Goal: Navigation & Orientation: Find specific page/section

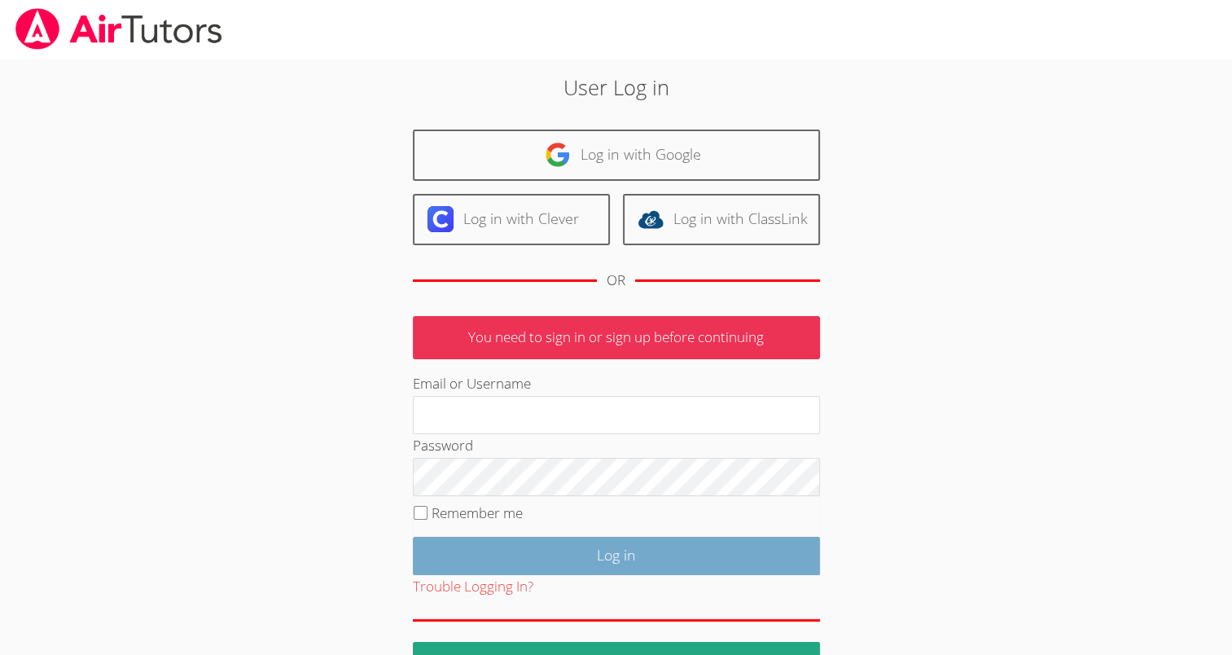
type input "mspairtutors@gmail.com"
click at [632, 567] on input "Log in" at bounding box center [616, 556] width 407 height 38
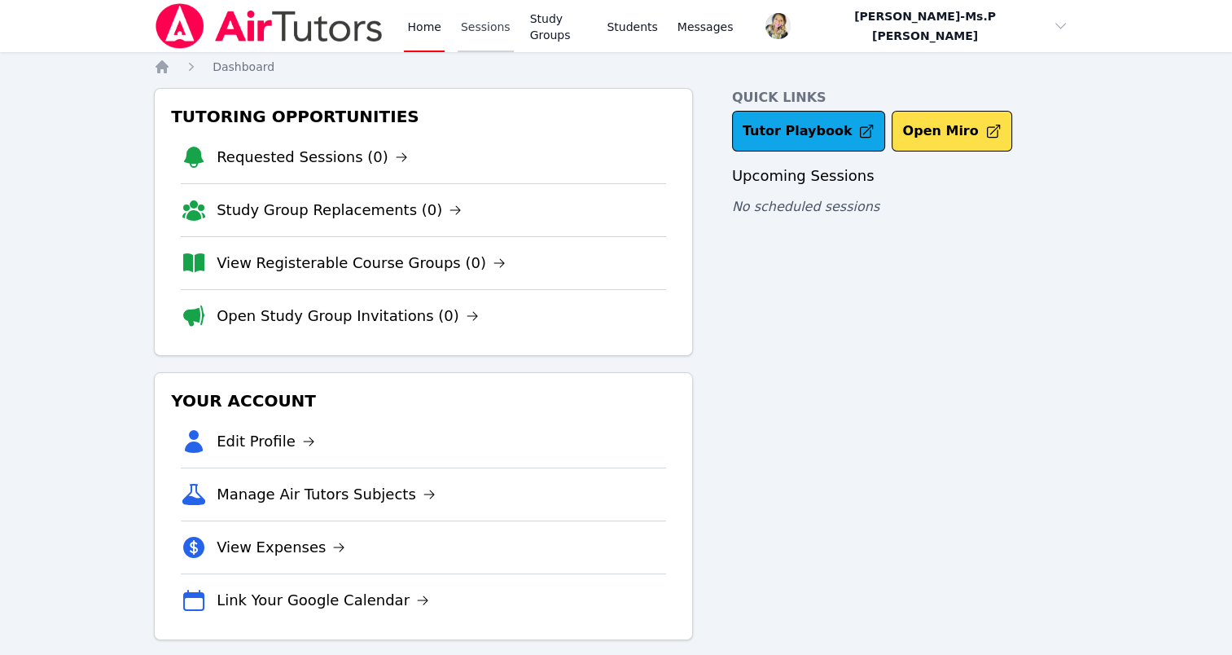
click at [472, 26] on link "Sessions" at bounding box center [486, 26] width 56 height 52
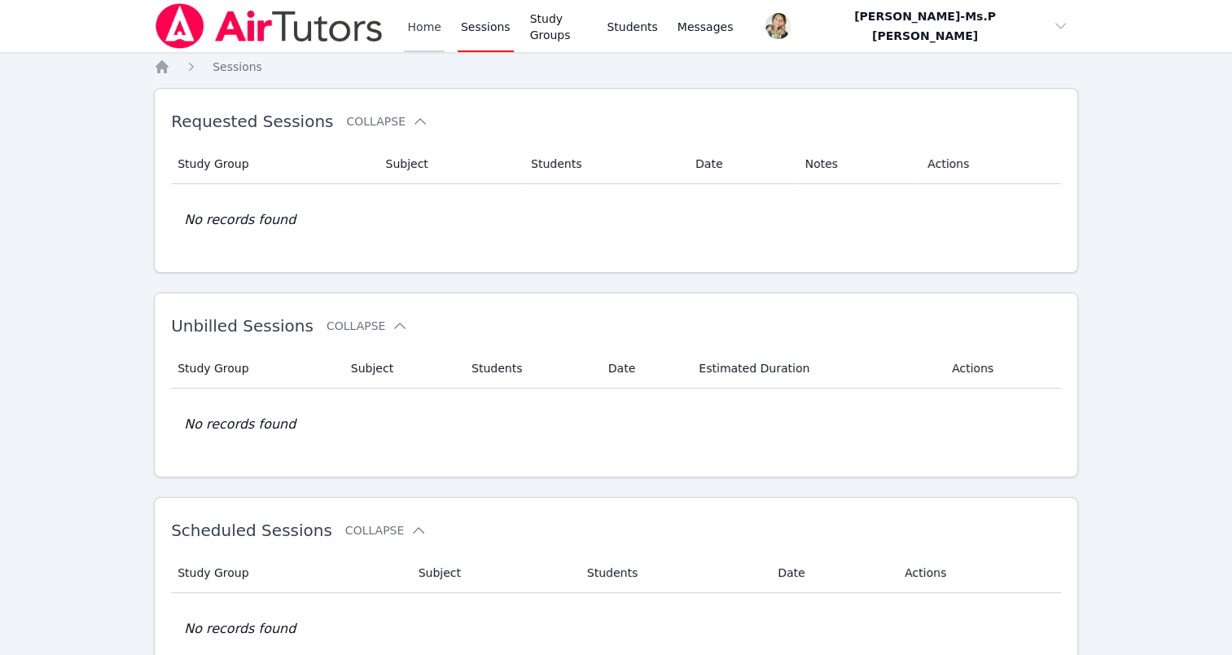
click at [432, 27] on link "Home" at bounding box center [424, 26] width 40 height 52
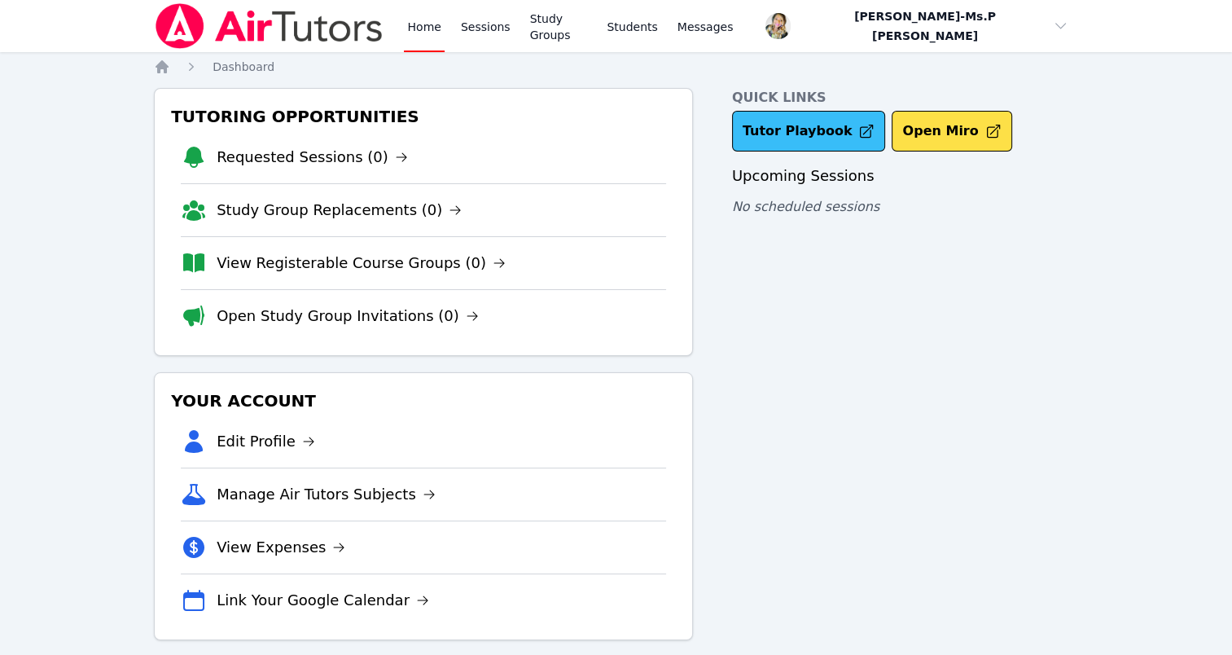
drag, startPoint x: 745, startPoint y: 130, endPoint x: 769, endPoint y: 114, distance: 28.7
click at [769, 114] on link "Tutor Playbook" at bounding box center [809, 131] width 154 height 41
click at [481, 26] on link "Sessions" at bounding box center [486, 26] width 56 height 52
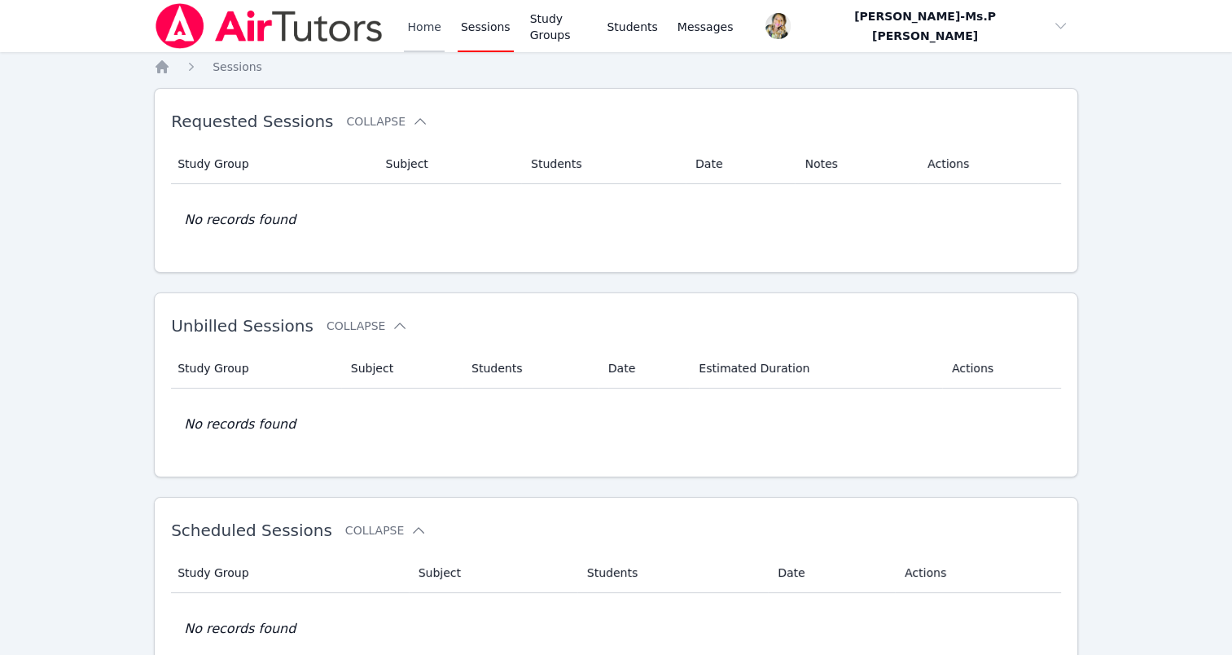
click at [415, 21] on link "Home" at bounding box center [424, 26] width 40 height 52
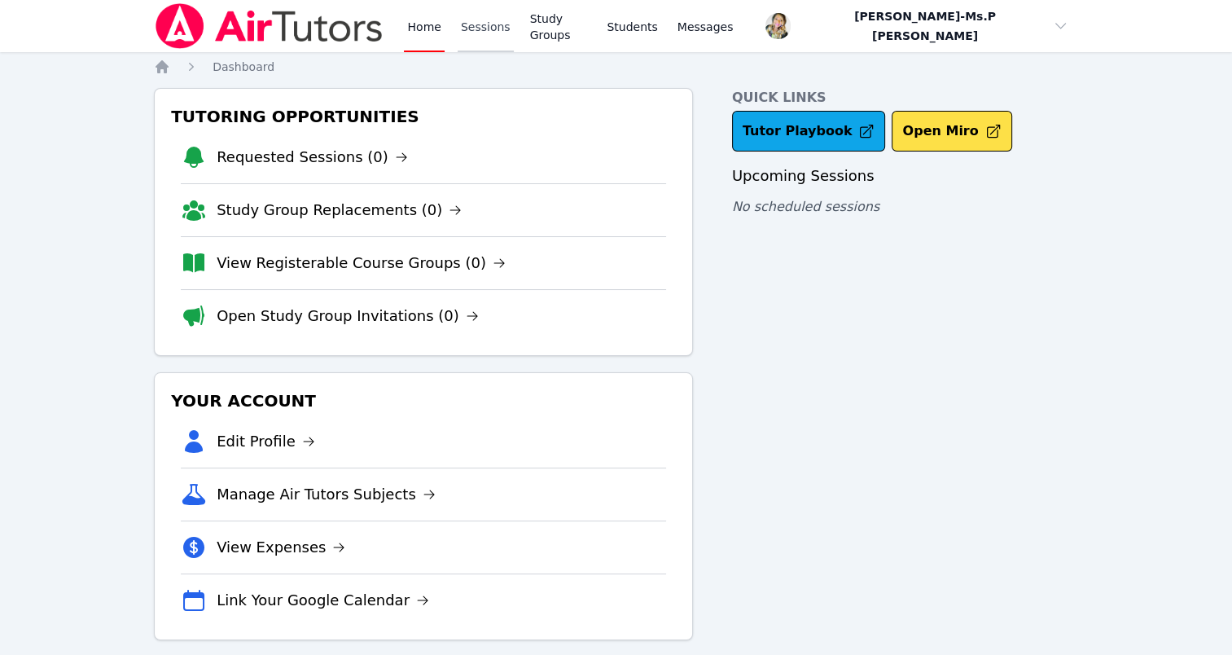
click at [462, 33] on link "Sessions" at bounding box center [486, 26] width 56 height 52
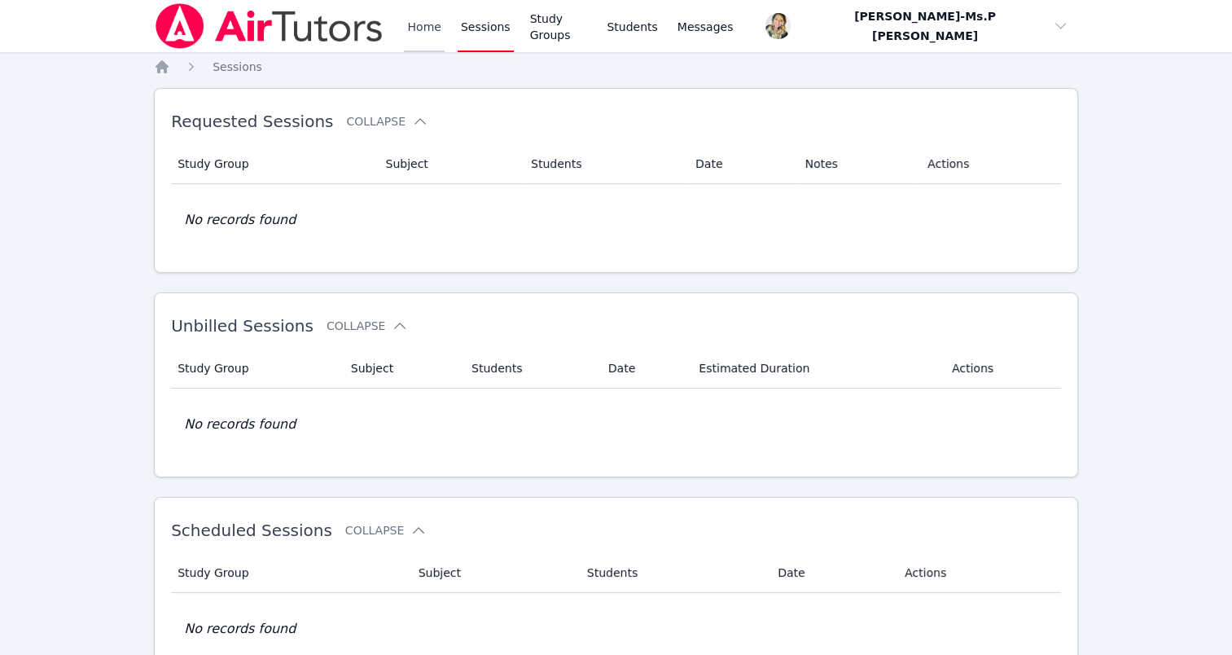
click at [417, 40] on link "Home" at bounding box center [424, 26] width 40 height 52
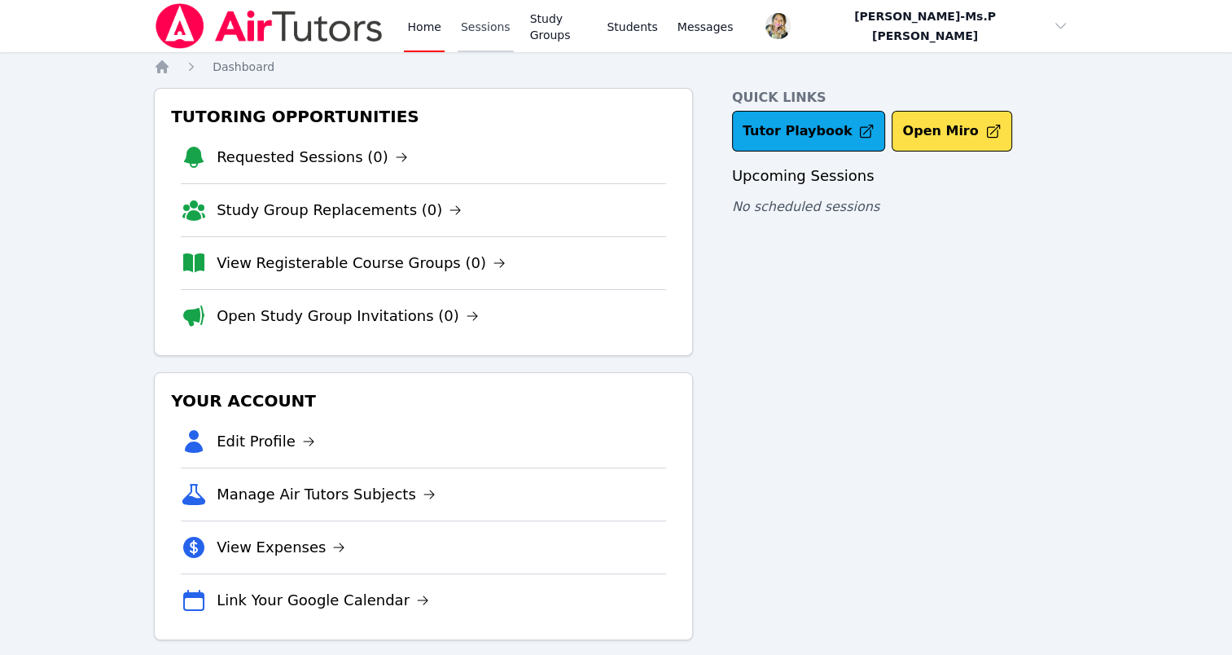
click at [485, 26] on link "Sessions" at bounding box center [486, 26] width 56 height 52
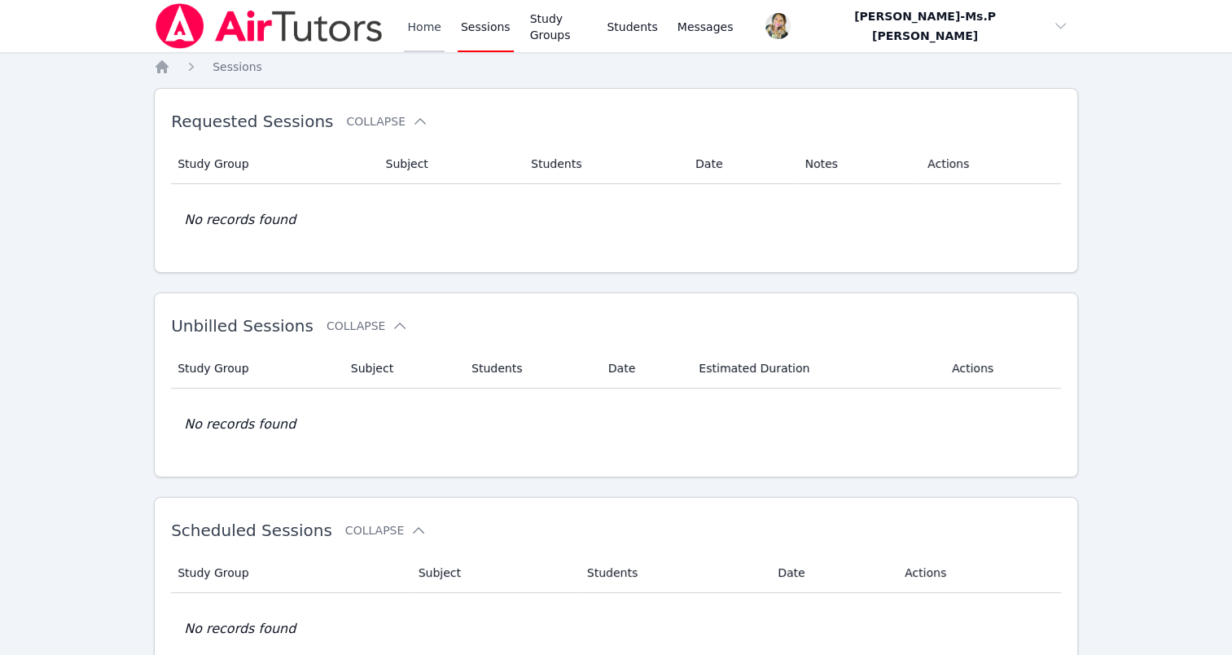
click at [419, 29] on link "Home" at bounding box center [424, 26] width 40 height 52
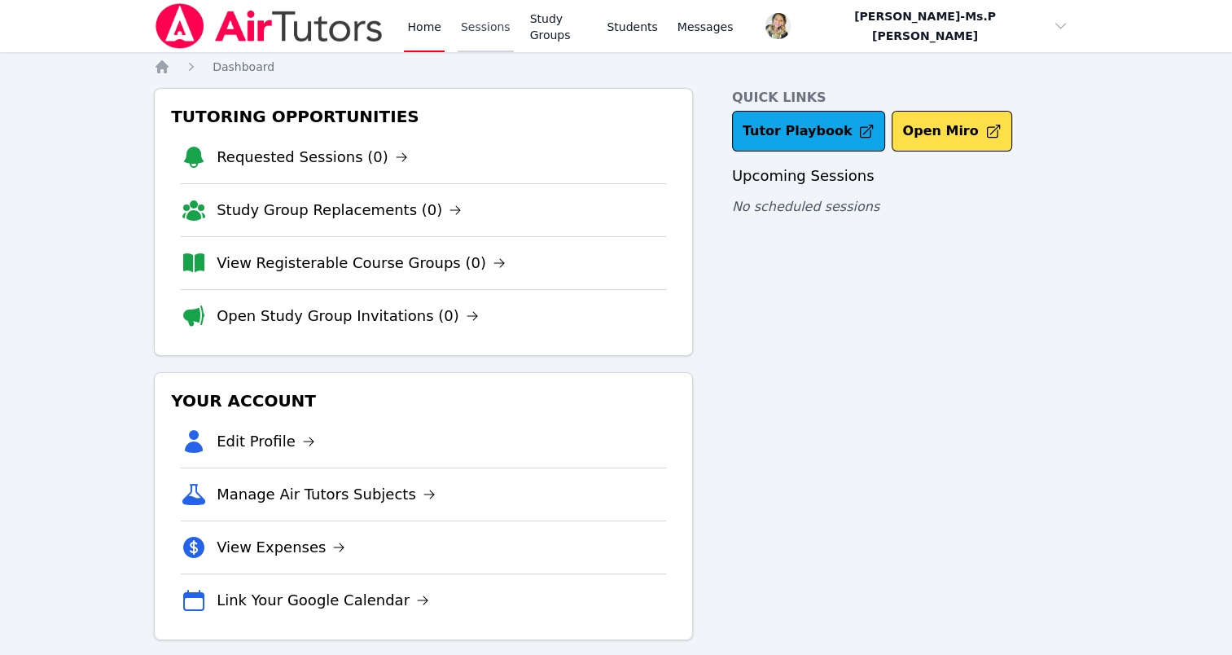
click at [494, 18] on link "Sessions" at bounding box center [486, 26] width 56 height 52
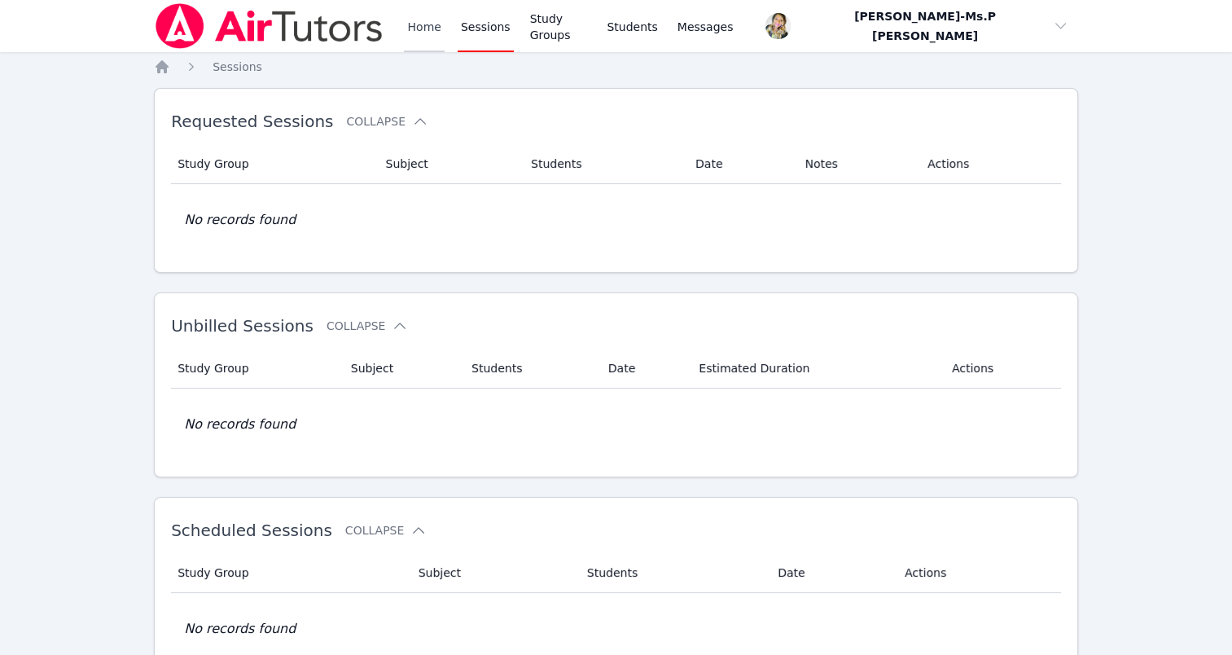
click at [411, 29] on link "Home" at bounding box center [424, 26] width 40 height 52
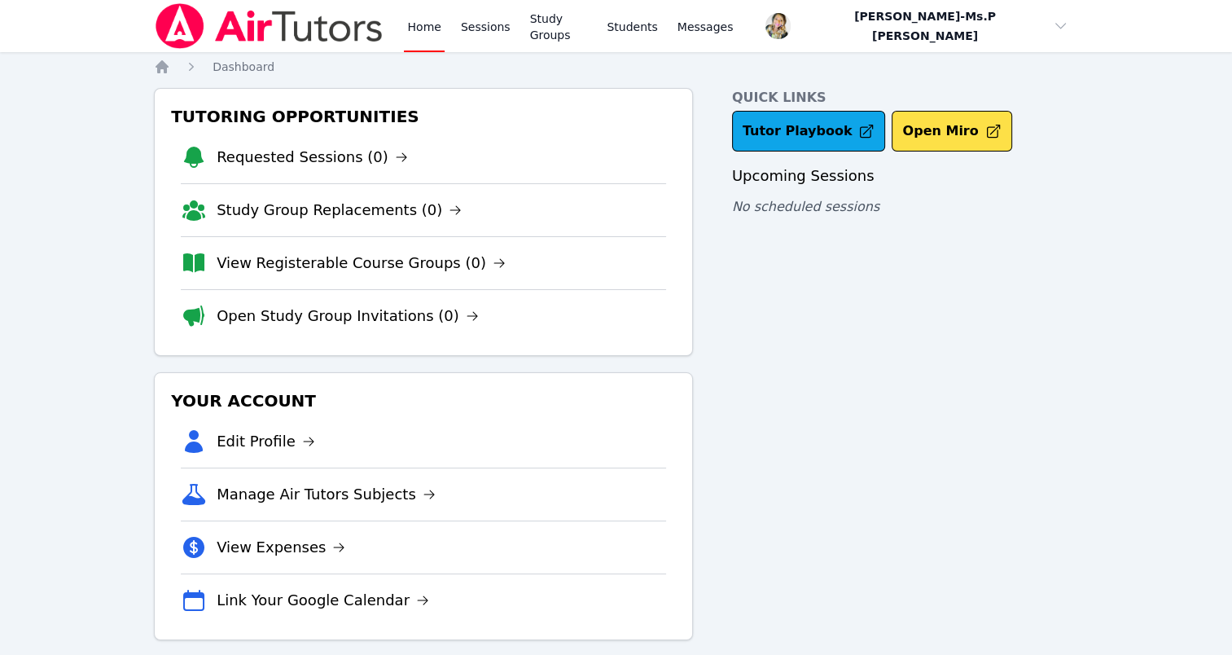
click at [411, 29] on link "Home" at bounding box center [424, 26] width 40 height 52
click at [481, 33] on link "Sessions" at bounding box center [486, 26] width 56 height 52
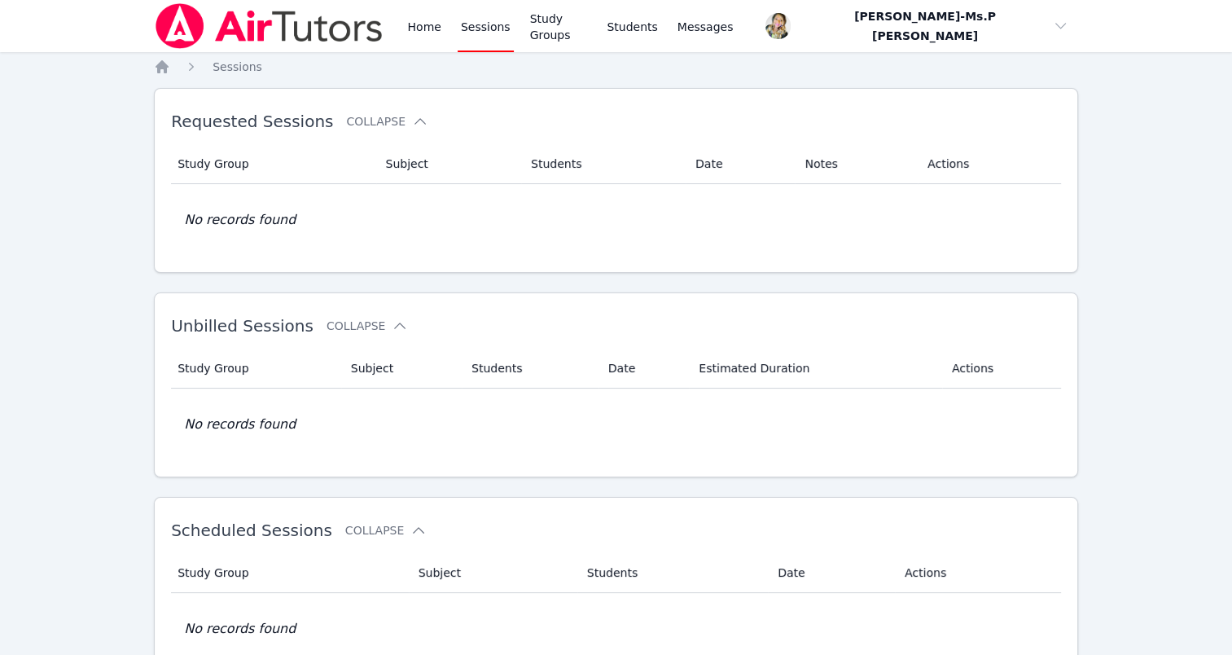
click at [481, 33] on link "Sessions" at bounding box center [486, 26] width 56 height 52
click at [432, 23] on link "Home" at bounding box center [424, 26] width 40 height 52
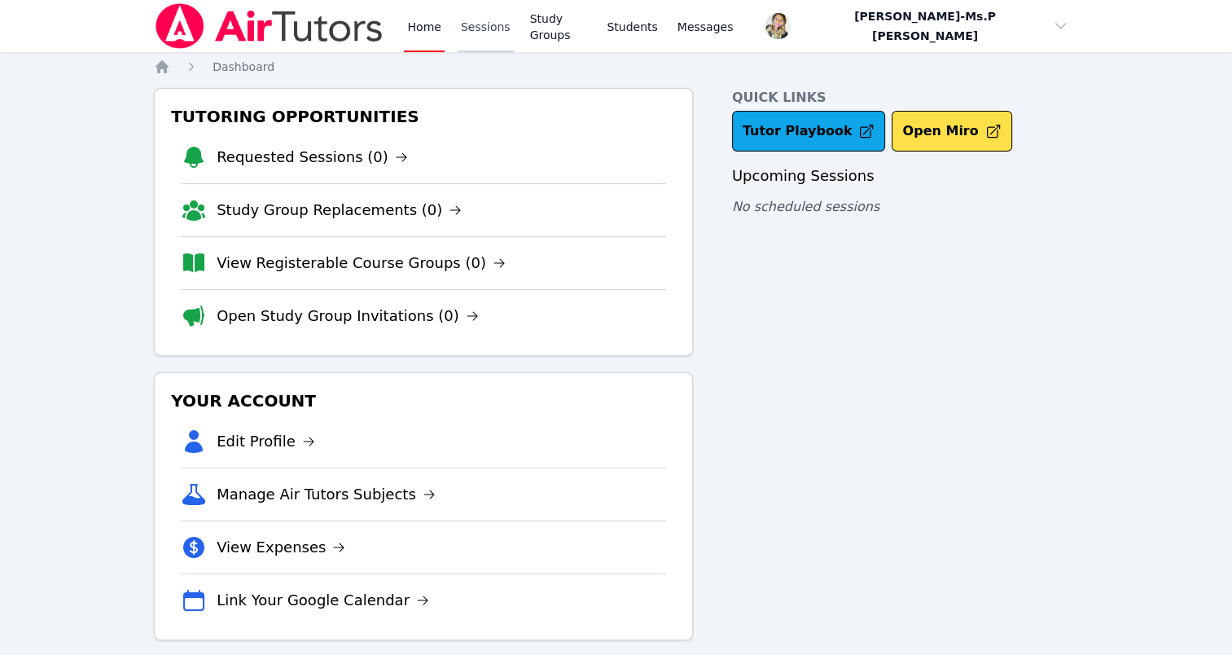
click at [477, 33] on link "Sessions" at bounding box center [486, 26] width 56 height 52
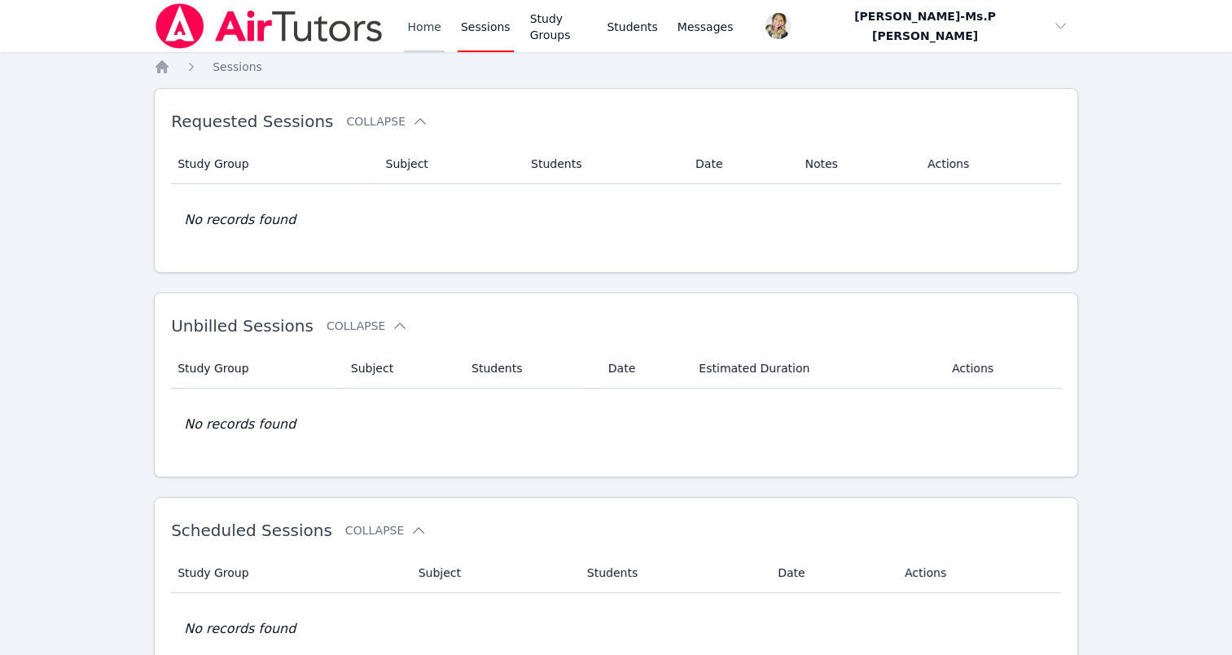
click at [438, 24] on link "Home" at bounding box center [424, 26] width 40 height 52
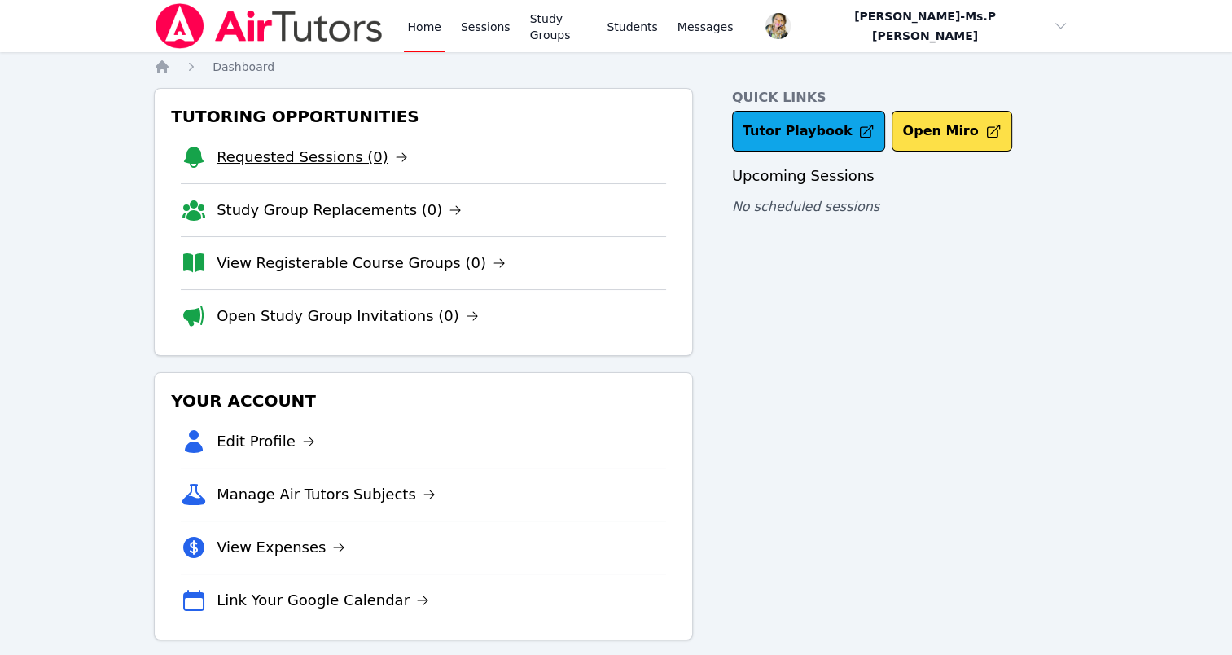
click at [345, 152] on link "Requested Sessions (0)" at bounding box center [312, 157] width 191 height 23
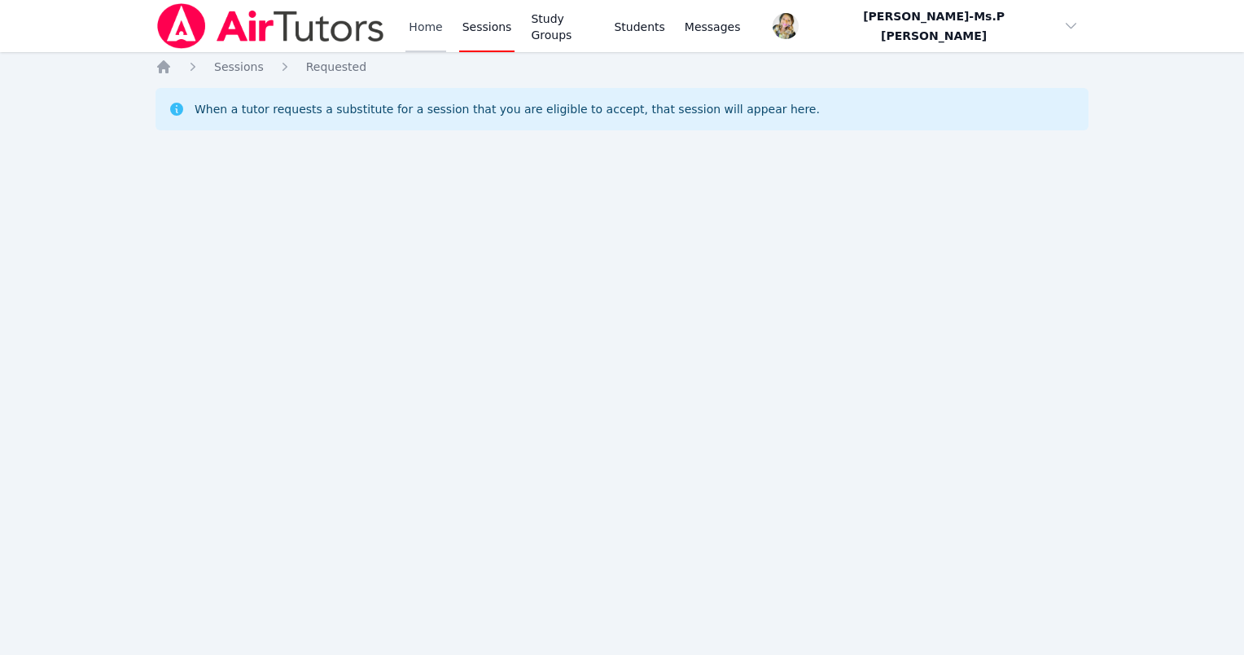
click at [420, 25] on link "Home" at bounding box center [426, 26] width 40 height 52
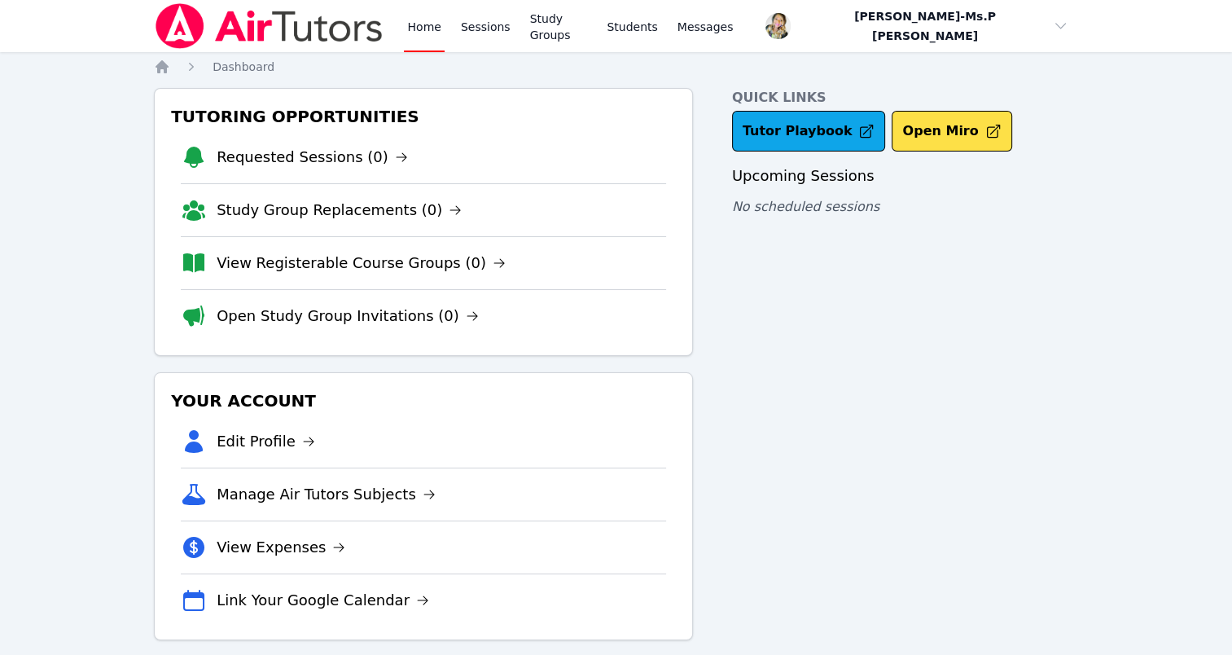
click at [443, 39] on div "Home Sessions Study Groups Students Messages" at bounding box center [570, 26] width 332 height 52
click at [432, 33] on link "Home" at bounding box center [424, 26] width 40 height 52
click at [496, 30] on link "Sessions" at bounding box center [486, 26] width 56 height 52
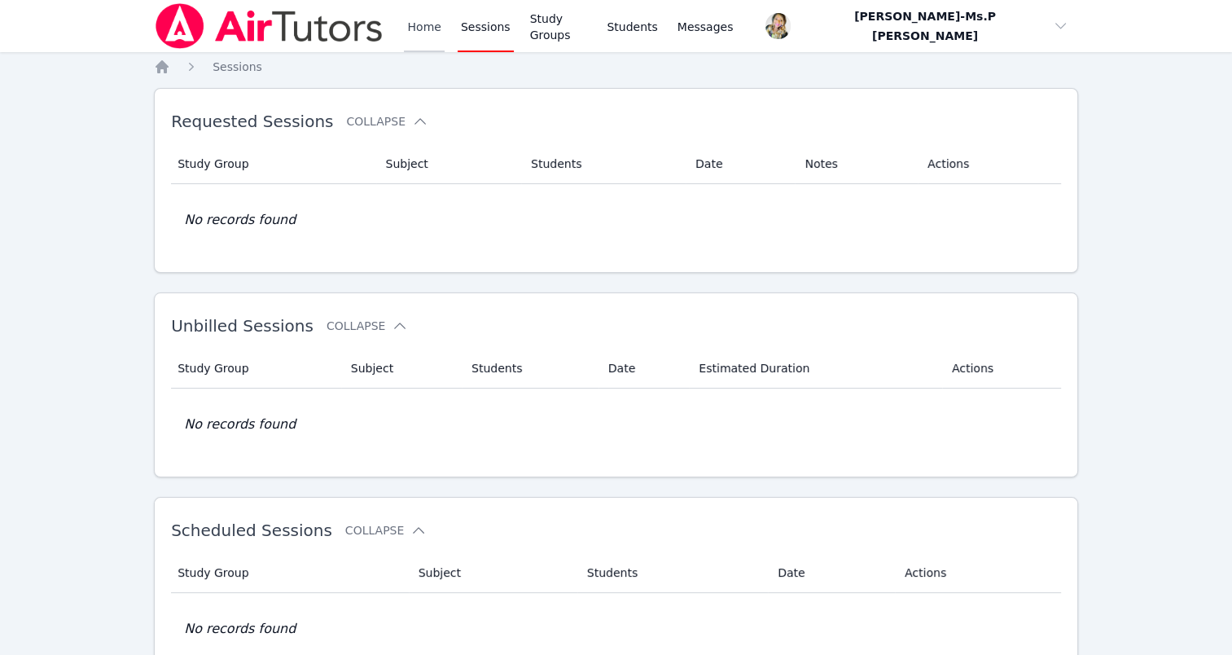
click at [437, 24] on link "Home" at bounding box center [424, 26] width 40 height 52
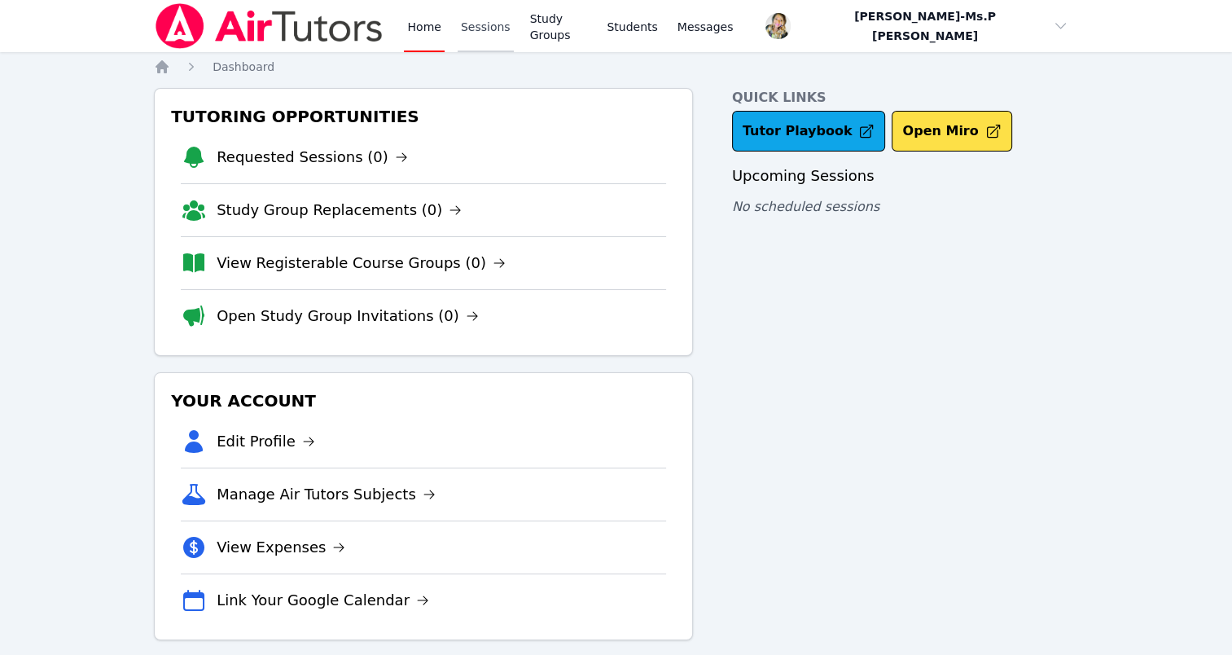
click at [466, 26] on link "Sessions" at bounding box center [486, 26] width 56 height 52
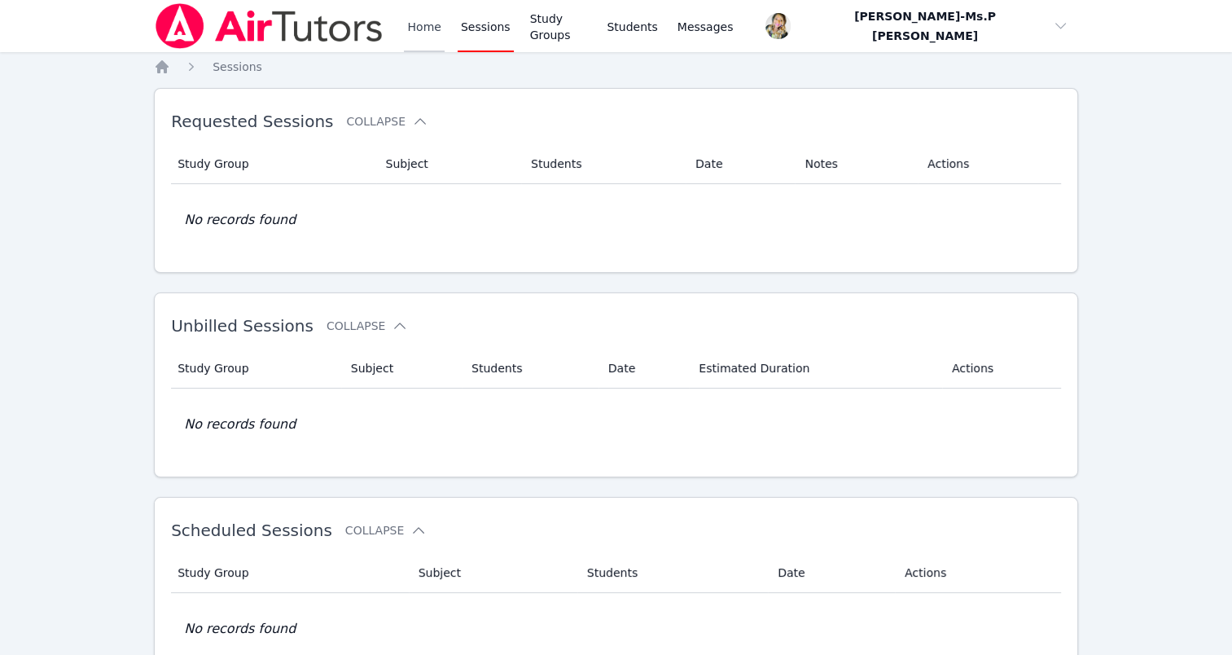
click at [433, 29] on link "Home" at bounding box center [424, 26] width 40 height 52
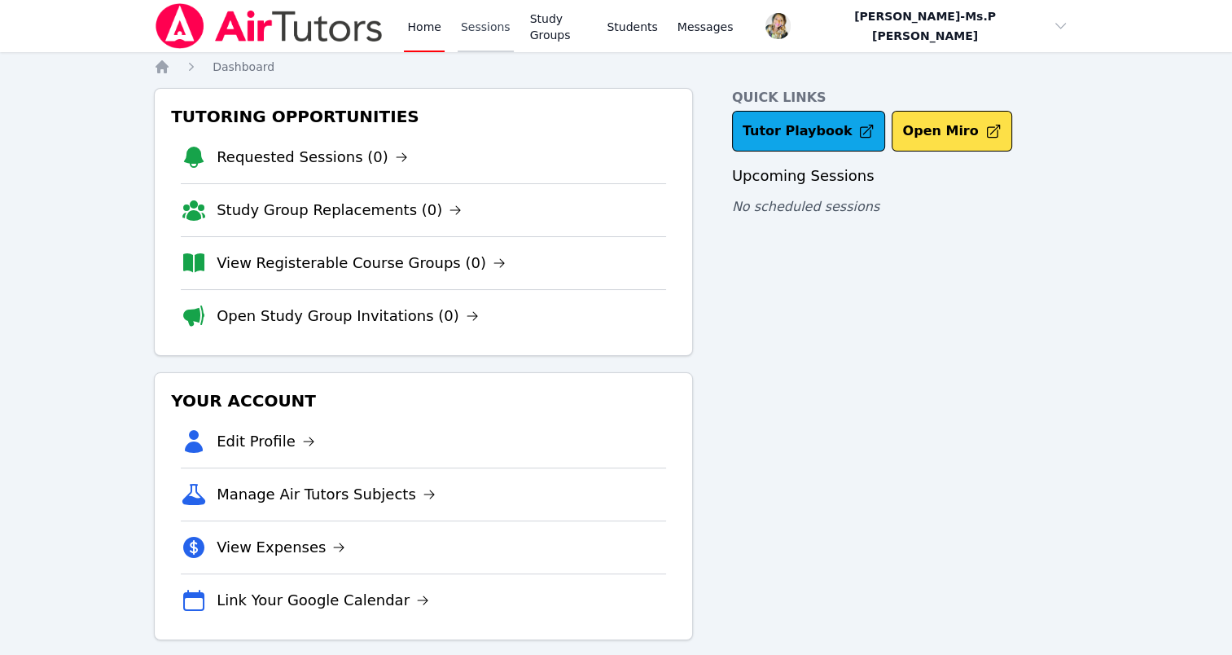
click at [467, 24] on link "Sessions" at bounding box center [486, 26] width 56 height 52
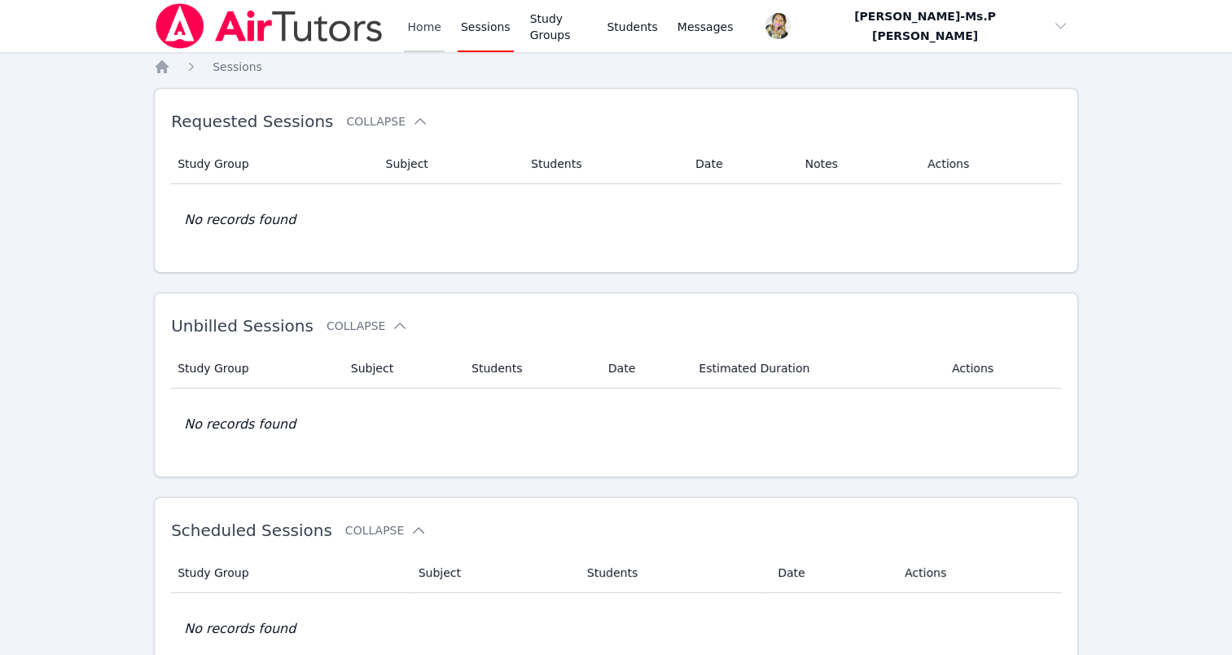
click at [426, 32] on link "Home" at bounding box center [424, 26] width 40 height 52
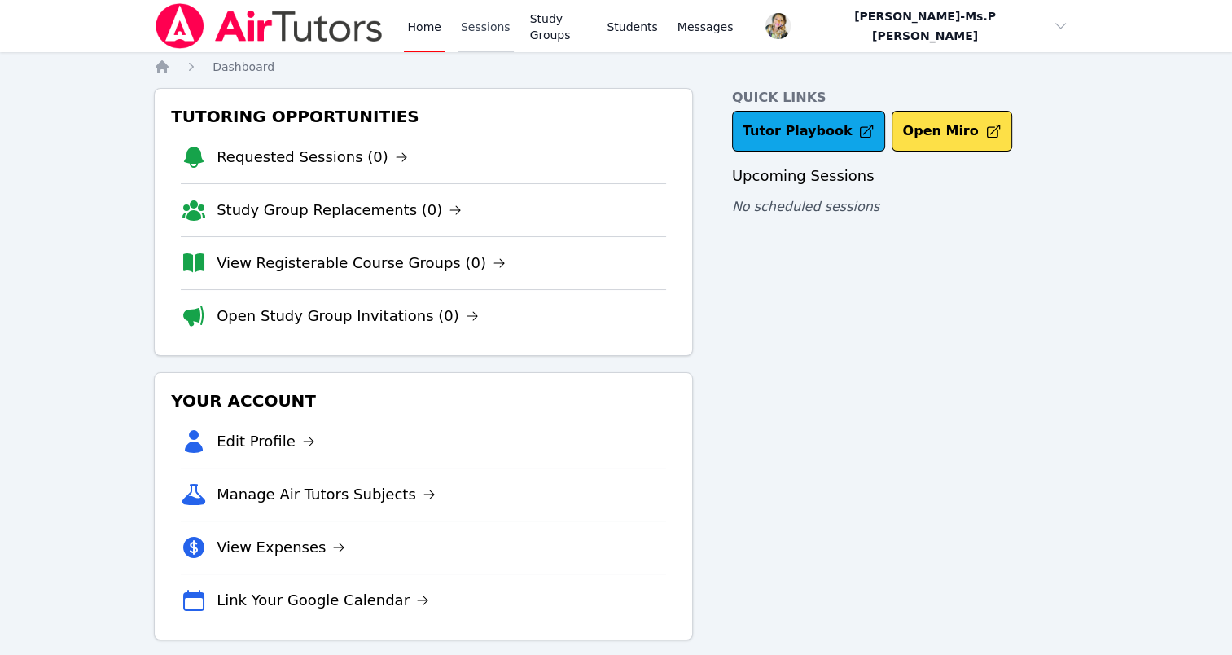
click at [466, 36] on link "Sessions" at bounding box center [486, 26] width 56 height 52
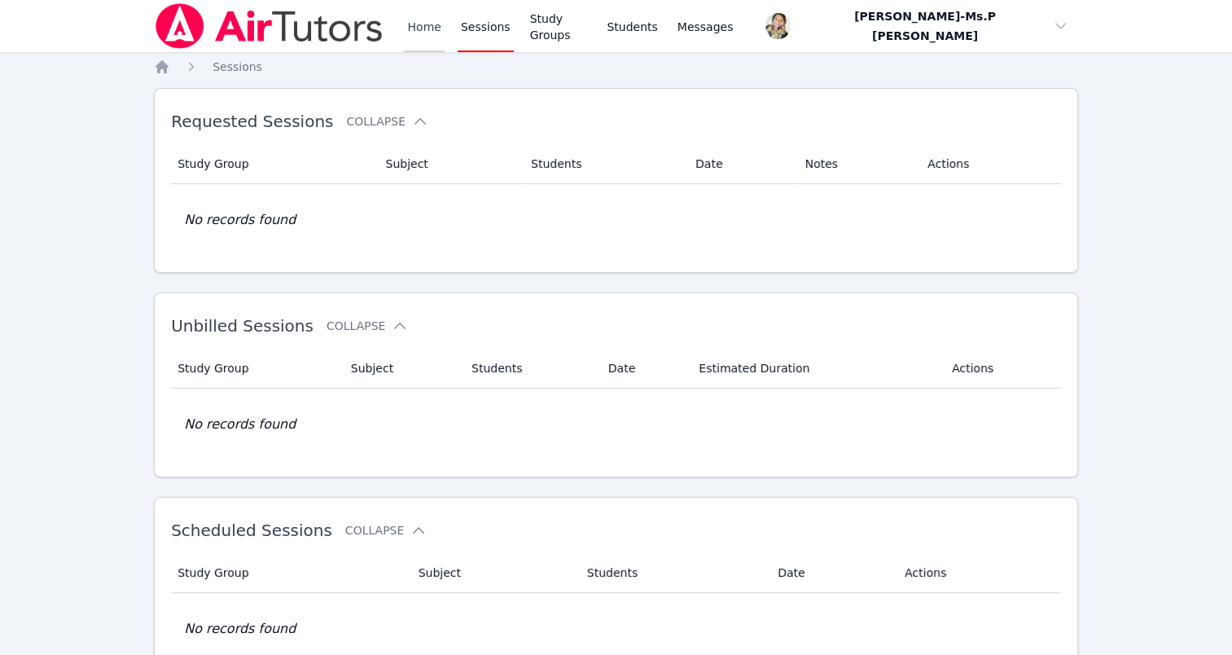
click at [437, 27] on link "Home" at bounding box center [424, 26] width 40 height 52
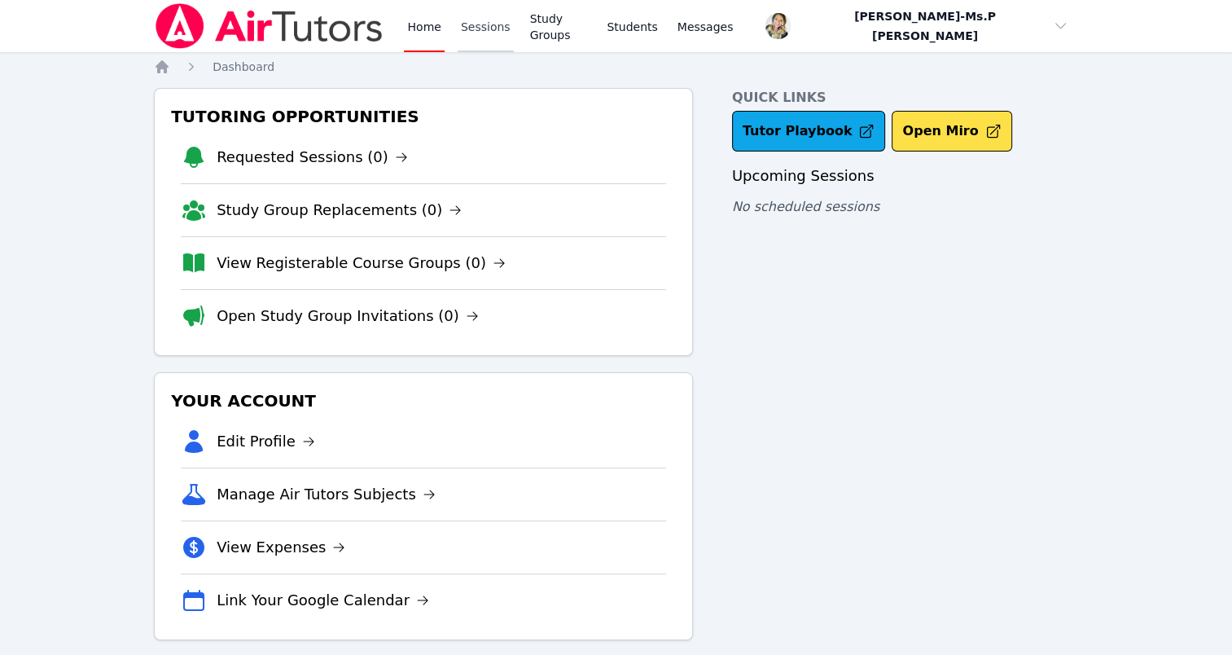
click at [477, 27] on link "Sessions" at bounding box center [486, 26] width 56 height 52
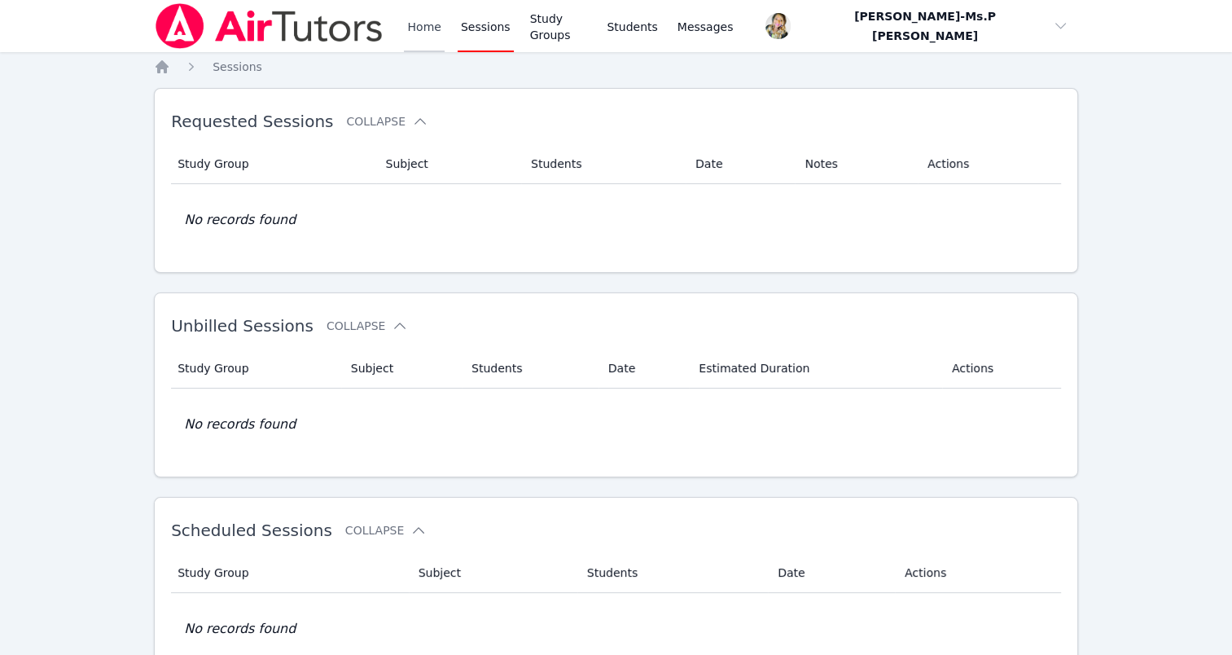
click at [433, 27] on link "Home" at bounding box center [424, 26] width 40 height 52
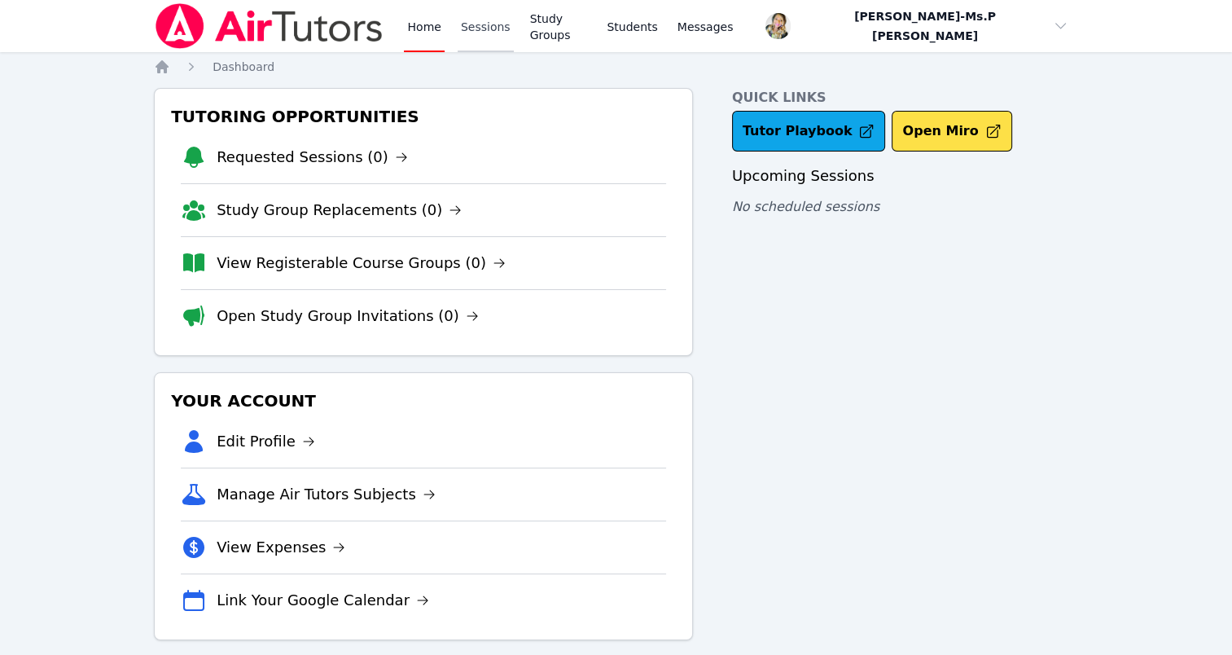
click at [463, 33] on link "Sessions" at bounding box center [486, 26] width 56 height 52
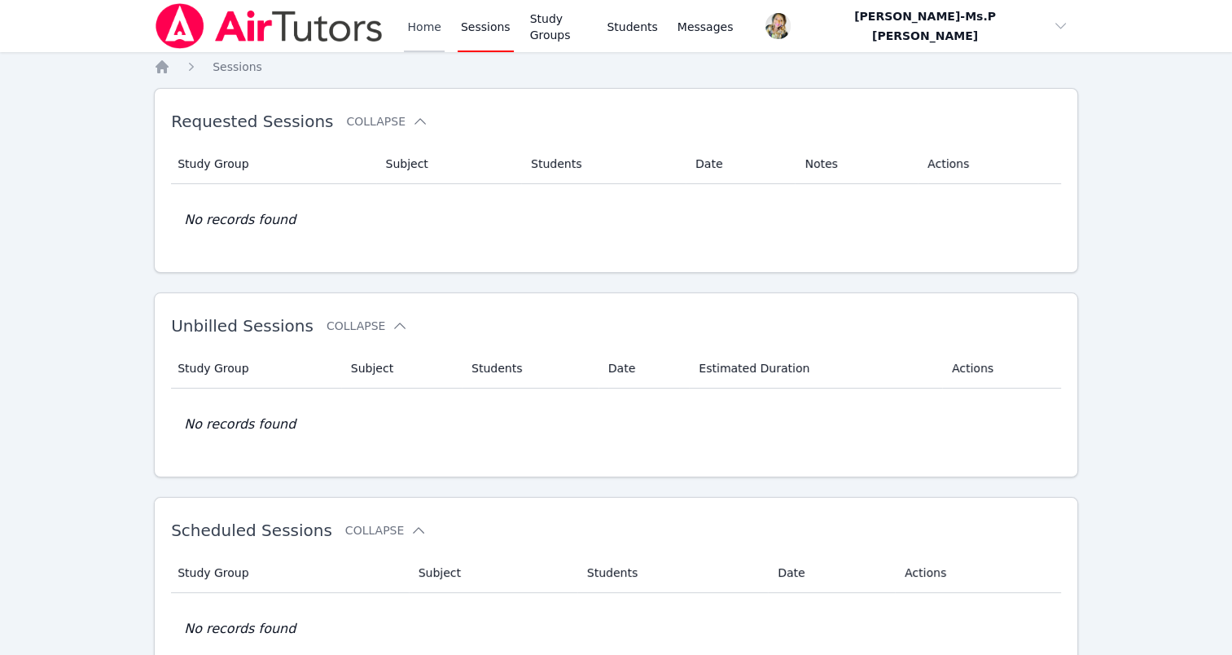
click at [427, 27] on link "Home" at bounding box center [424, 26] width 40 height 52
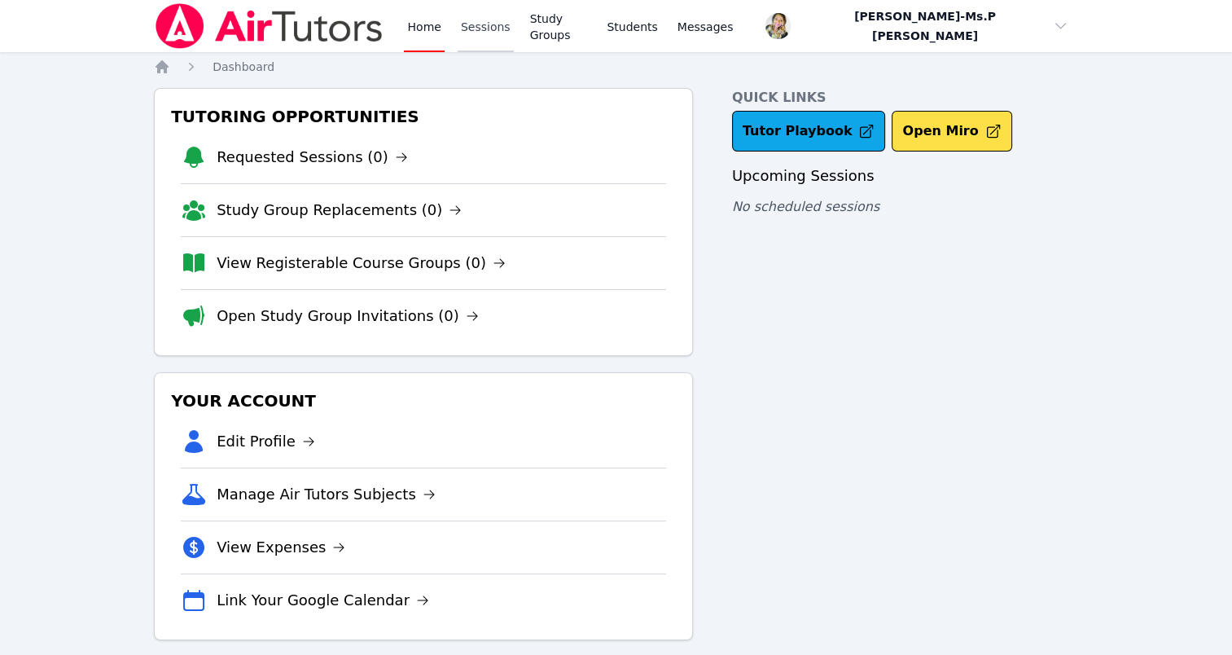
click at [472, 36] on link "Sessions" at bounding box center [486, 26] width 56 height 52
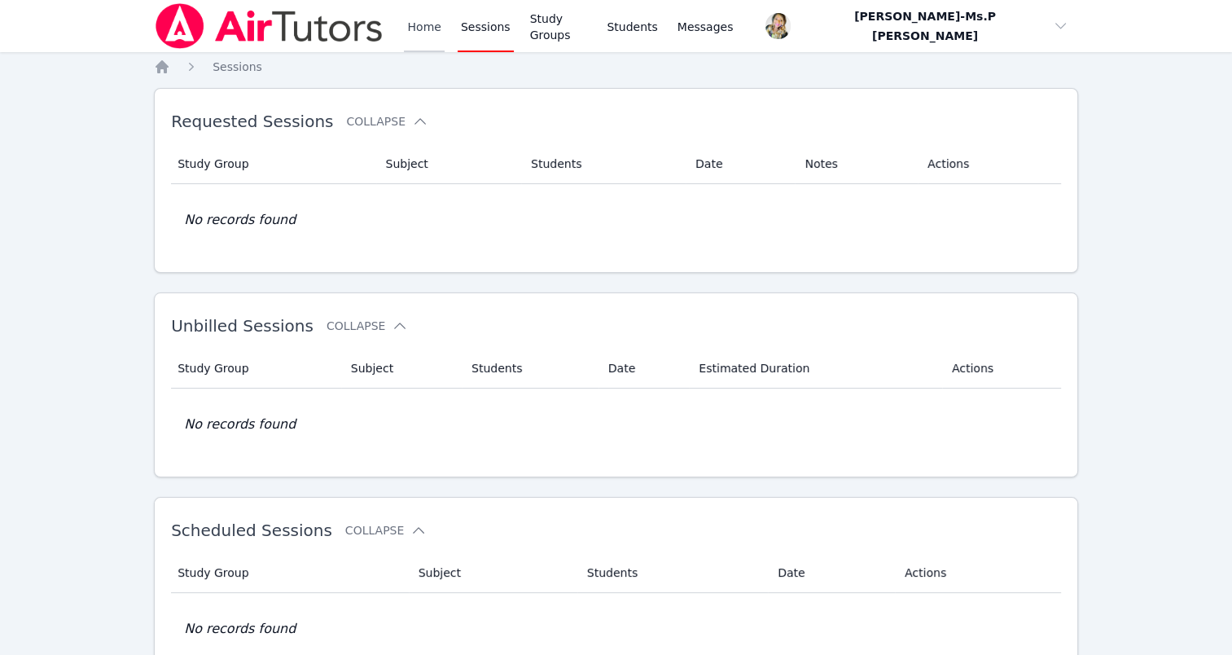
click at [425, 28] on link "Home" at bounding box center [424, 26] width 40 height 52
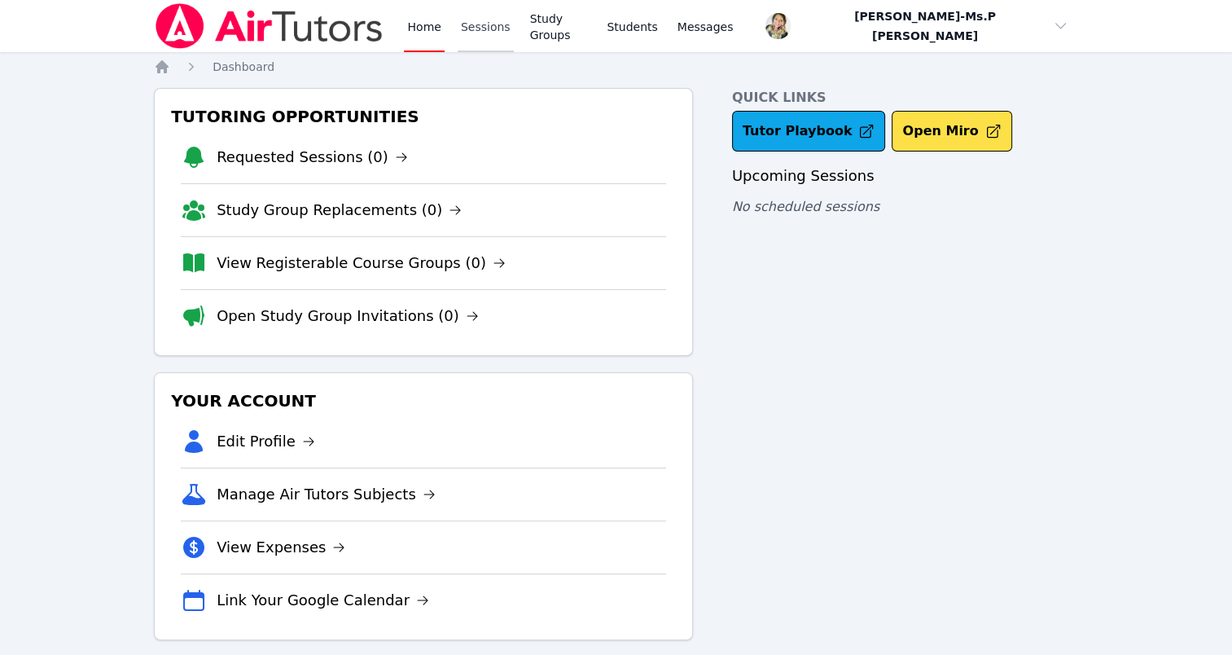
click at [502, 11] on link "Sessions" at bounding box center [486, 26] width 56 height 52
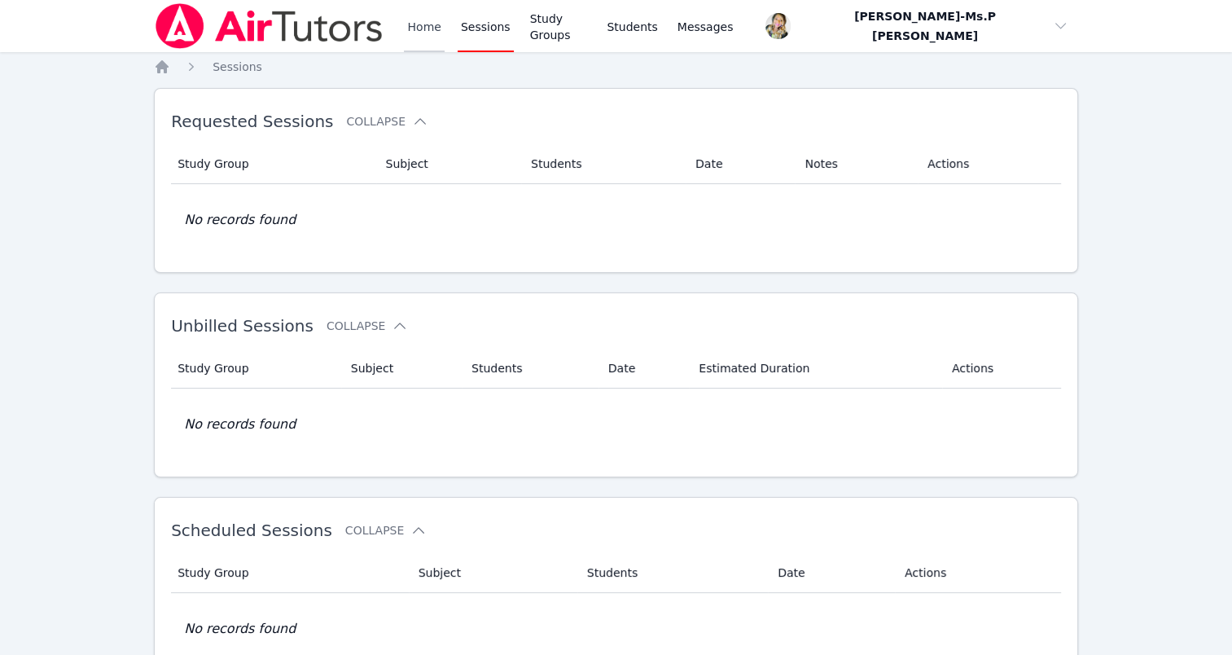
click at [430, 27] on link "Home" at bounding box center [424, 26] width 40 height 52
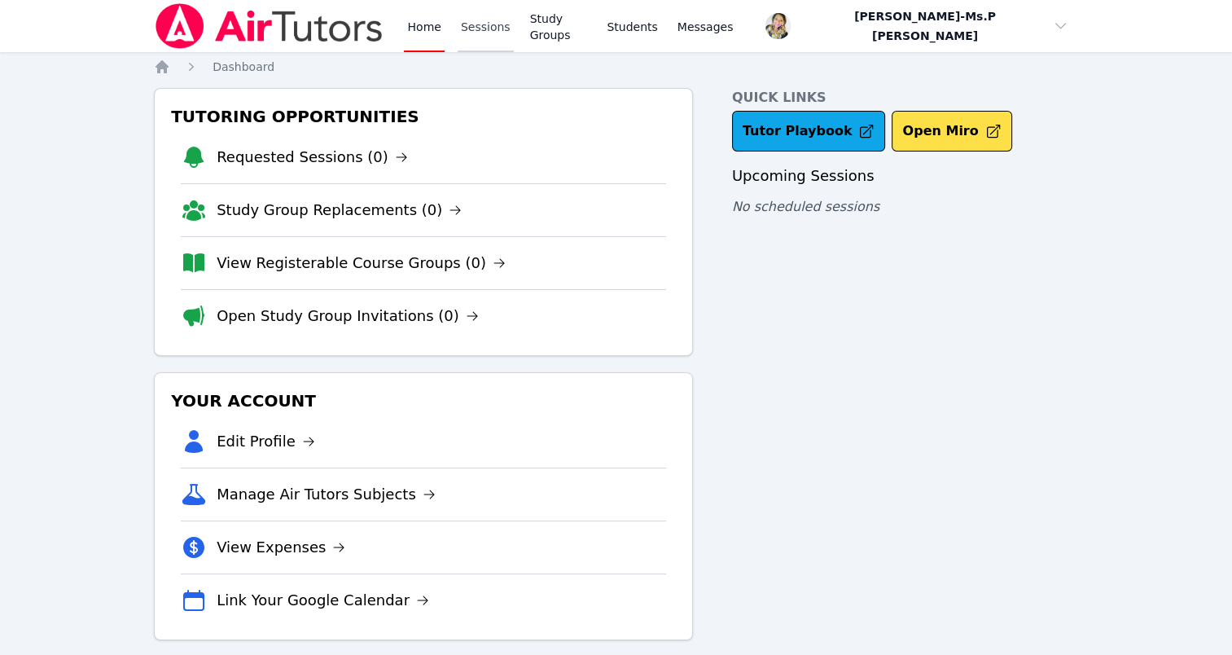
click at [472, 26] on link "Sessions" at bounding box center [486, 26] width 56 height 52
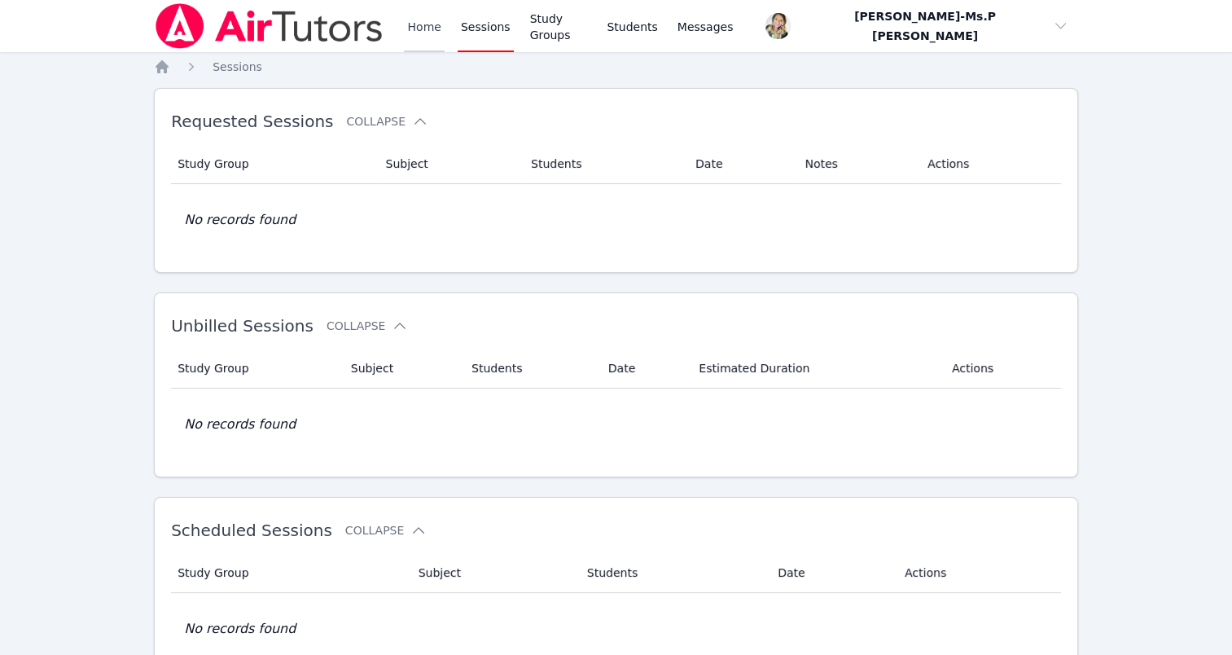
click at [410, 23] on link "Home" at bounding box center [424, 26] width 40 height 52
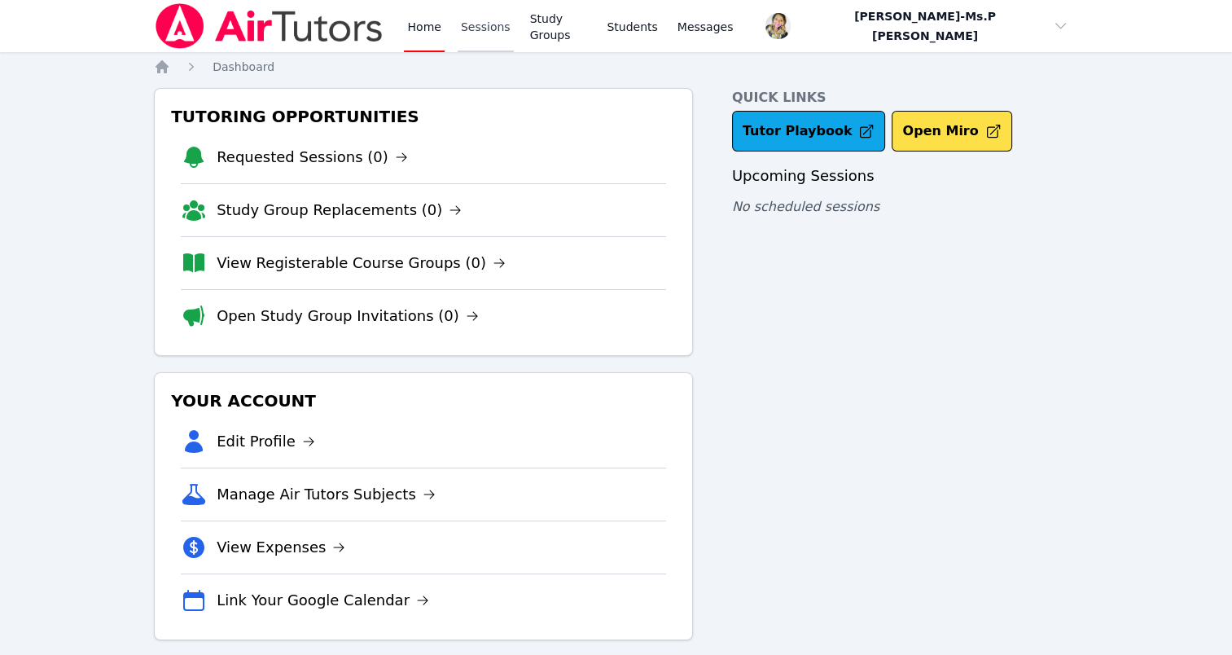
click at [462, 31] on link "Sessions" at bounding box center [486, 26] width 56 height 52
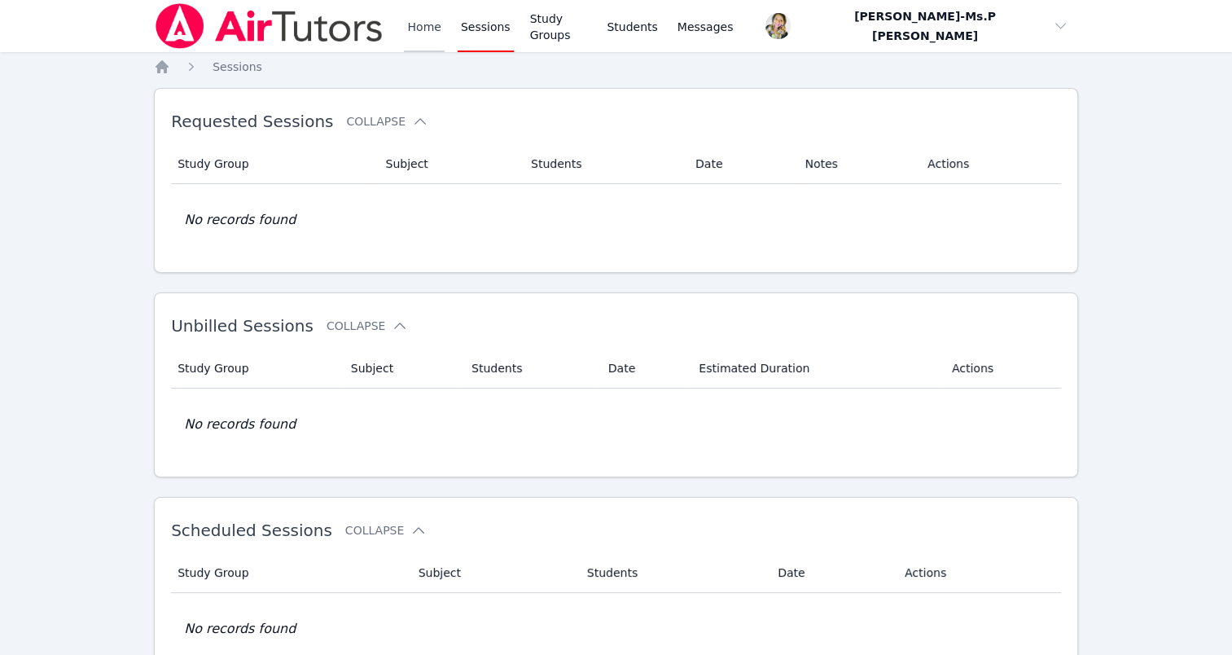
click at [432, 20] on link "Home" at bounding box center [424, 26] width 40 height 52
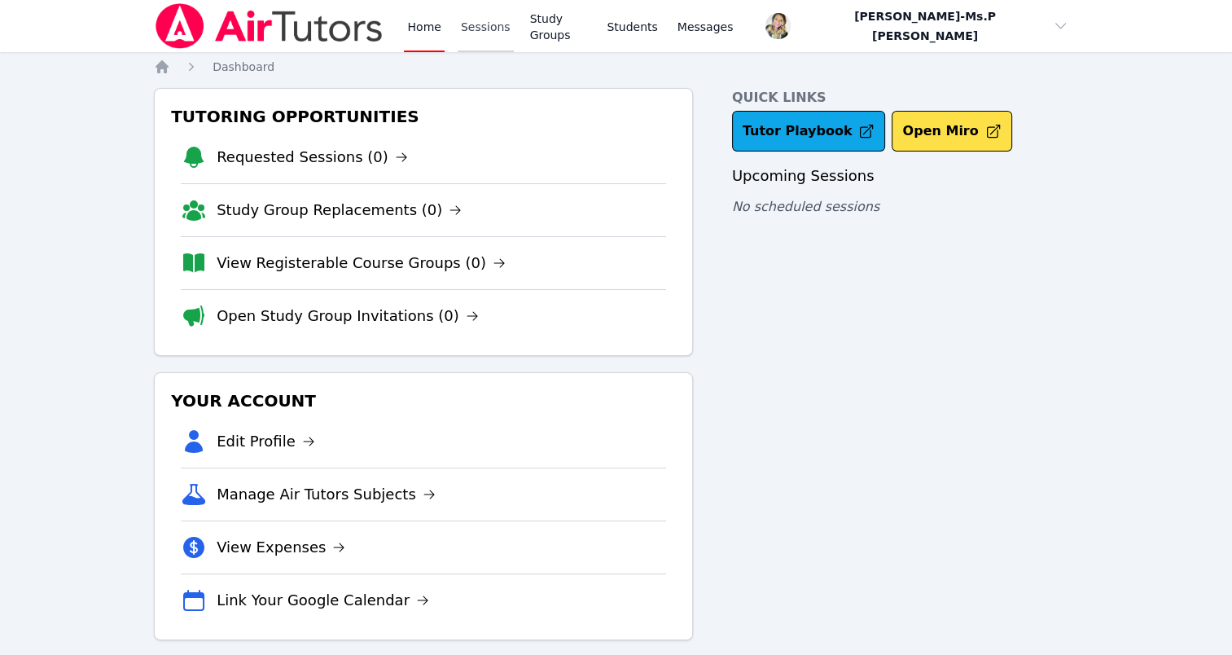
click at [489, 20] on link "Sessions" at bounding box center [486, 26] width 56 height 52
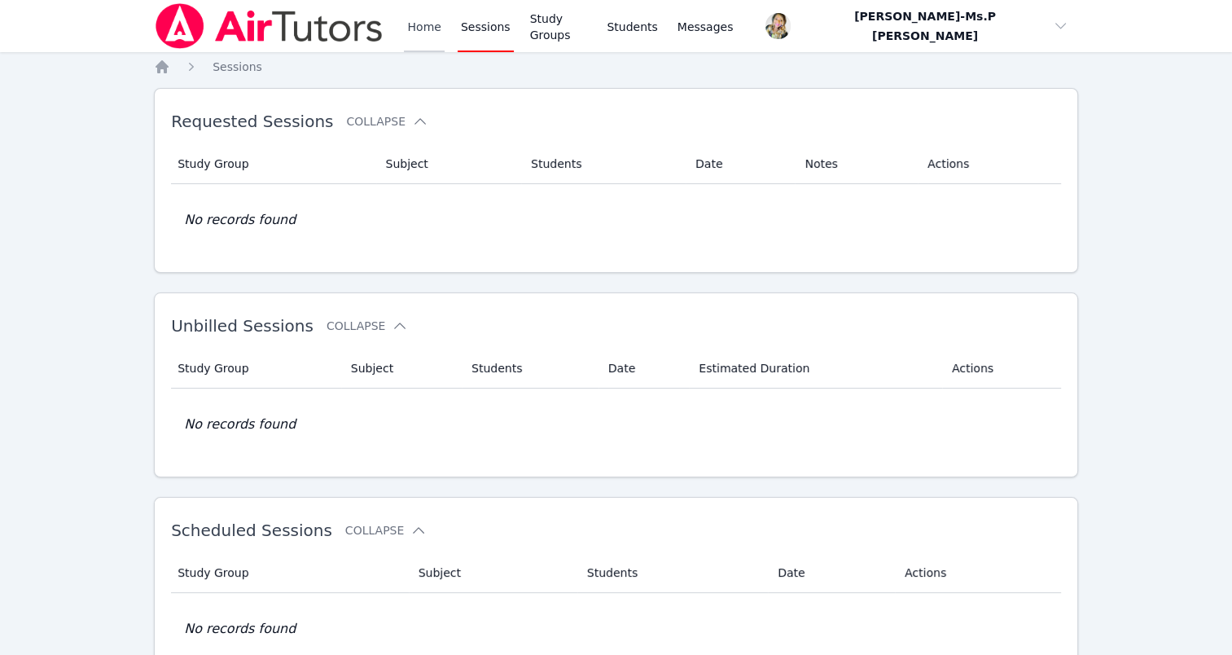
click at [428, 20] on link "Home" at bounding box center [424, 26] width 40 height 52
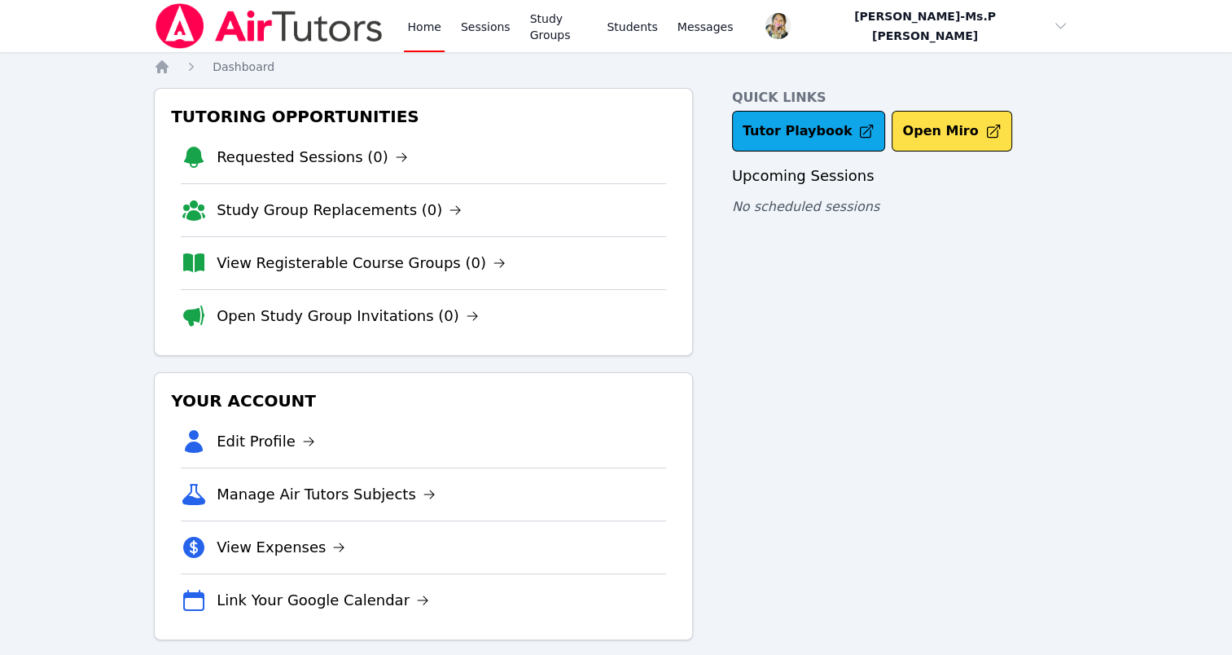
click at [441, 33] on link "Home" at bounding box center [424, 26] width 40 height 52
click at [485, 34] on link "Sessions" at bounding box center [486, 26] width 56 height 52
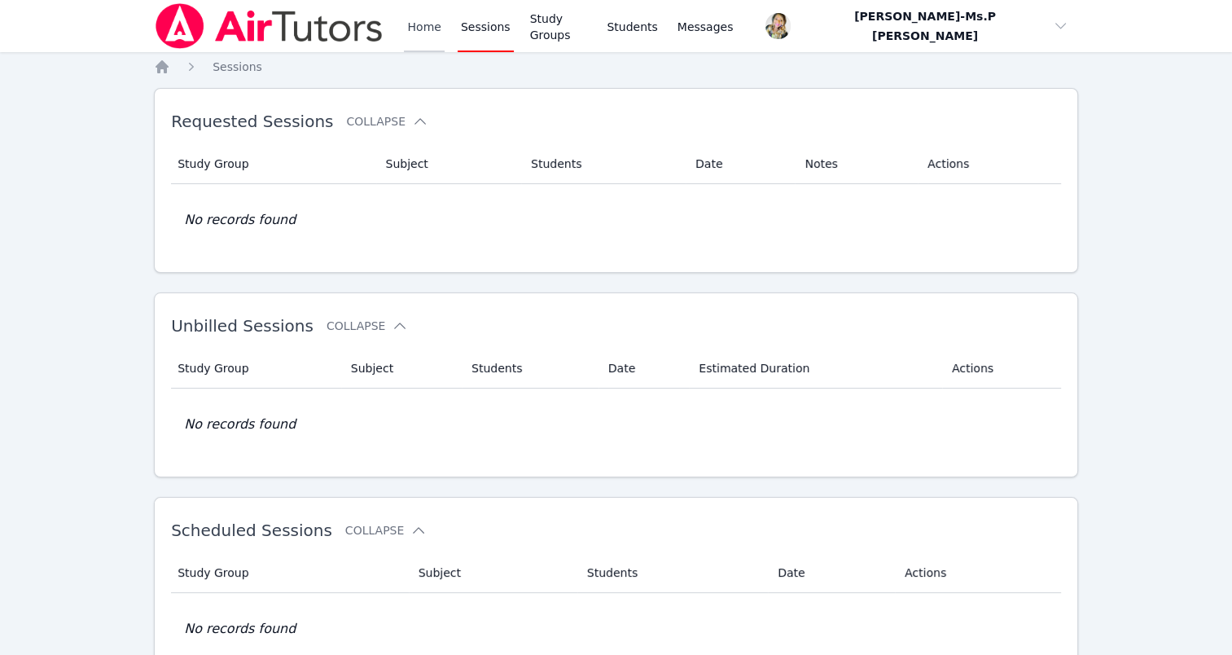
click at [407, 32] on link "Home" at bounding box center [424, 26] width 40 height 52
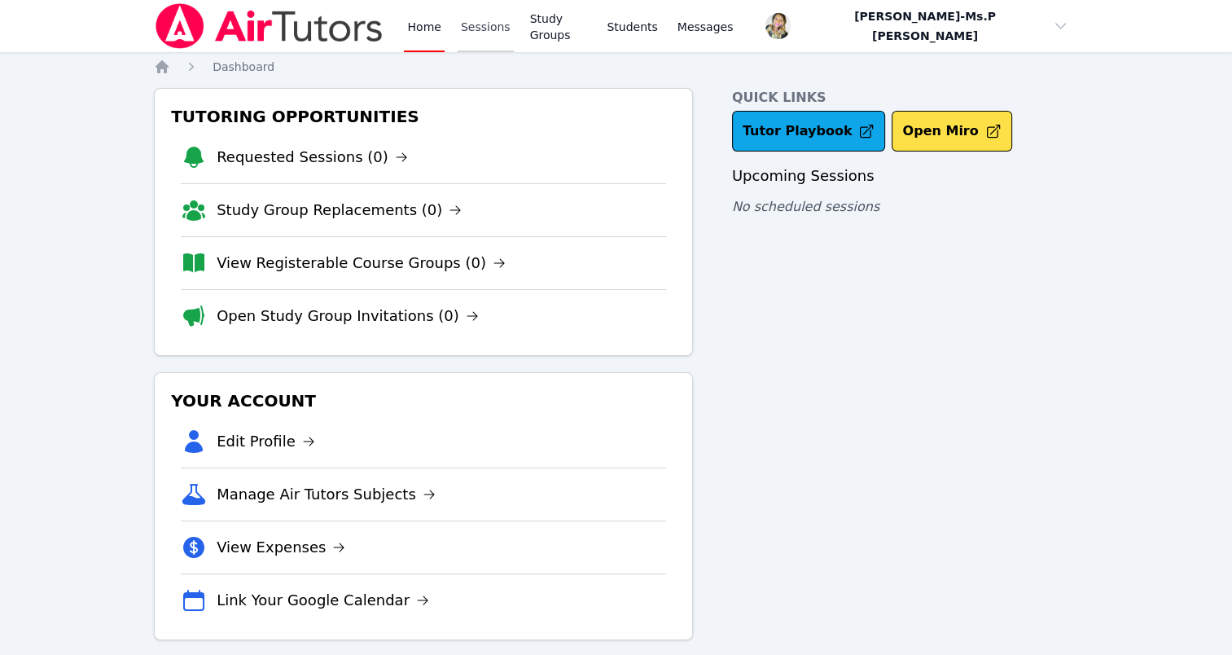
click at [485, 35] on link "Sessions" at bounding box center [486, 26] width 56 height 52
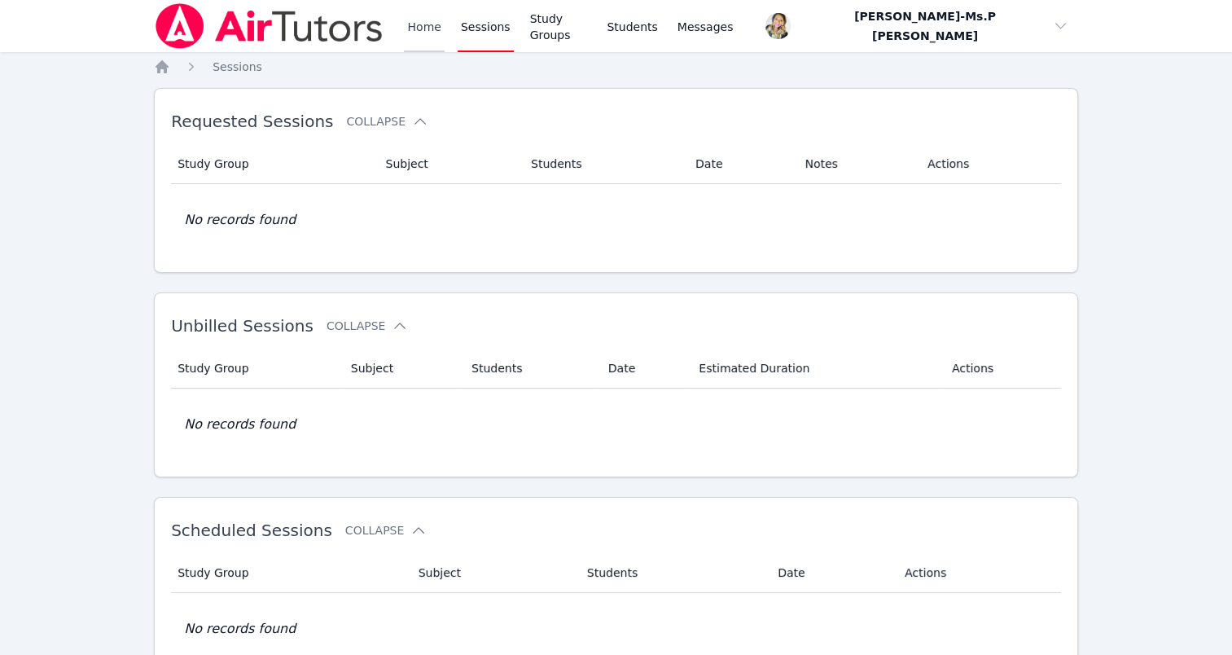
click at [424, 26] on link "Home" at bounding box center [424, 26] width 40 height 52
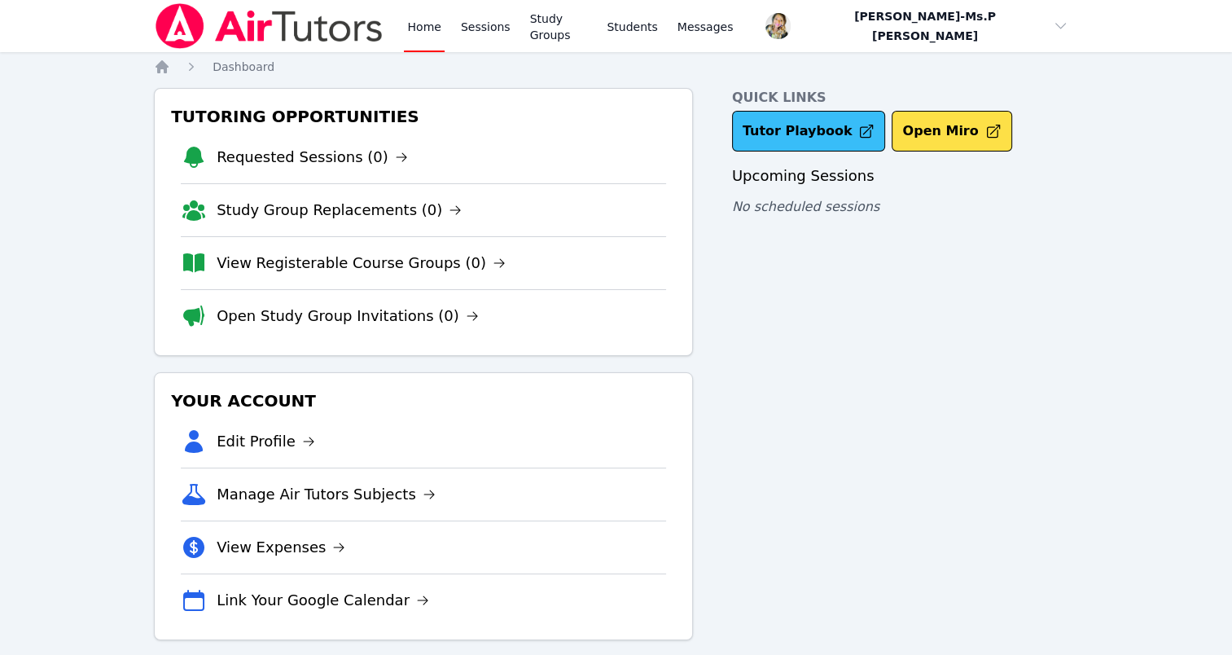
click at [819, 143] on link "Tutor Playbook" at bounding box center [809, 131] width 154 height 41
click at [469, 18] on link "Sessions" at bounding box center [486, 26] width 56 height 52
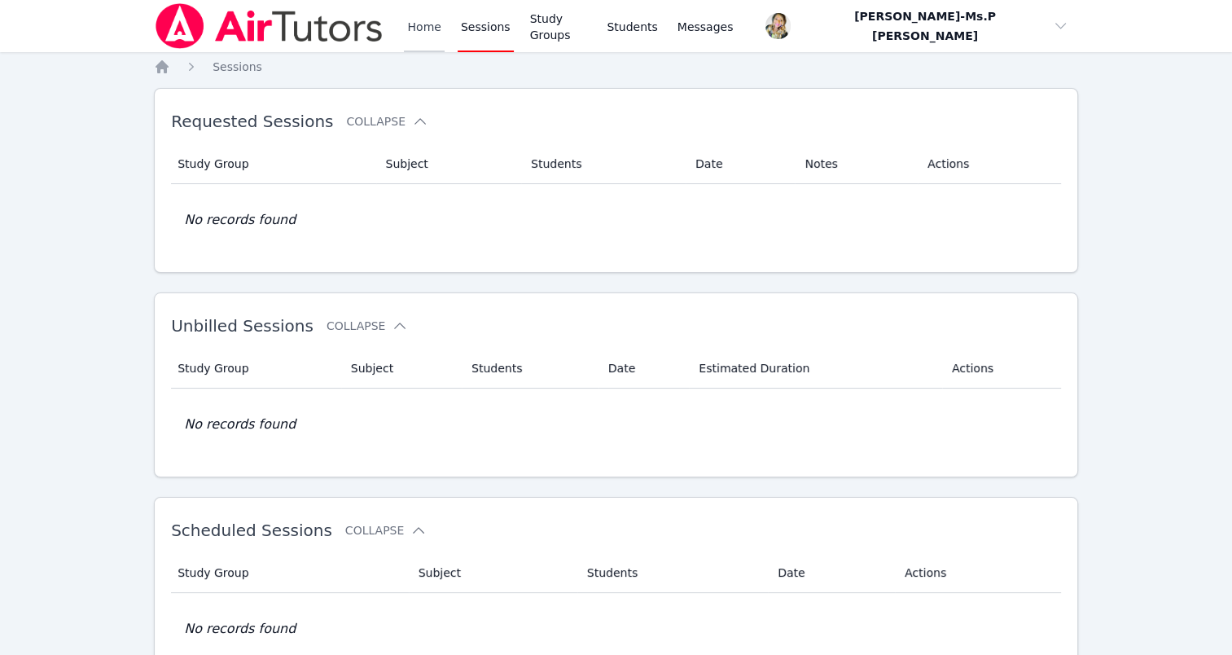
click at [424, 29] on link "Home" at bounding box center [424, 26] width 40 height 52
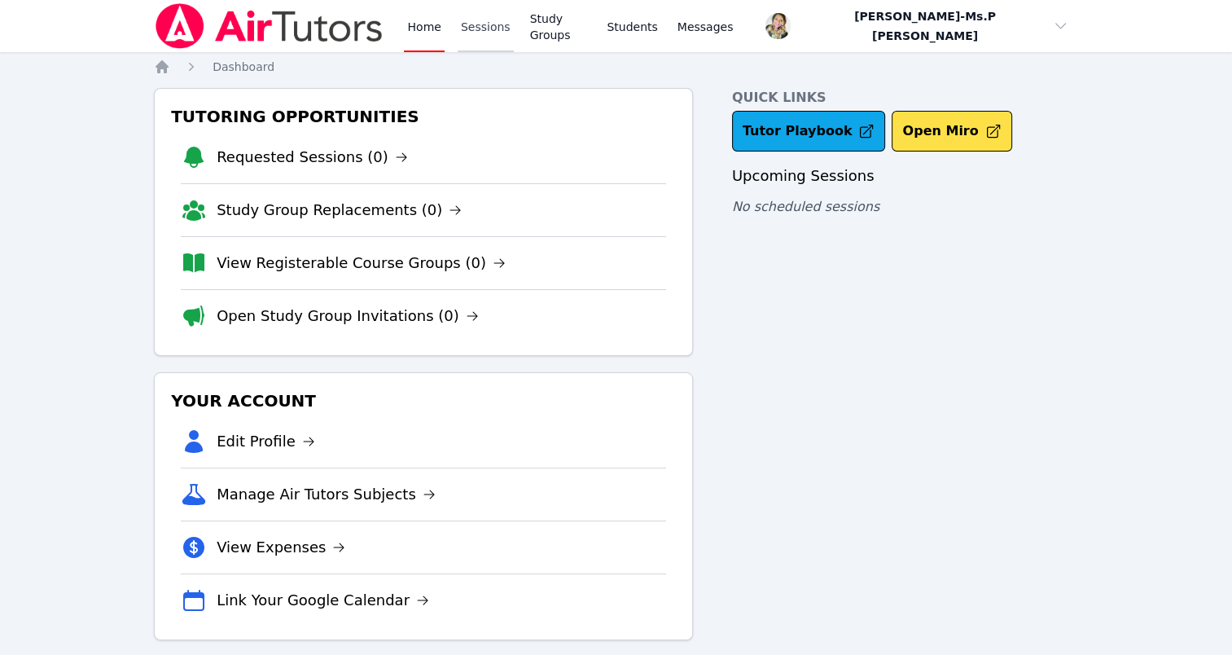
click at [493, 29] on link "Sessions" at bounding box center [486, 26] width 56 height 52
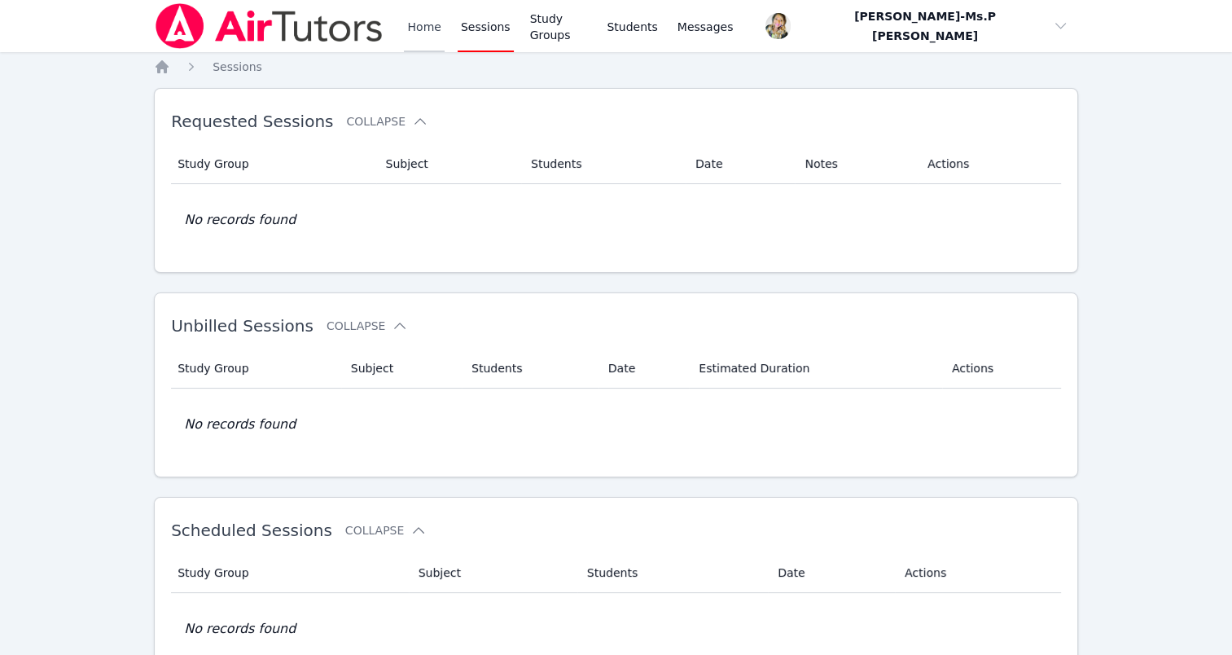
click at [420, 25] on link "Home" at bounding box center [424, 26] width 40 height 52
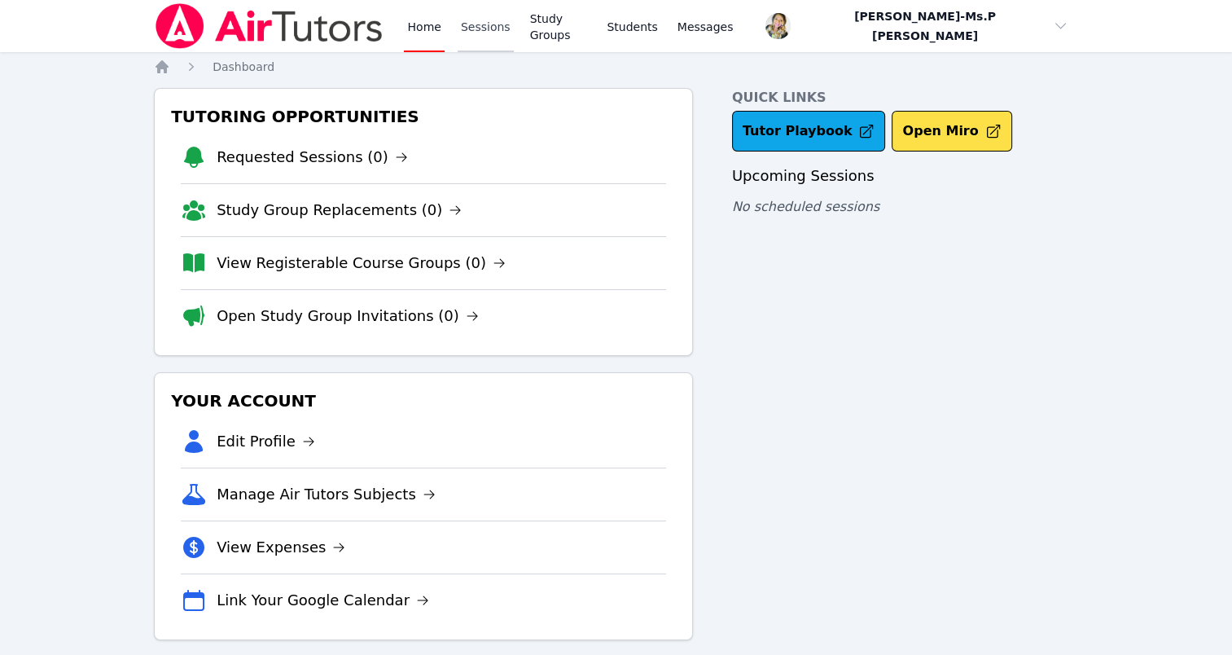
click at [478, 29] on link "Sessions" at bounding box center [486, 26] width 56 height 52
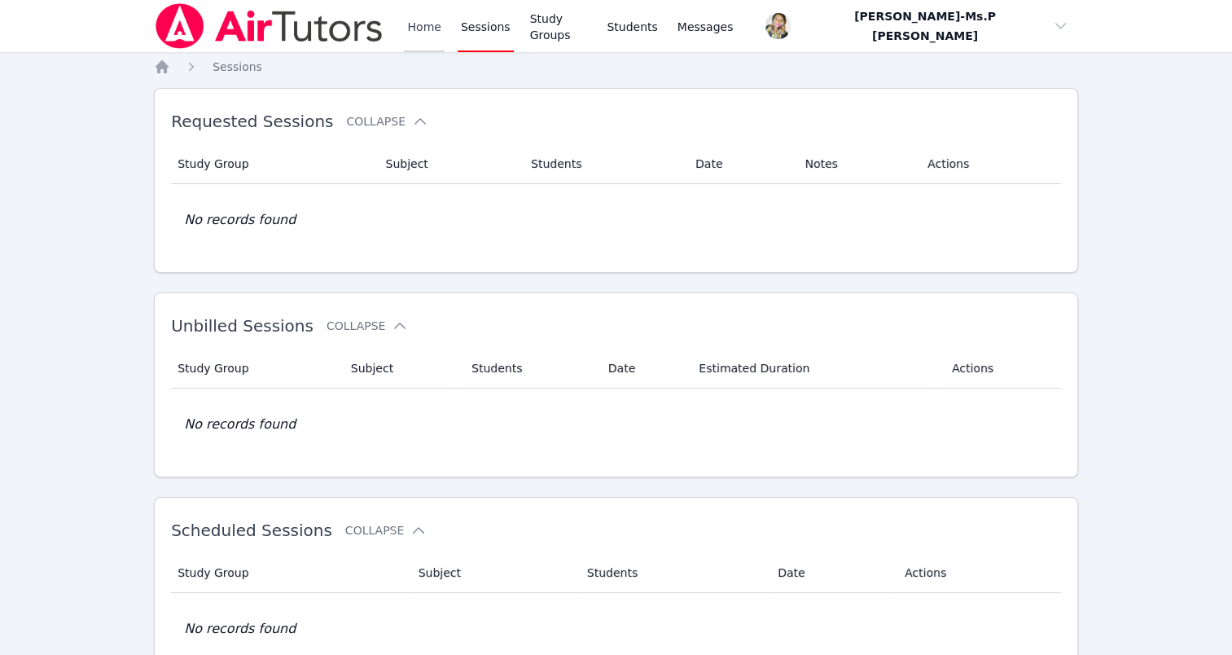
click at [437, 20] on link "Home" at bounding box center [424, 26] width 40 height 52
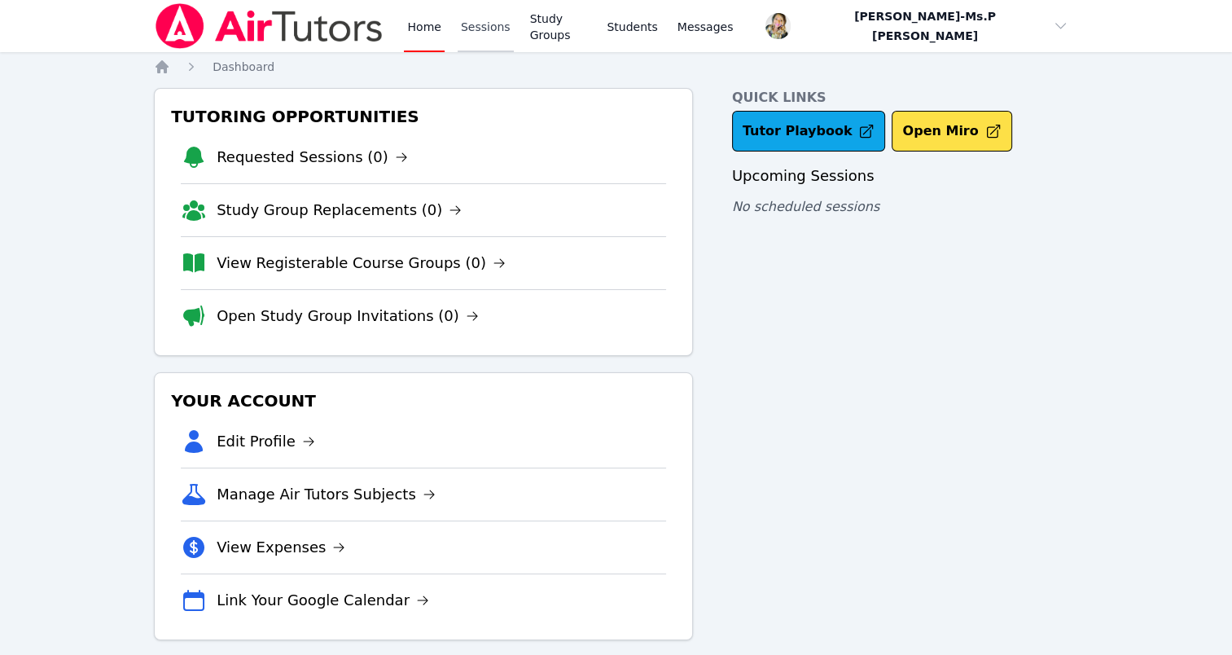
click at [492, 11] on link "Sessions" at bounding box center [486, 26] width 56 height 52
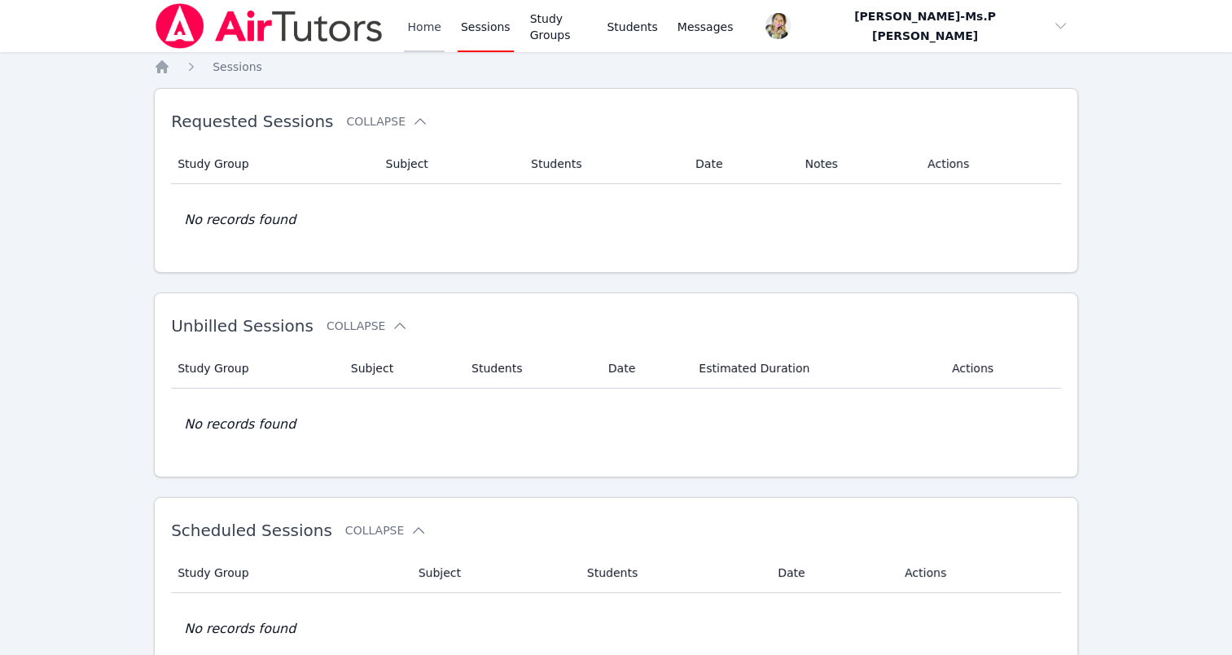
click at [423, 16] on link "Home" at bounding box center [424, 26] width 40 height 52
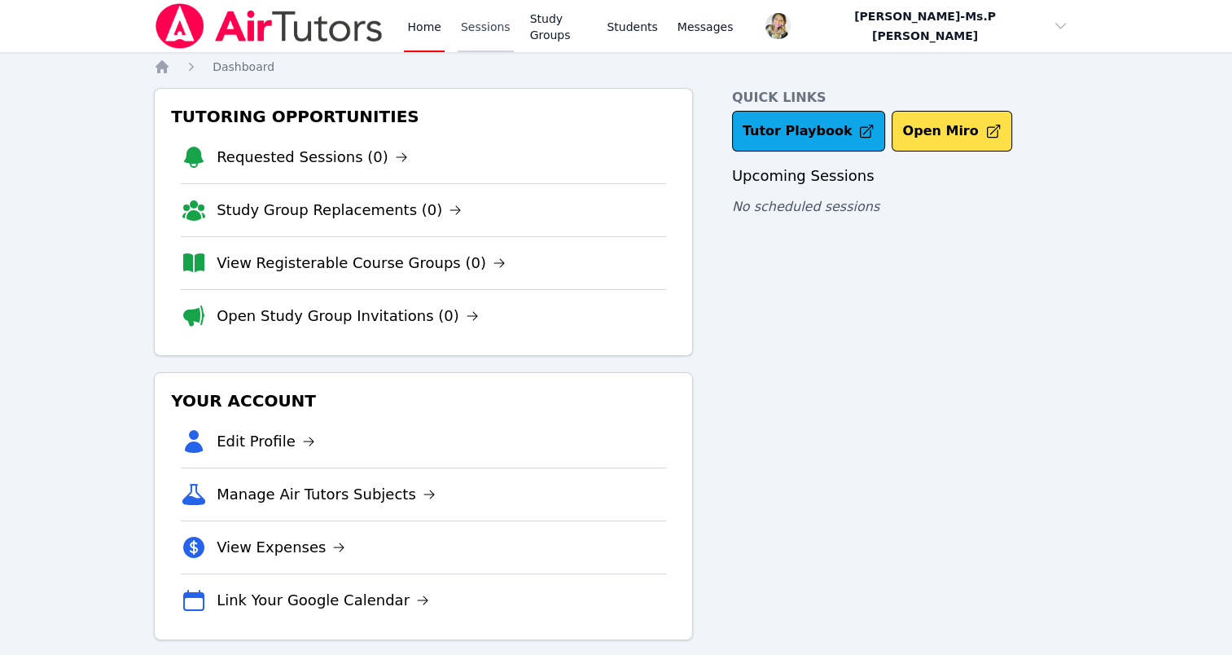
click at [499, 14] on link "Sessions" at bounding box center [486, 26] width 56 height 52
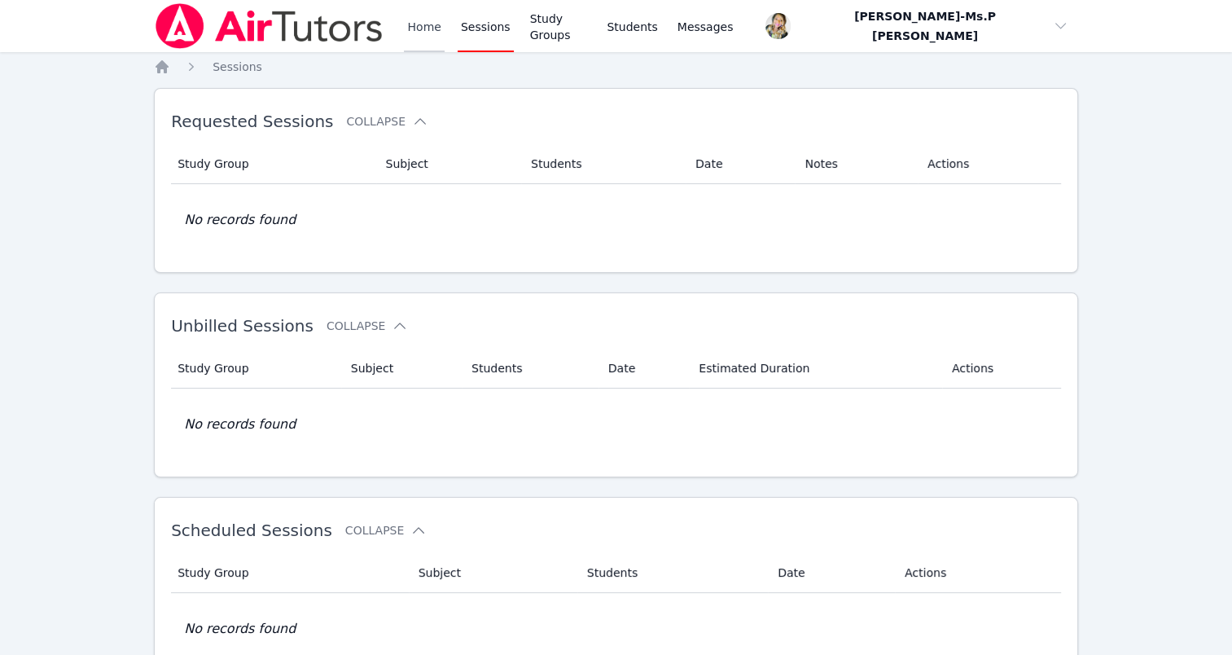
click at [411, 29] on link "Home" at bounding box center [424, 26] width 40 height 52
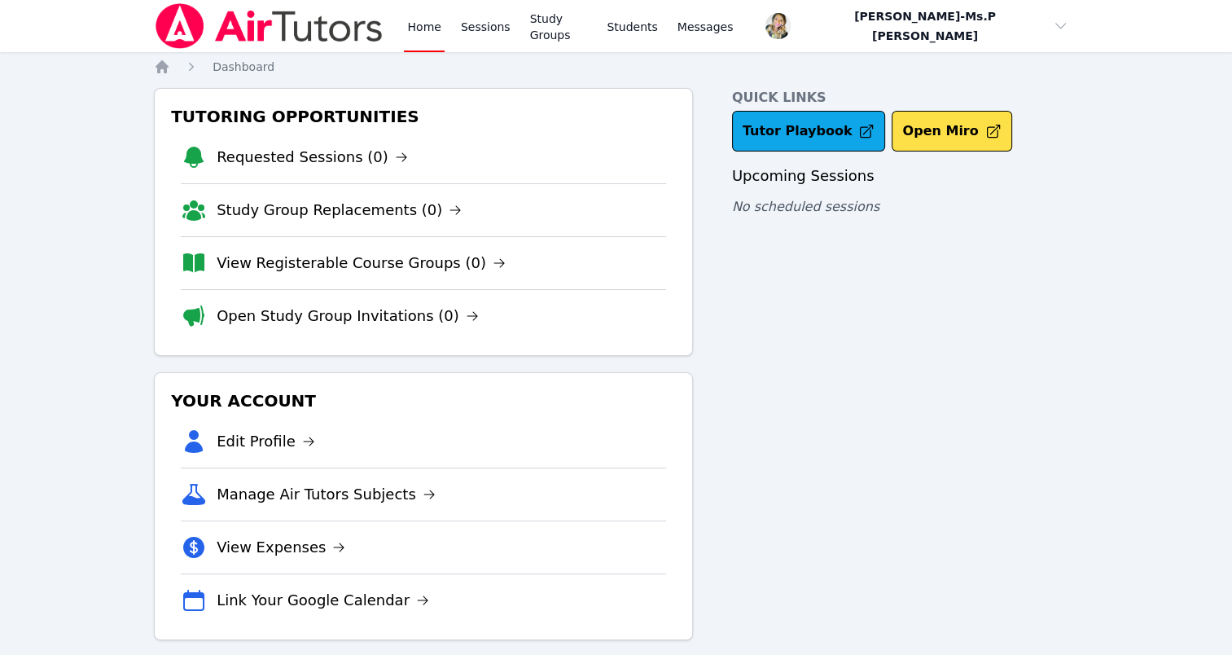
click at [452, 46] on div "Home Sessions Study Groups Students Messages" at bounding box center [570, 26] width 332 height 52
click at [488, 37] on link "Sessions" at bounding box center [486, 26] width 56 height 52
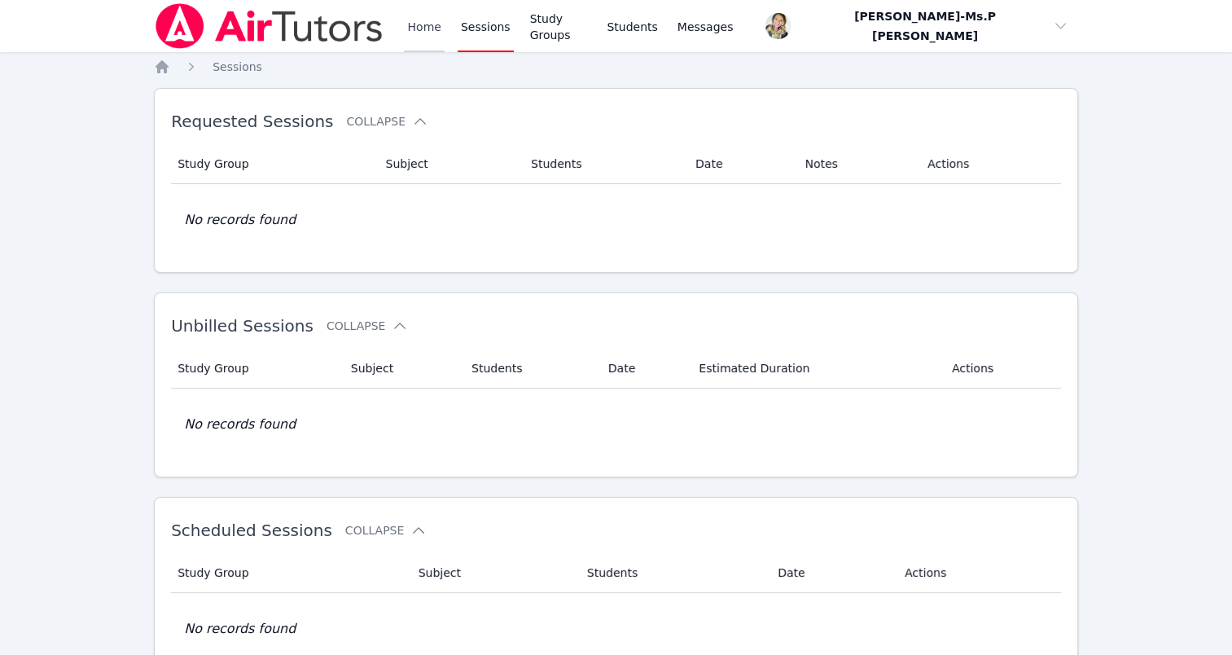
click at [432, 22] on link "Home" at bounding box center [424, 26] width 40 height 52
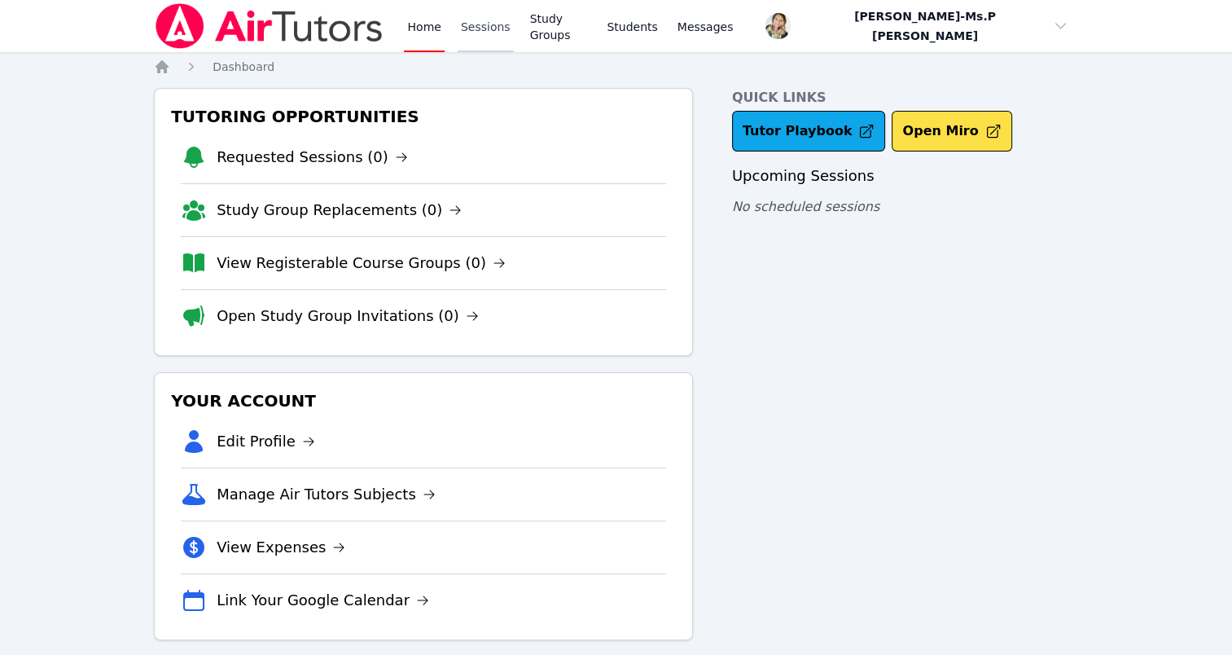
click at [463, 24] on link "Sessions" at bounding box center [486, 26] width 56 height 52
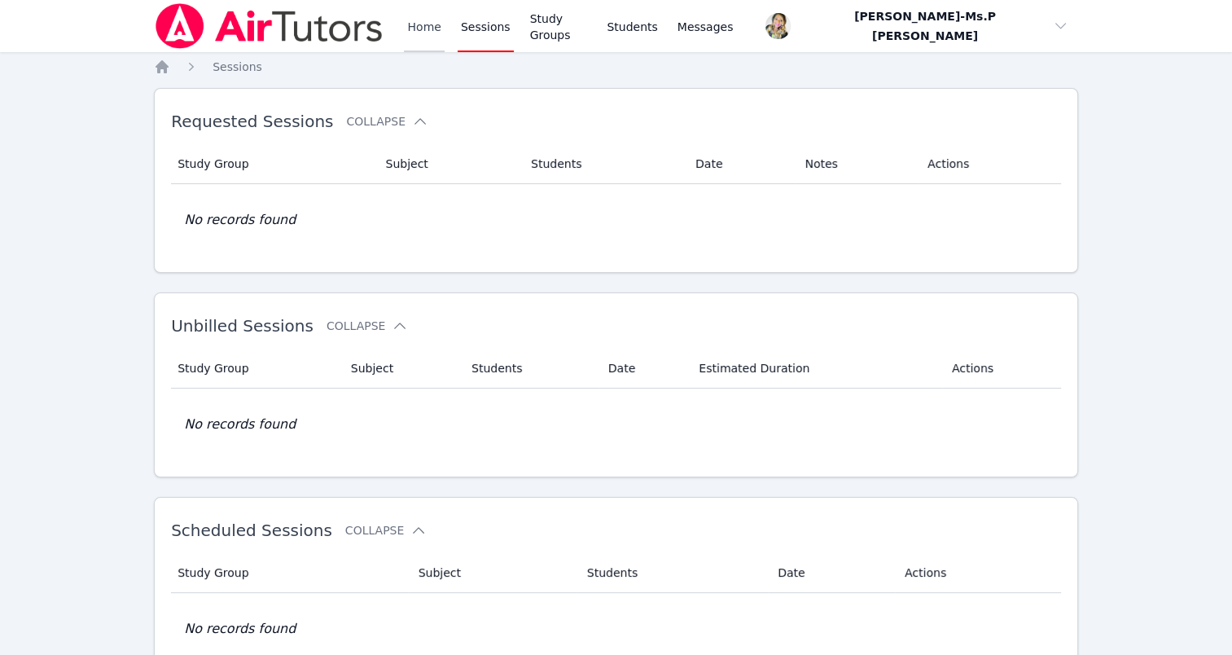
click at [423, 25] on link "Home" at bounding box center [424, 26] width 40 height 52
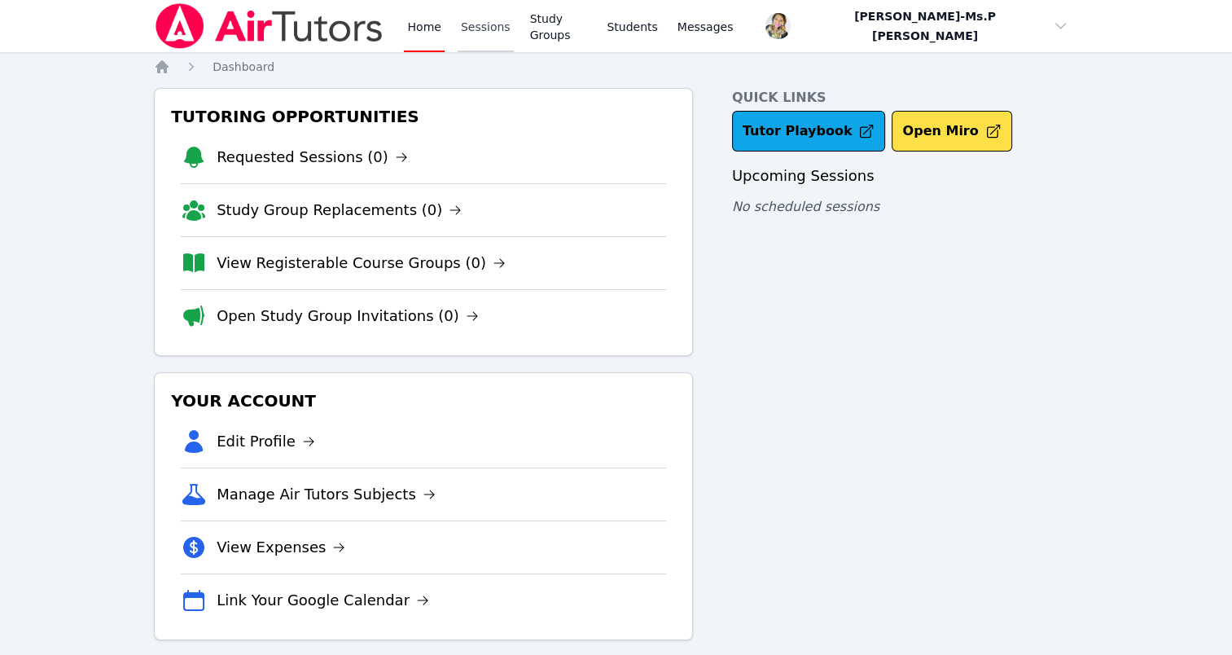
click at [466, 20] on link "Sessions" at bounding box center [486, 26] width 56 height 52
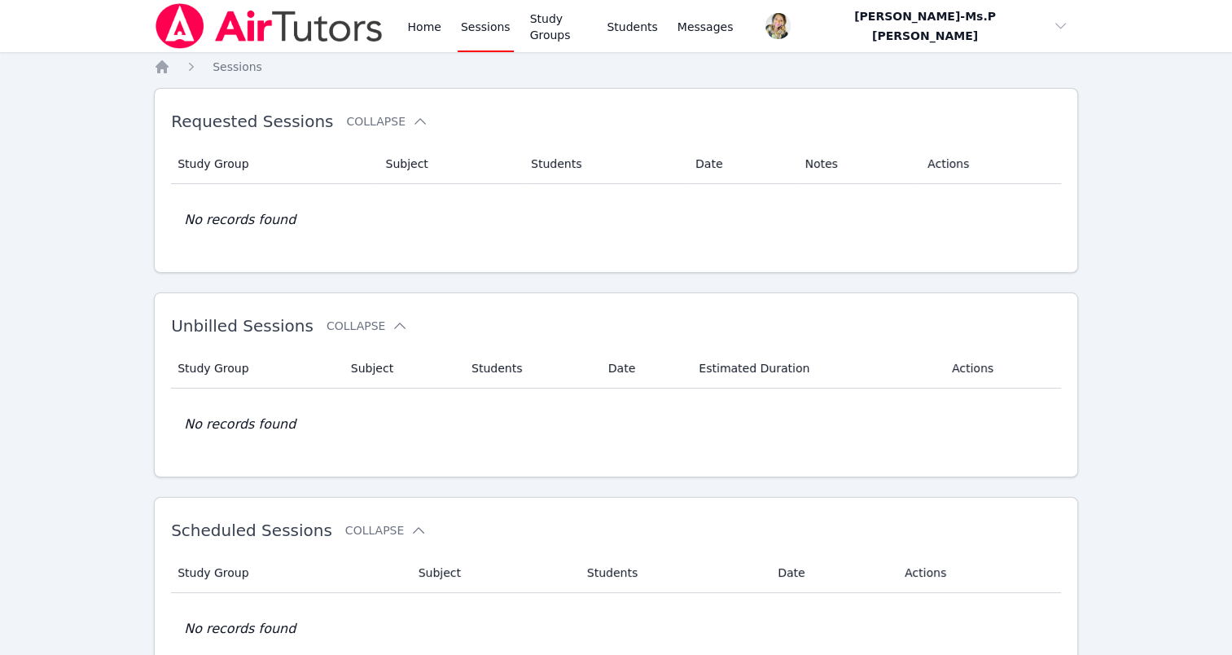
click at [443, 27] on div "Home Sessions Study Groups Students Messages" at bounding box center [570, 26] width 332 height 52
click at [424, 32] on link "Home" at bounding box center [424, 26] width 40 height 52
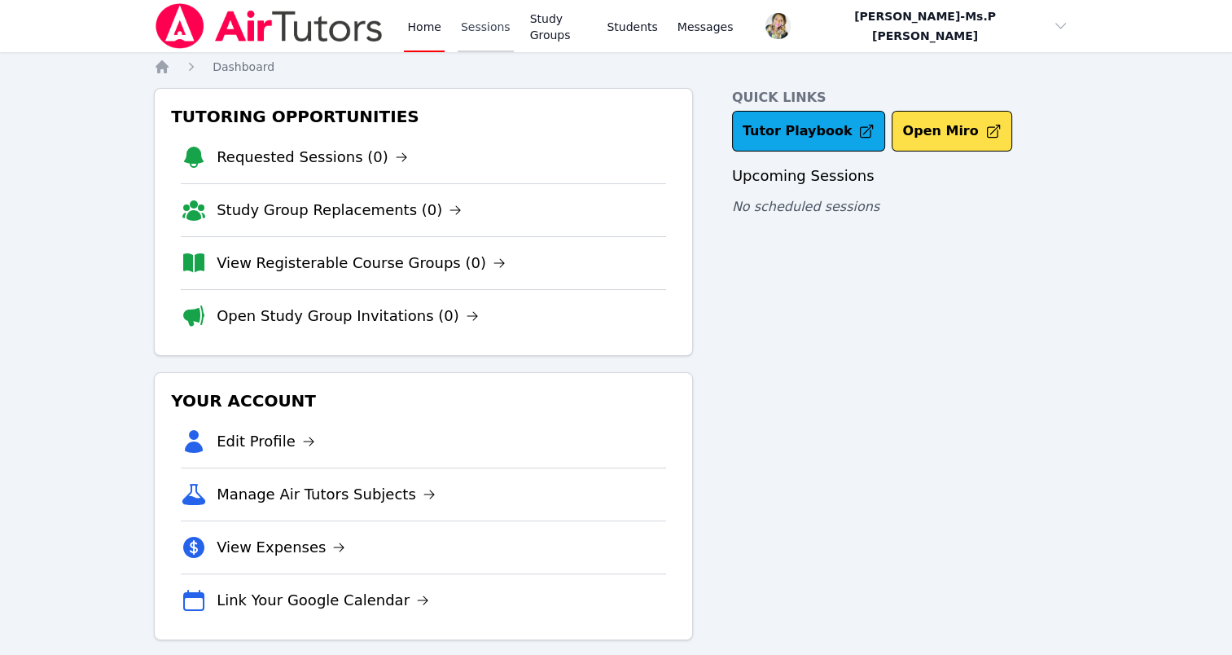
click at [489, 29] on link "Sessions" at bounding box center [486, 26] width 56 height 52
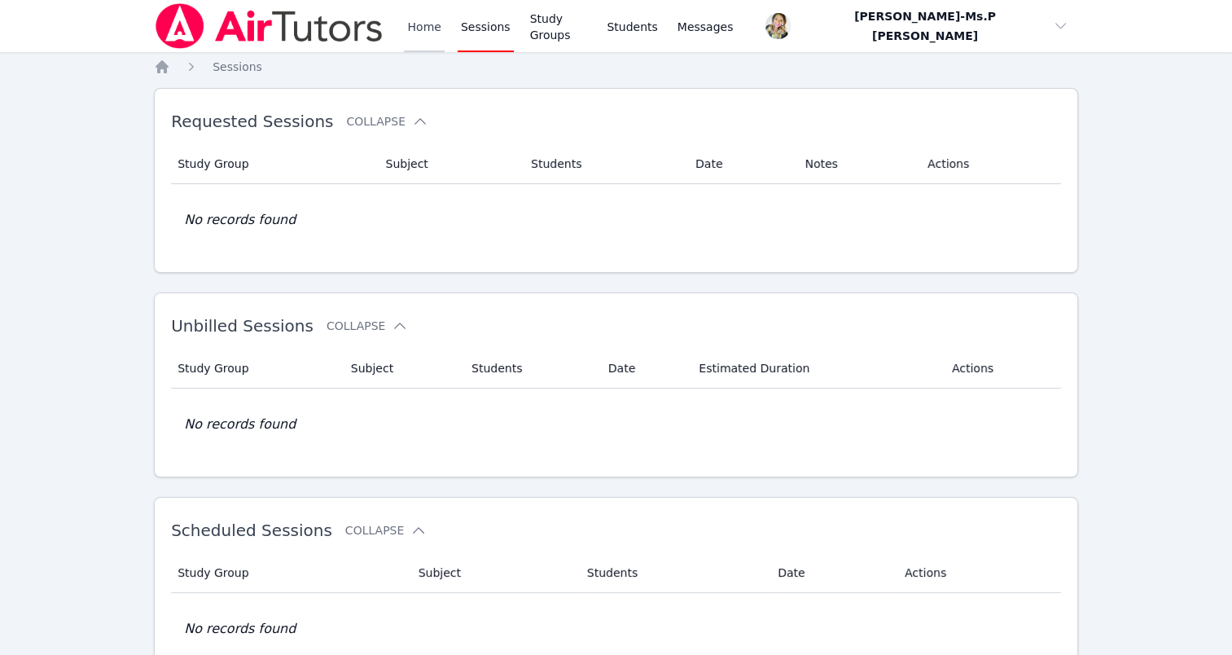
click at [428, 37] on link "Home" at bounding box center [424, 26] width 40 height 52
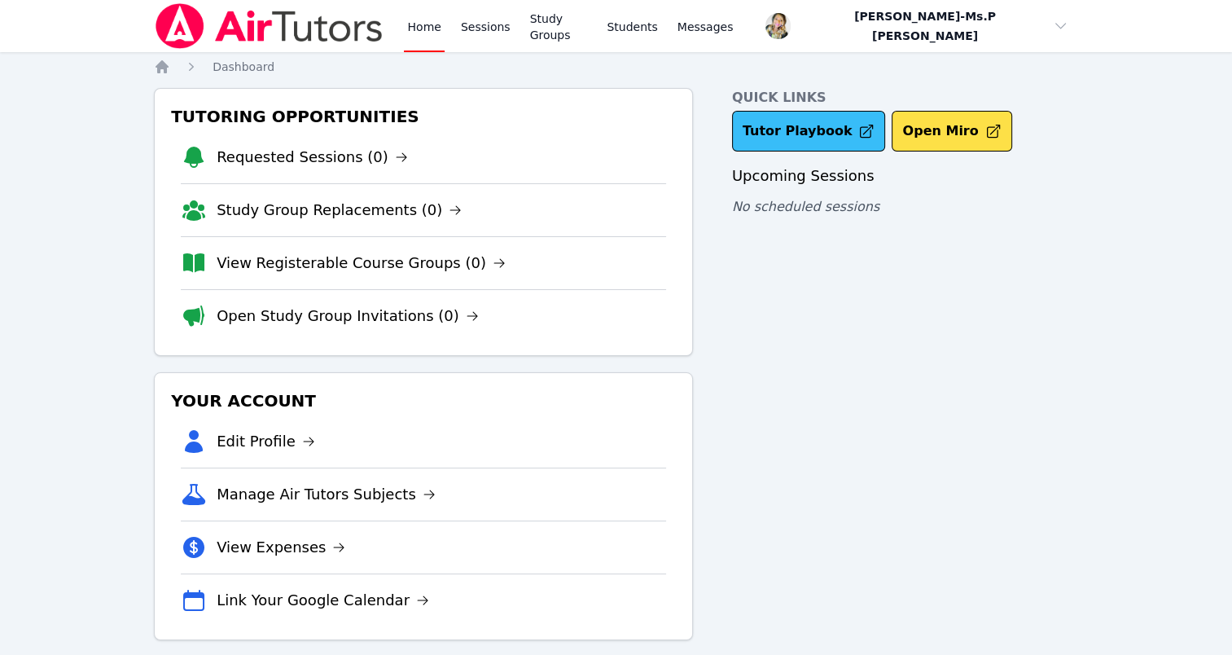
click at [765, 130] on link "Tutor Playbook" at bounding box center [809, 131] width 154 height 41
click at [527, 10] on link "Study Groups" at bounding box center [559, 26] width 64 height 52
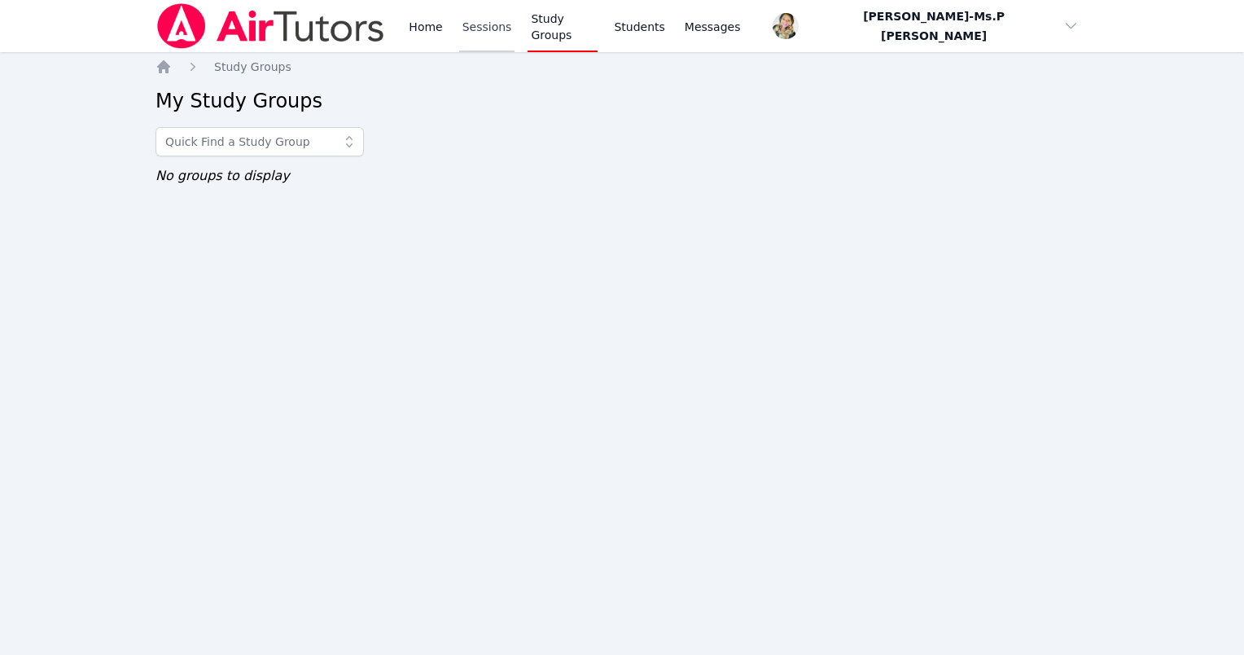
click at [476, 29] on link "Sessions" at bounding box center [487, 26] width 56 height 52
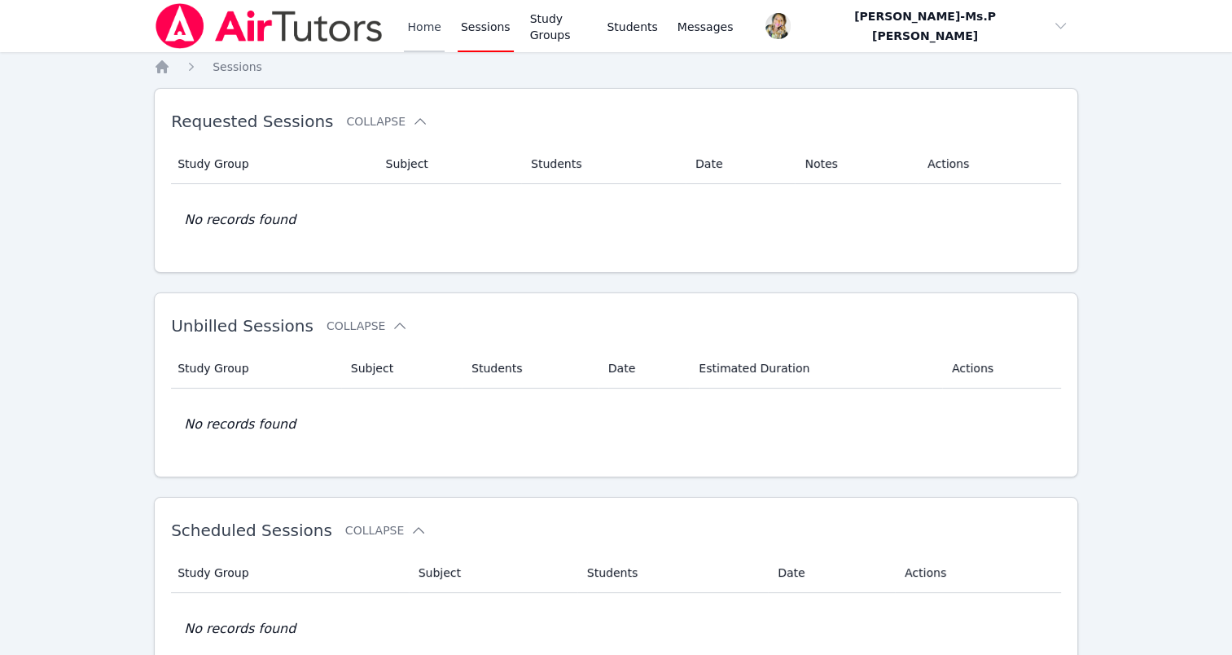
click at [417, 20] on link "Home" at bounding box center [424, 26] width 40 height 52
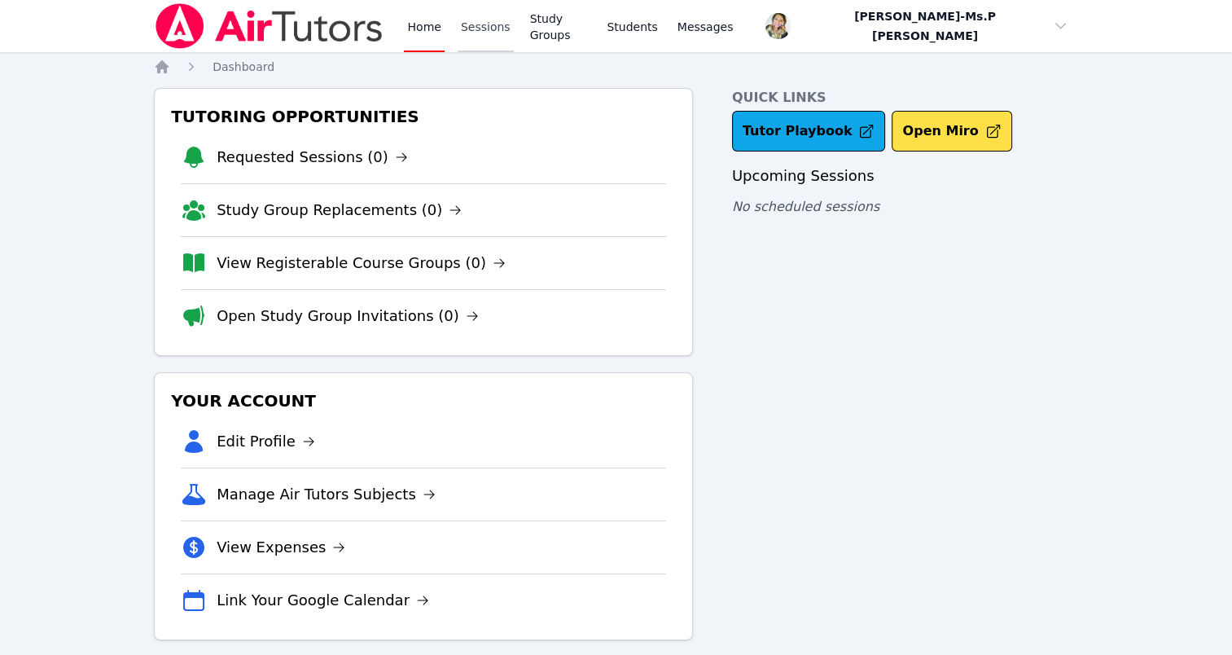
click at [458, 41] on link "Sessions" at bounding box center [486, 26] width 56 height 52
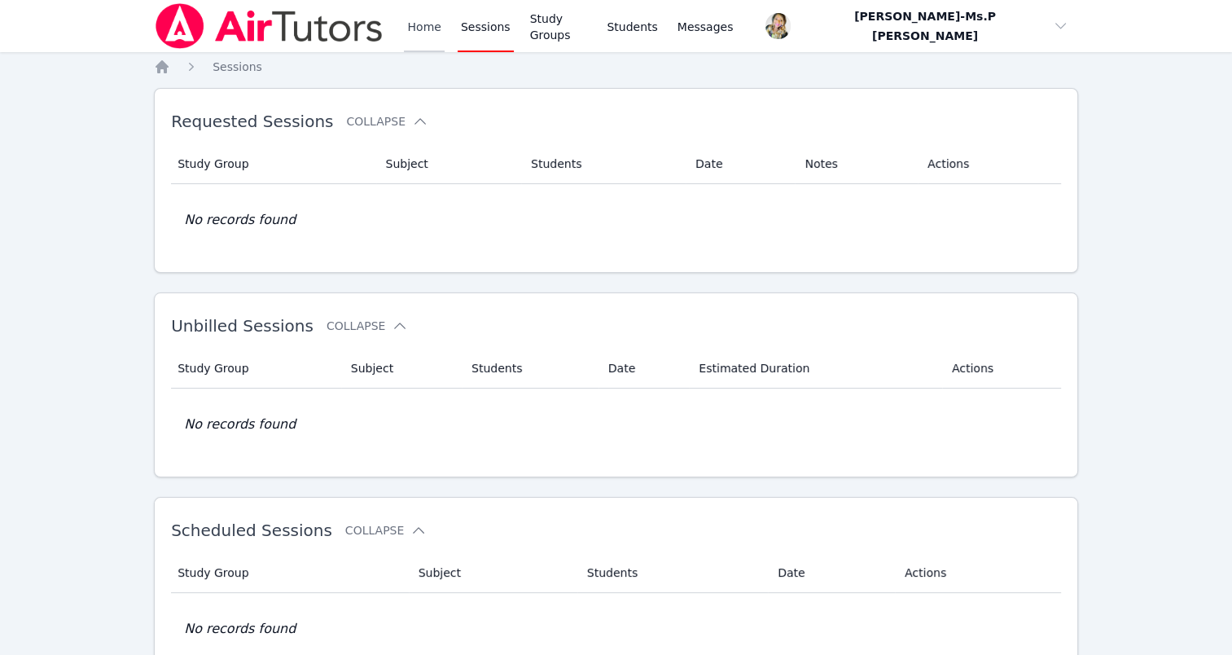
click at [419, 22] on link "Home" at bounding box center [424, 26] width 40 height 52
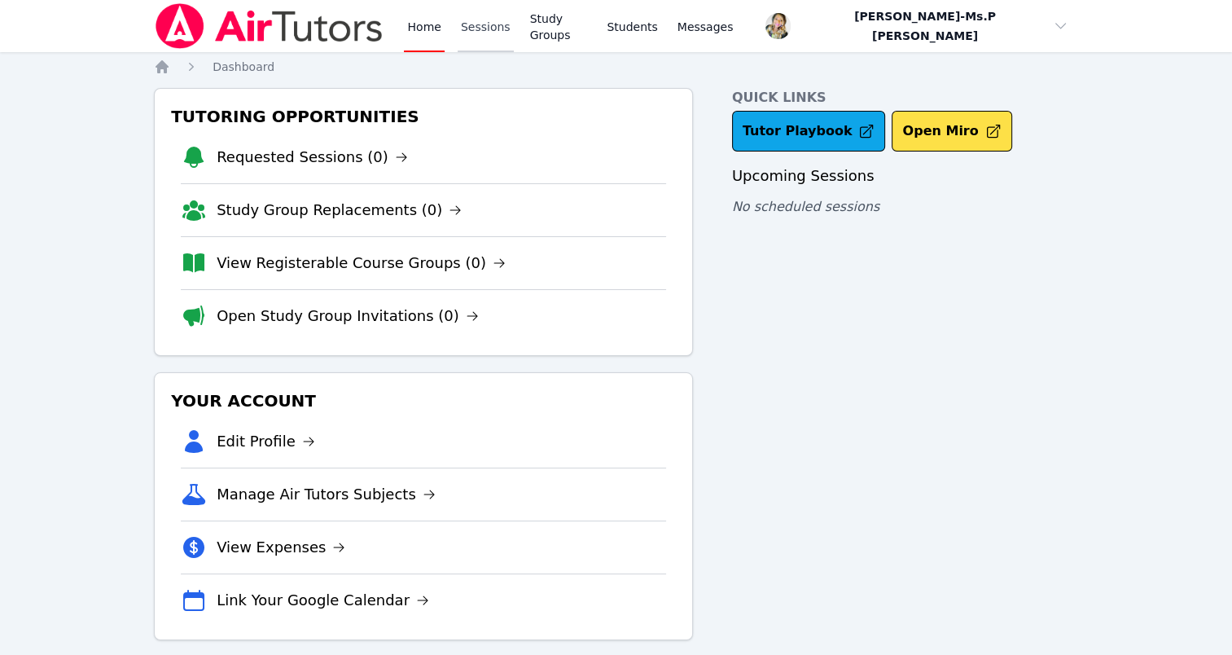
click at [473, 32] on link "Sessions" at bounding box center [486, 26] width 56 height 52
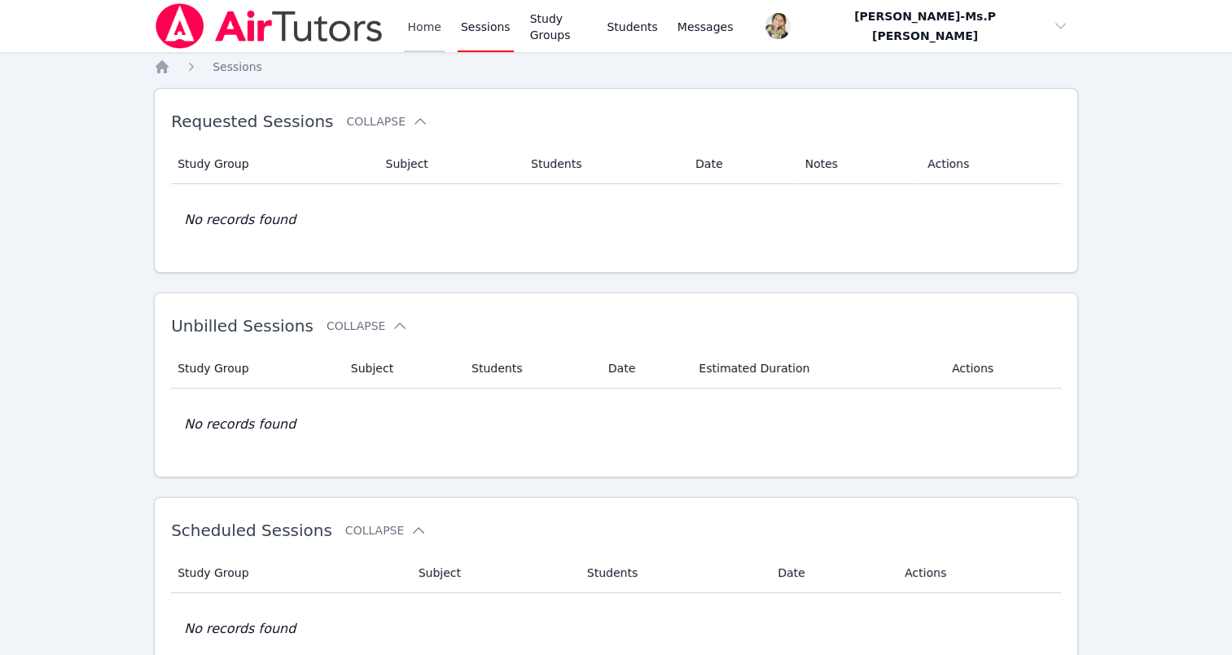
click at [416, 13] on link "Home" at bounding box center [424, 26] width 40 height 52
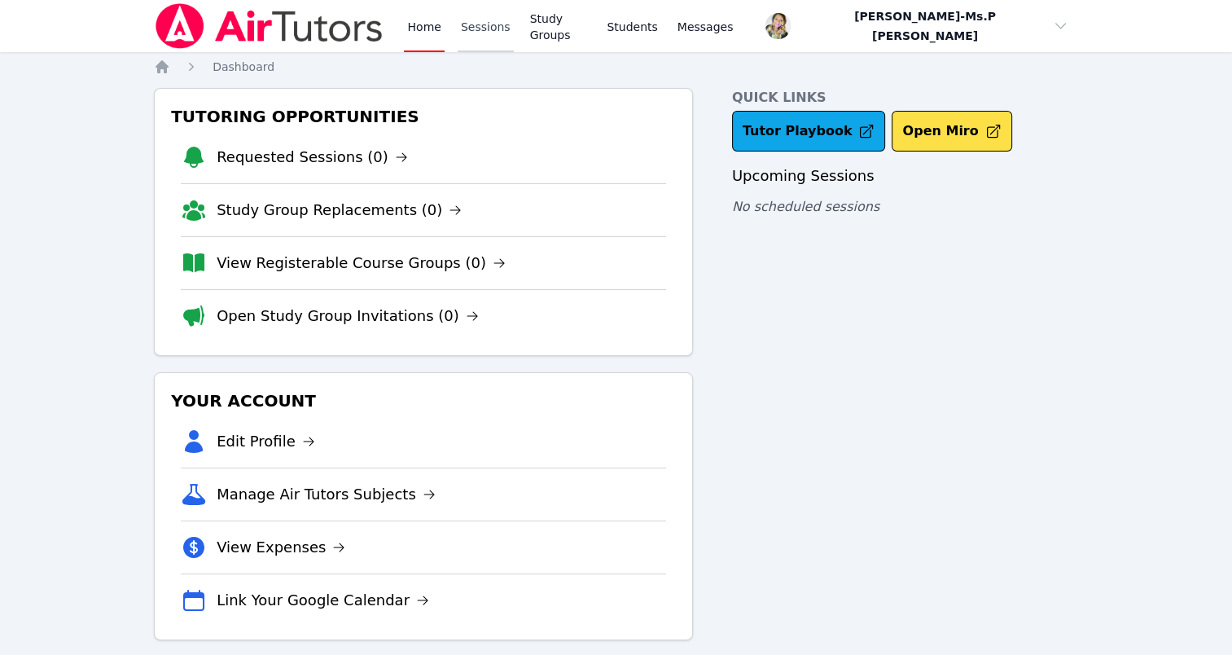
click at [474, 37] on link "Sessions" at bounding box center [486, 26] width 56 height 52
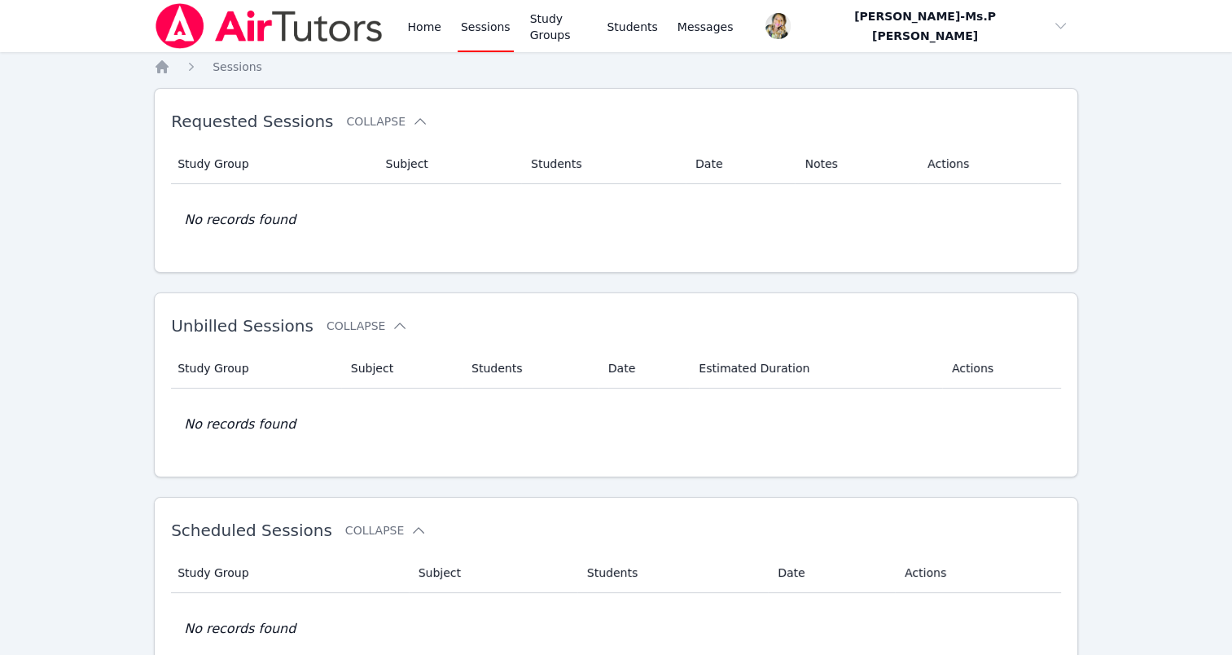
click at [447, 33] on div "Home Sessions Study Groups Students Messages" at bounding box center [570, 26] width 332 height 52
click at [433, 29] on link "Home" at bounding box center [424, 26] width 40 height 52
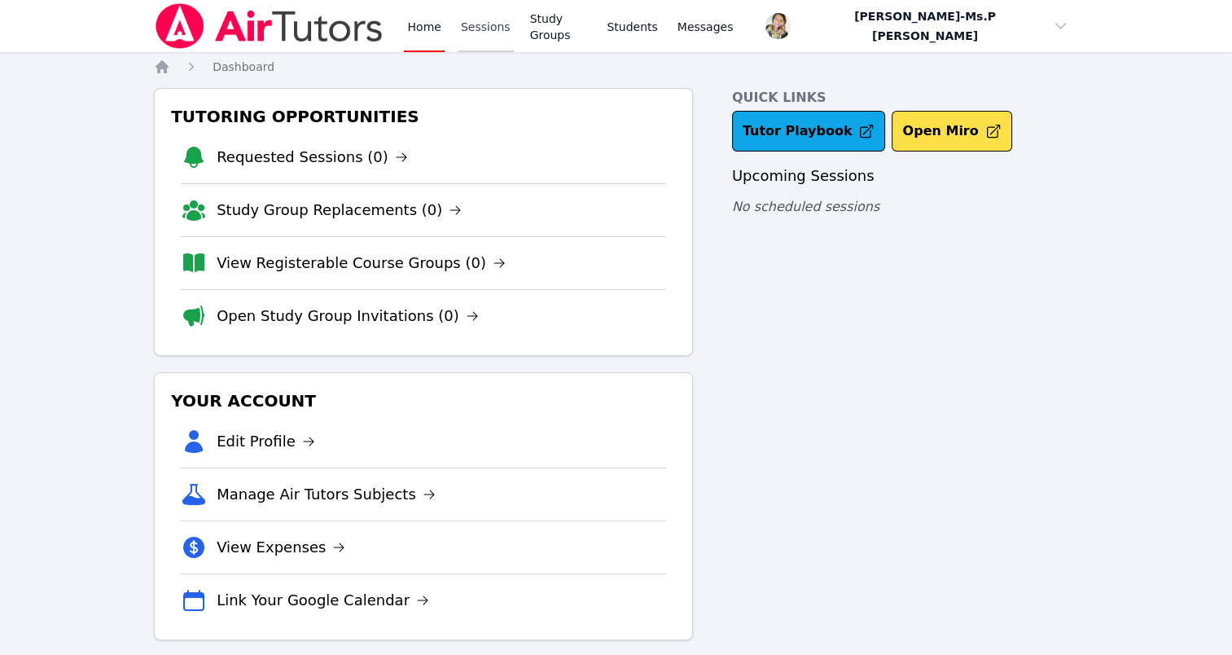
click at [494, 25] on link "Sessions" at bounding box center [486, 26] width 56 height 52
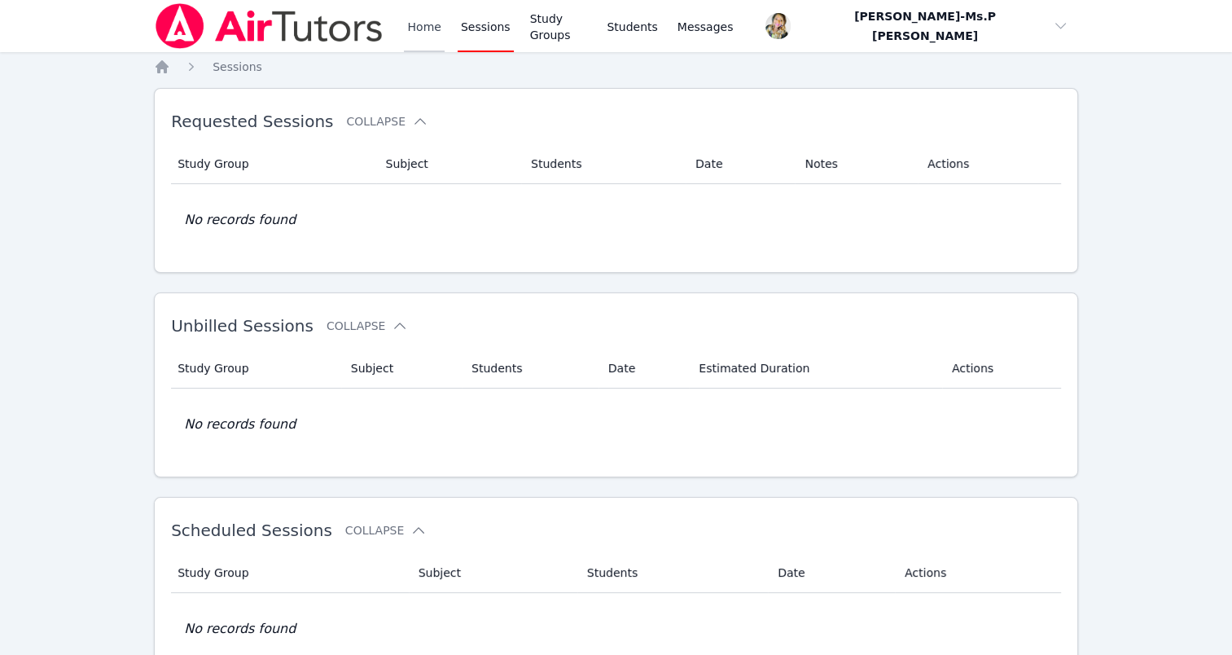
click at [414, 26] on link "Home" at bounding box center [424, 26] width 40 height 52
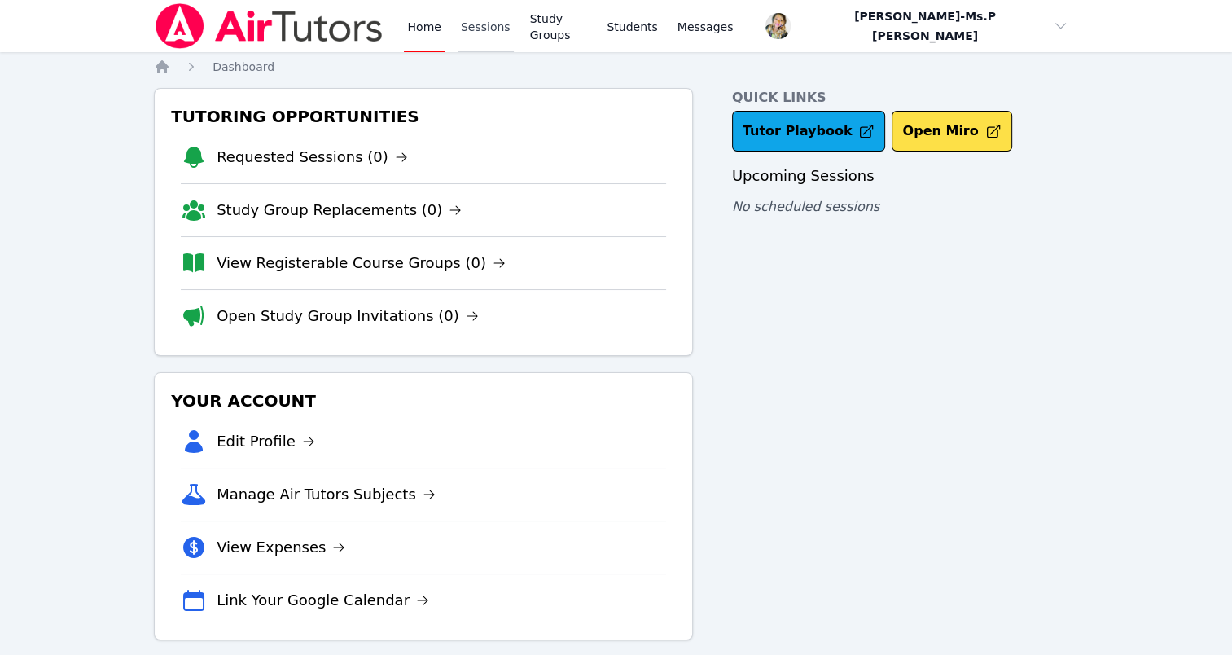
click at [496, 14] on link "Sessions" at bounding box center [486, 26] width 56 height 52
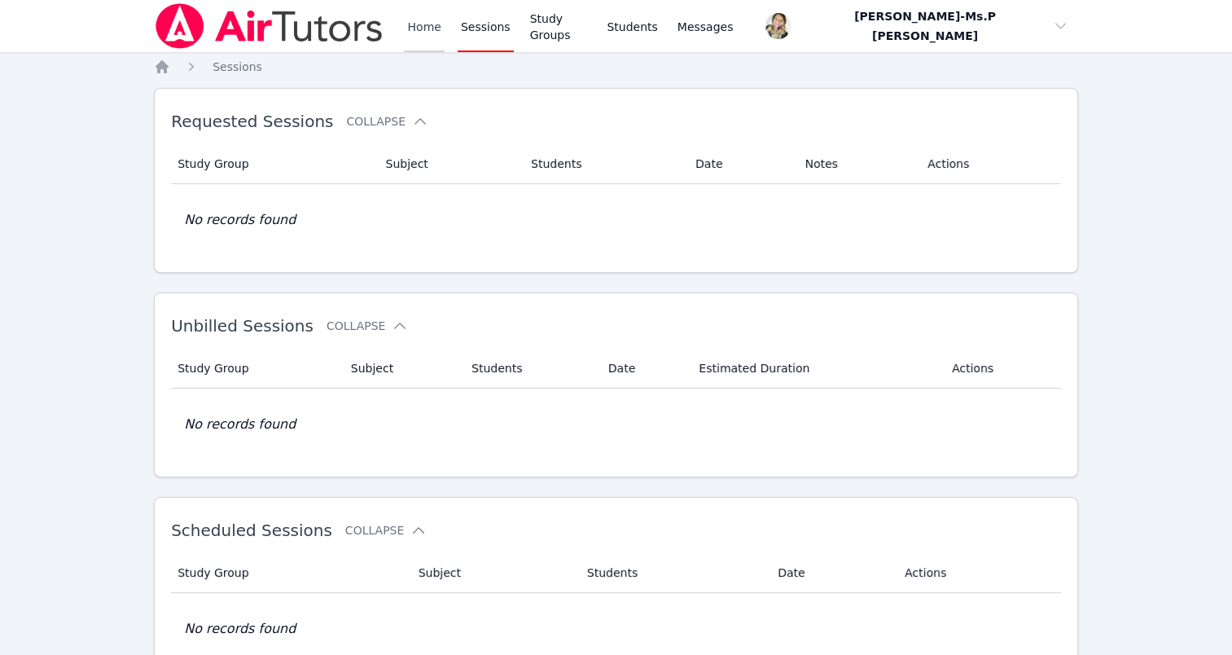
click at [428, 23] on link "Home" at bounding box center [424, 26] width 40 height 52
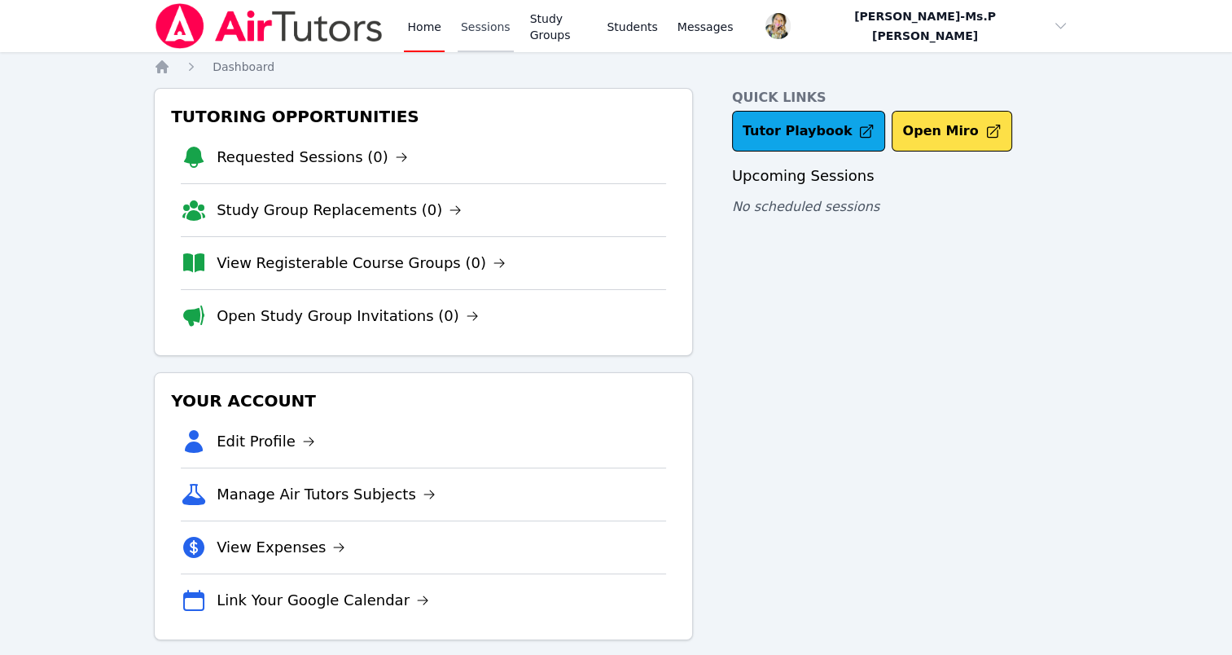
click at [463, 37] on link "Sessions" at bounding box center [486, 26] width 56 height 52
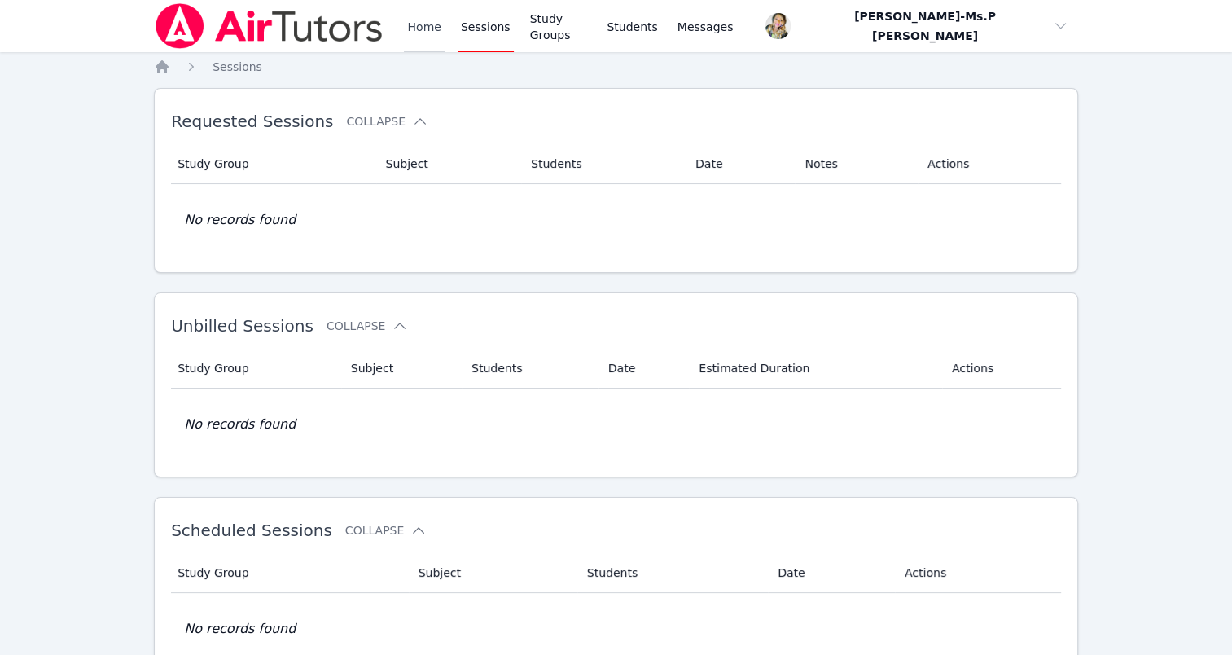
click at [427, 20] on link "Home" at bounding box center [424, 26] width 40 height 52
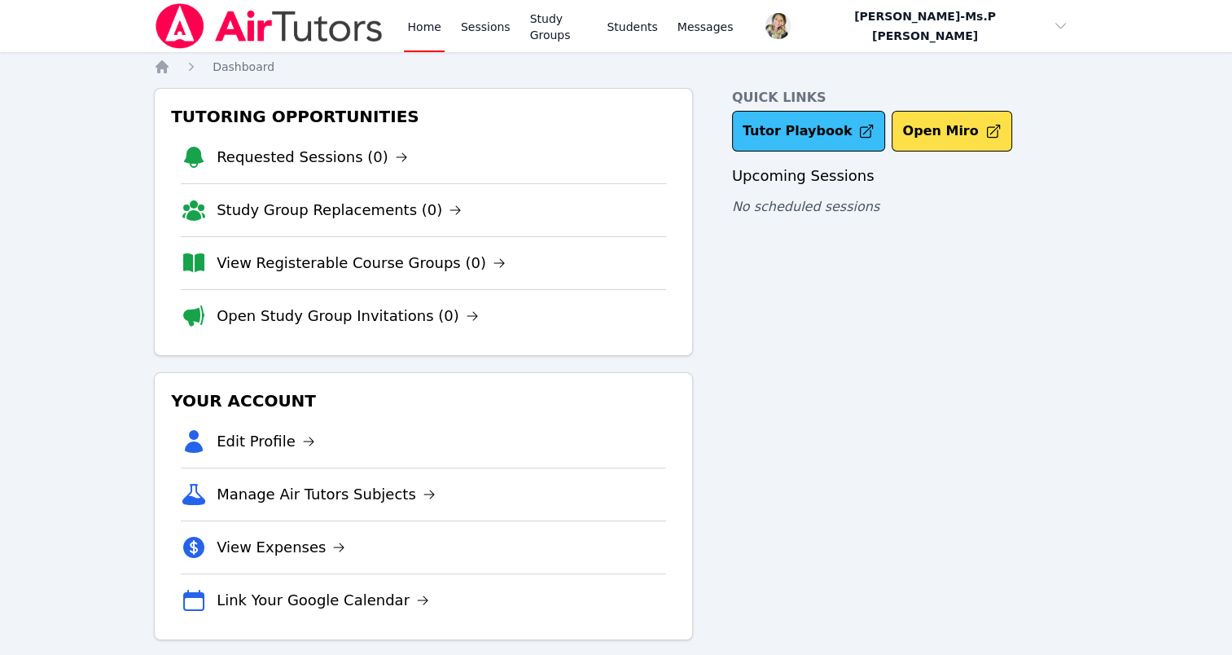
click at [766, 116] on link "Tutor Playbook" at bounding box center [809, 131] width 154 height 41
click at [489, 24] on link "Sessions" at bounding box center [486, 26] width 56 height 52
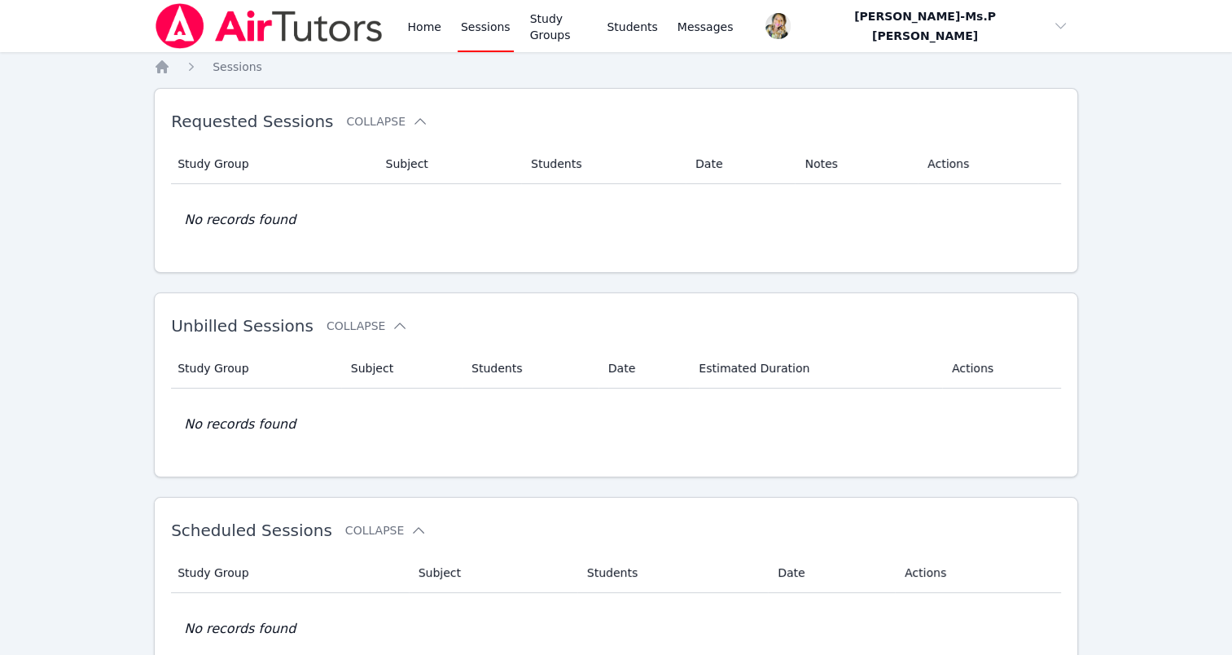
click at [450, 29] on div "Home Sessions Study Groups Students Messages" at bounding box center [570, 26] width 332 height 52
click at [424, 35] on link "Home" at bounding box center [424, 26] width 40 height 52
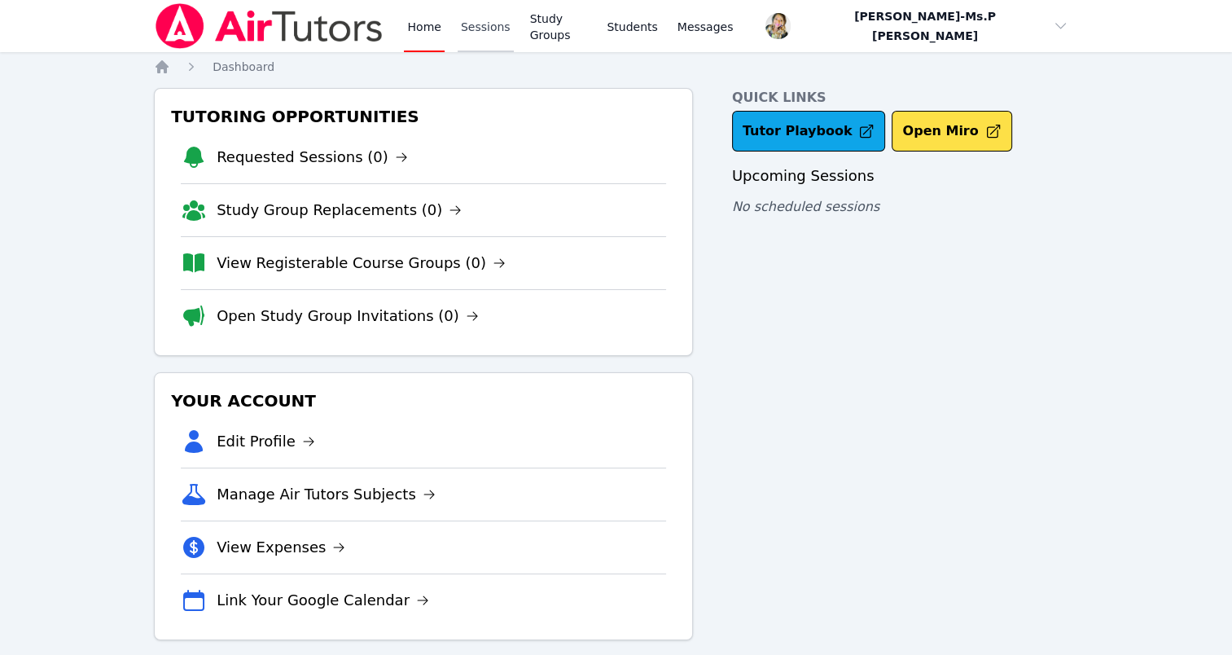
click at [458, 10] on link "Sessions" at bounding box center [486, 26] width 56 height 52
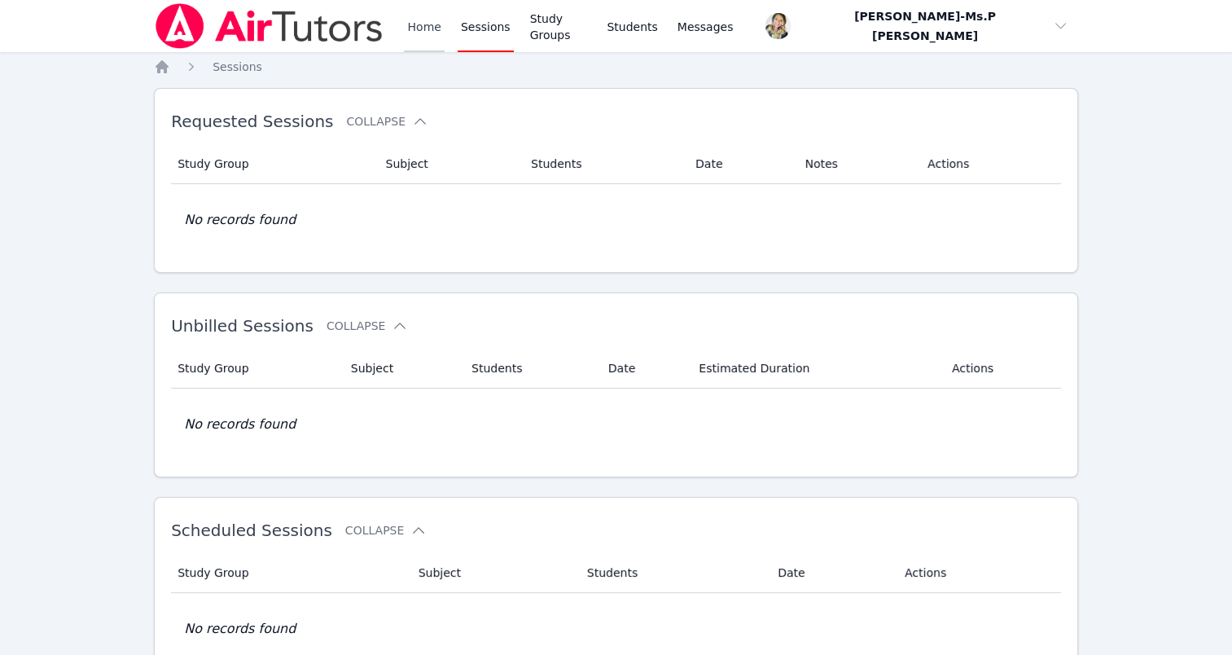
click at [435, 26] on link "Home" at bounding box center [424, 26] width 40 height 52
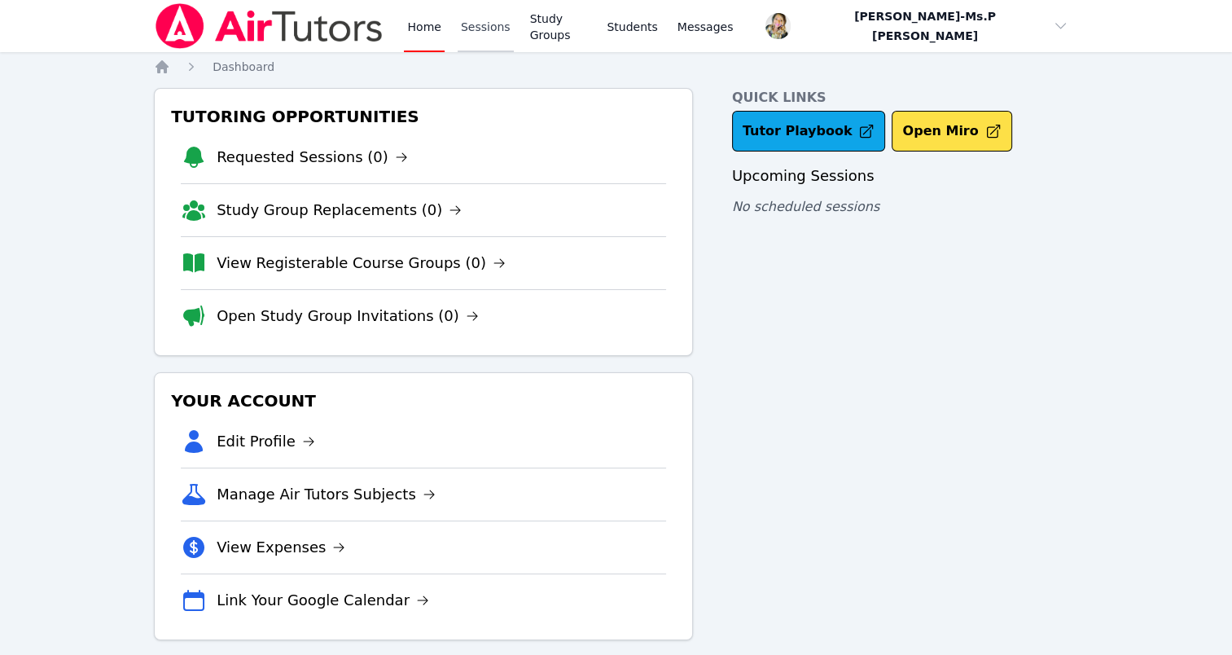
click at [485, 24] on link "Sessions" at bounding box center [486, 26] width 56 height 52
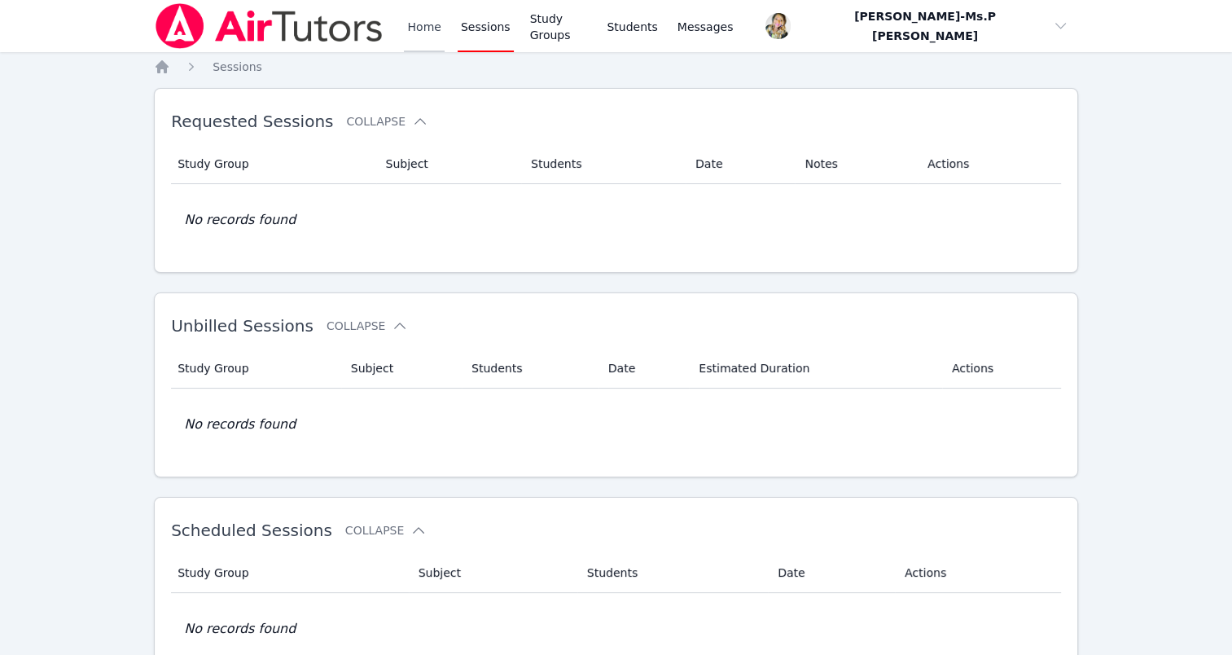
click at [424, 16] on link "Home" at bounding box center [424, 26] width 40 height 52
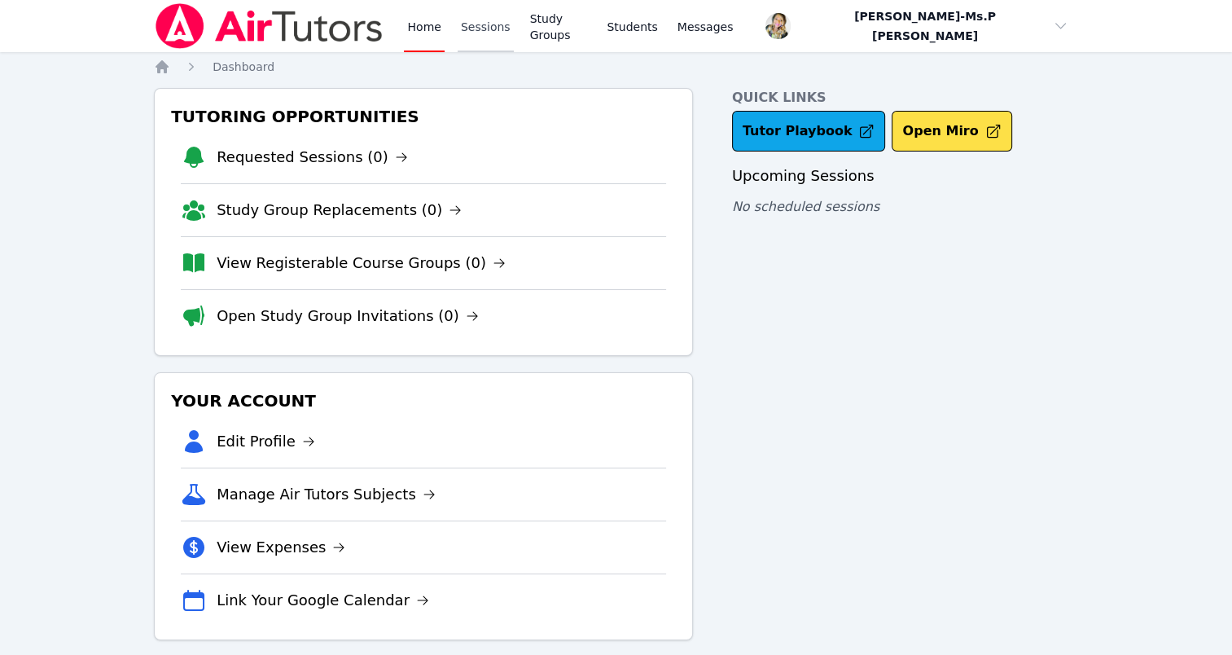
click at [458, 34] on link "Sessions" at bounding box center [486, 26] width 56 height 52
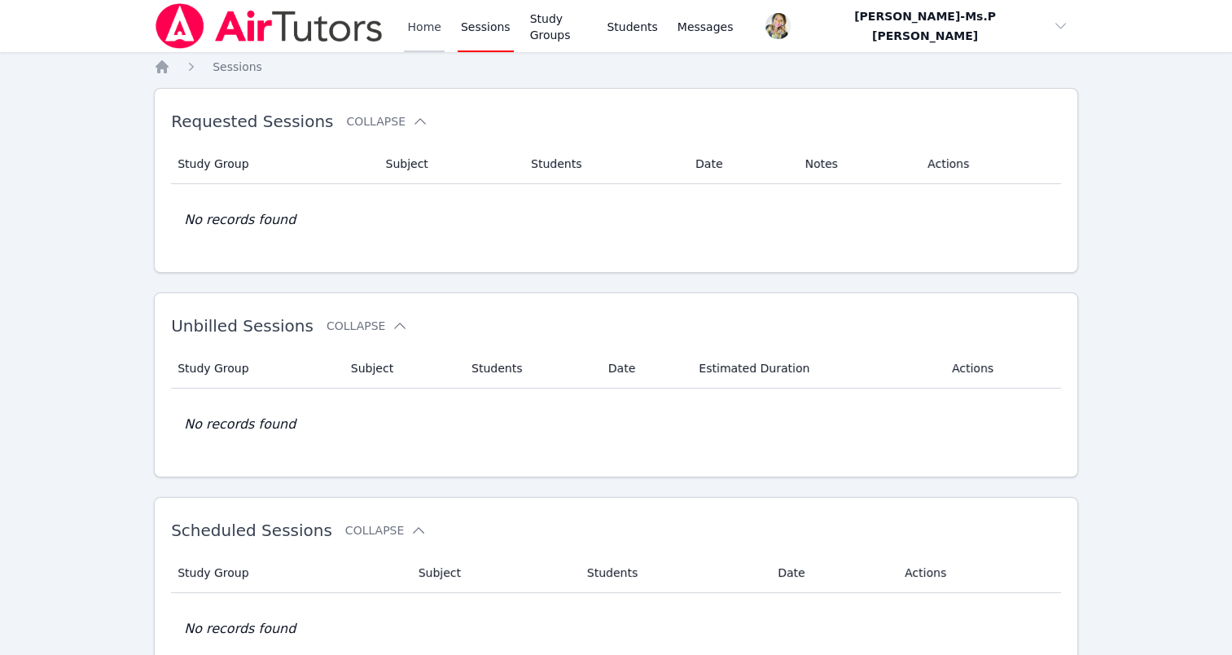
click at [422, 26] on link "Home" at bounding box center [424, 26] width 40 height 52
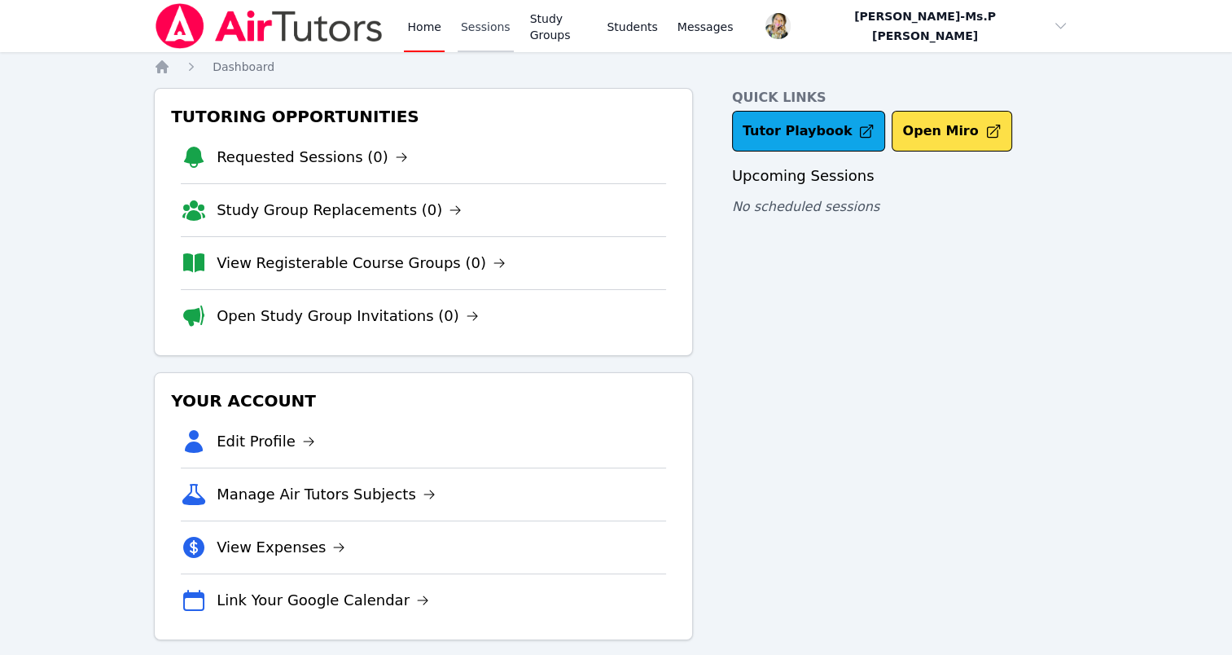
click at [491, 39] on link "Sessions" at bounding box center [486, 26] width 56 height 52
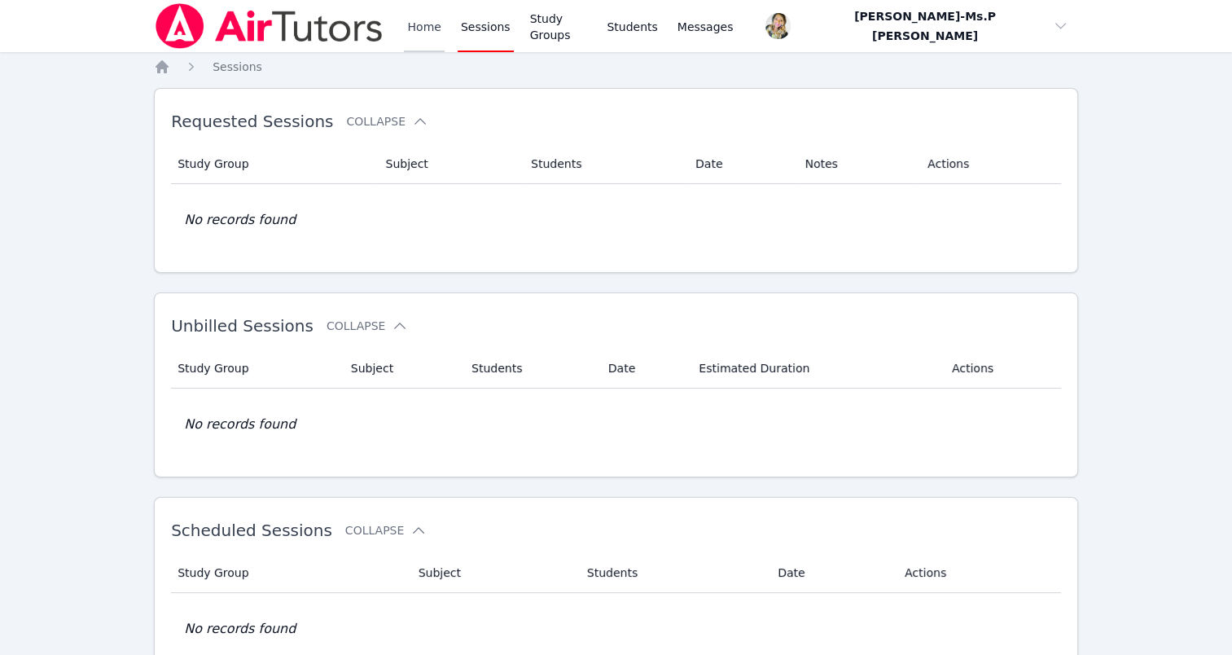
click at [424, 27] on link "Home" at bounding box center [424, 26] width 40 height 52
